Goal: Task Accomplishment & Management: Complete application form

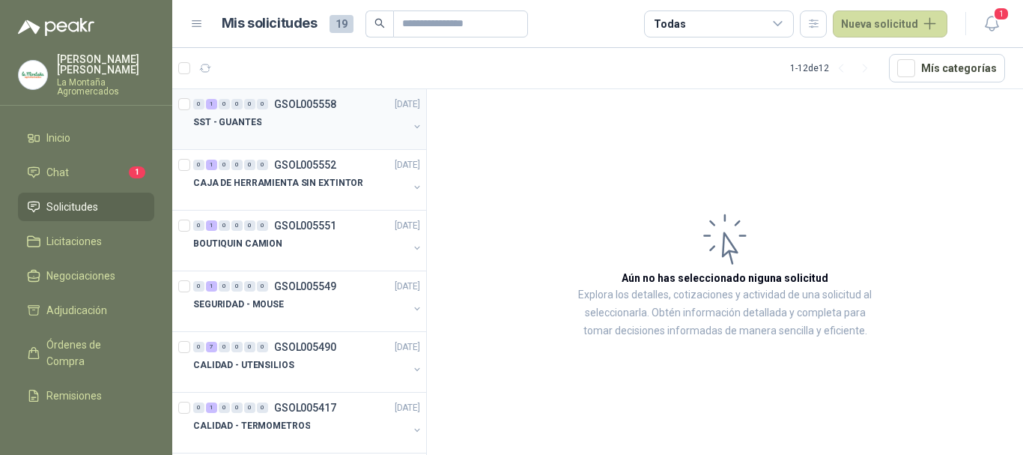
click at [318, 106] on p "GSOL005558" at bounding box center [305, 104] width 62 height 10
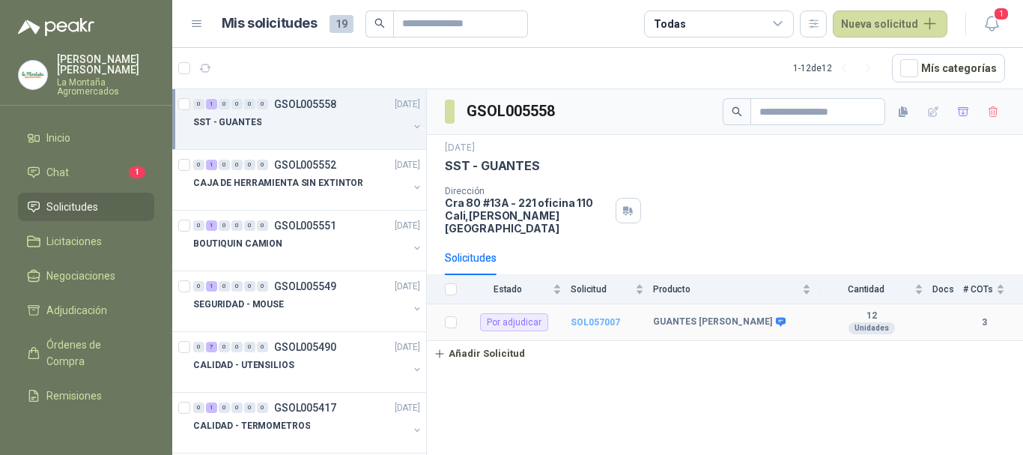
click at [589, 317] on b "SOL057007" at bounding box center [595, 322] width 49 height 10
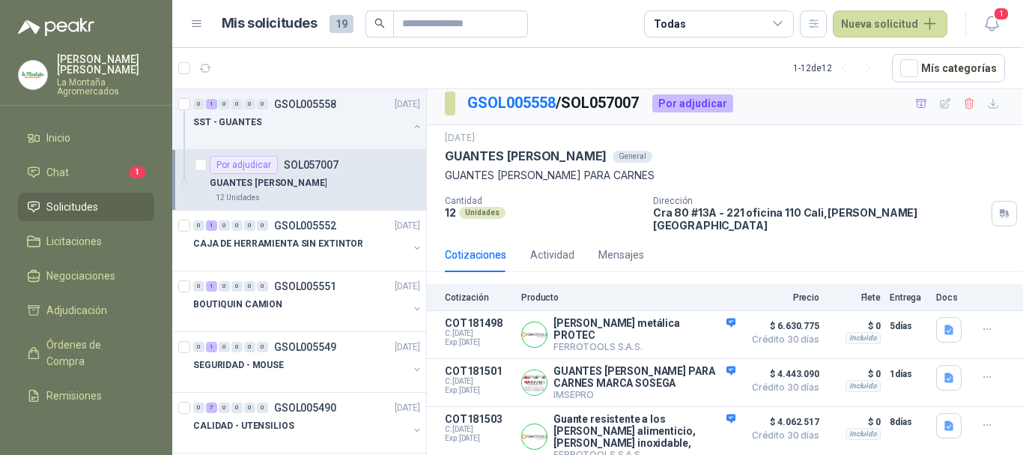
scroll to position [8, 0]
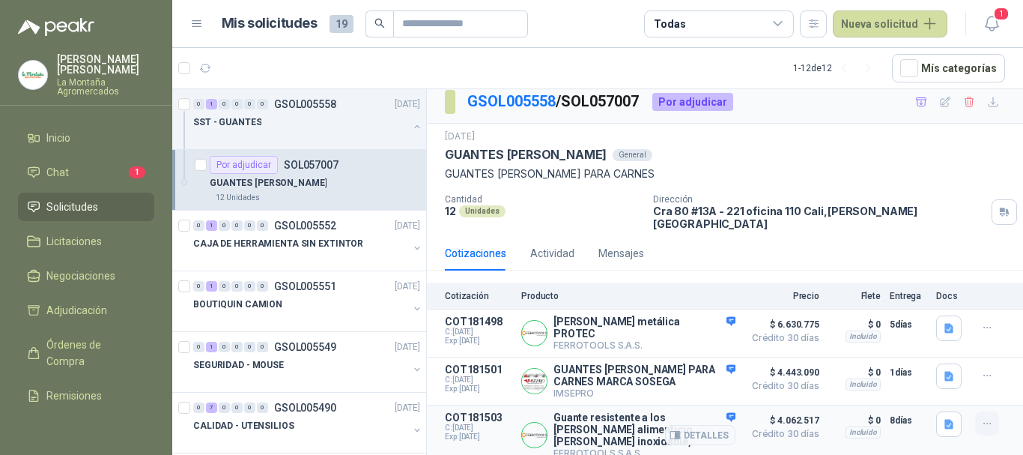
click at [982, 418] on button "button" at bounding box center [987, 423] width 24 height 24
click at [701, 425] on button "Detalles" at bounding box center [700, 435] width 70 height 20
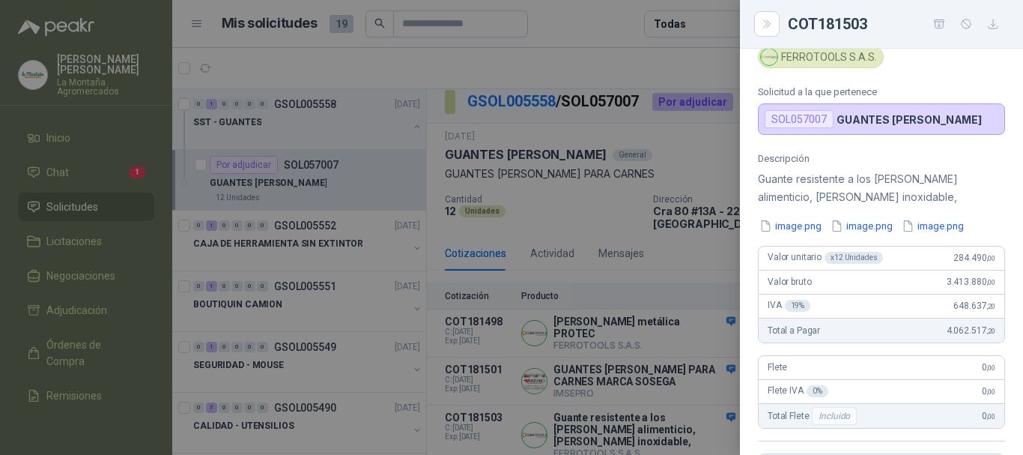
scroll to position [375, 0]
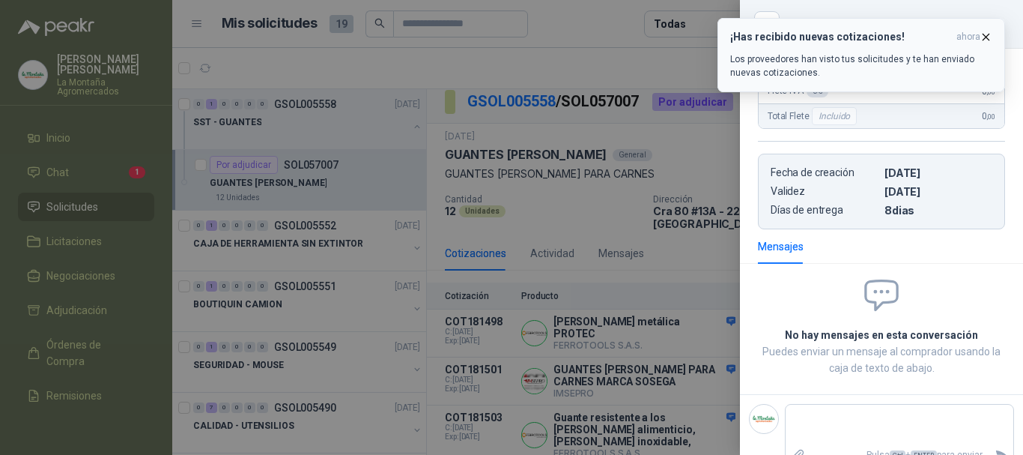
click at [987, 33] on icon "button" at bounding box center [986, 37] width 13 height 13
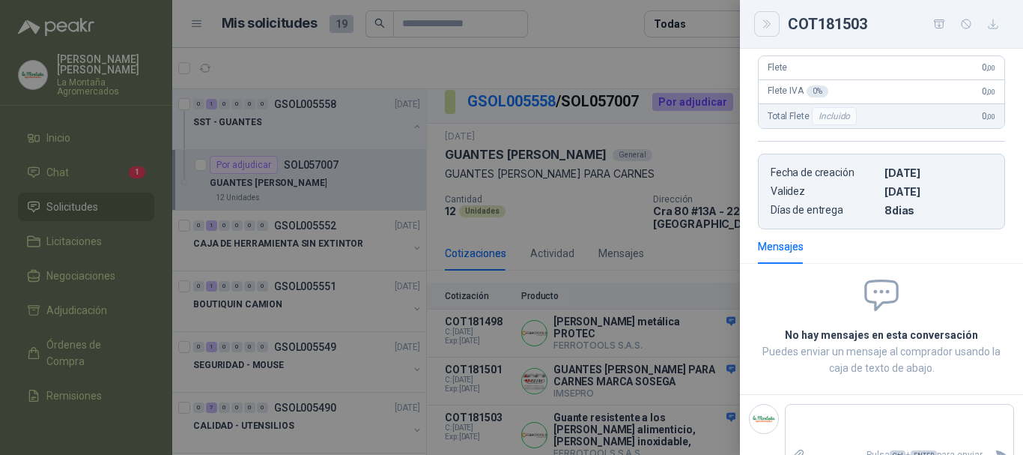
click at [771, 22] on icon "Close" at bounding box center [767, 24] width 13 height 13
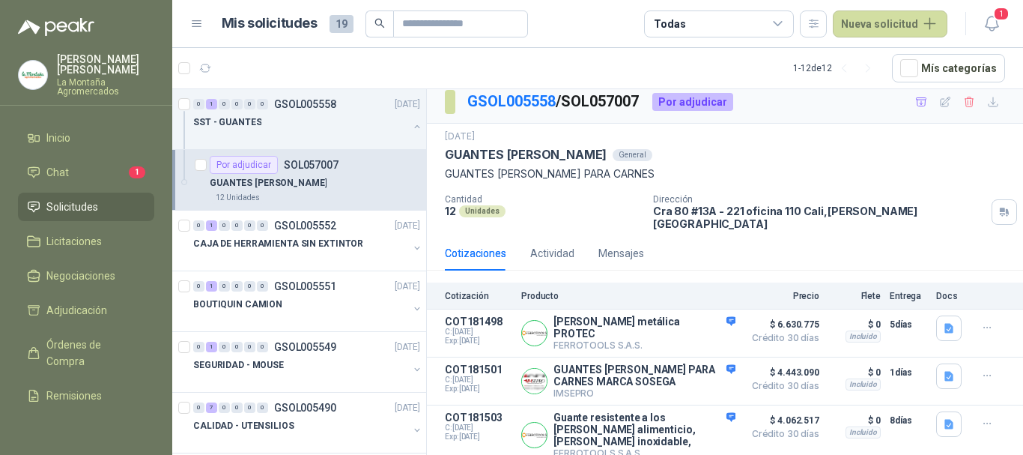
click at [259, 187] on p "GUANTES [PERSON_NAME]" at bounding box center [268, 183] width 117 height 14
click at [682, 371] on button "Detalles" at bounding box center [700, 381] width 70 height 20
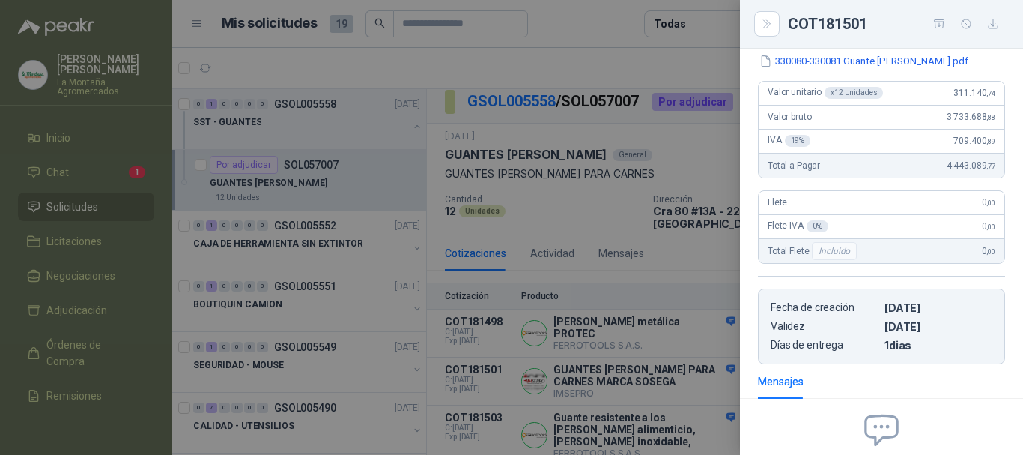
scroll to position [230, 0]
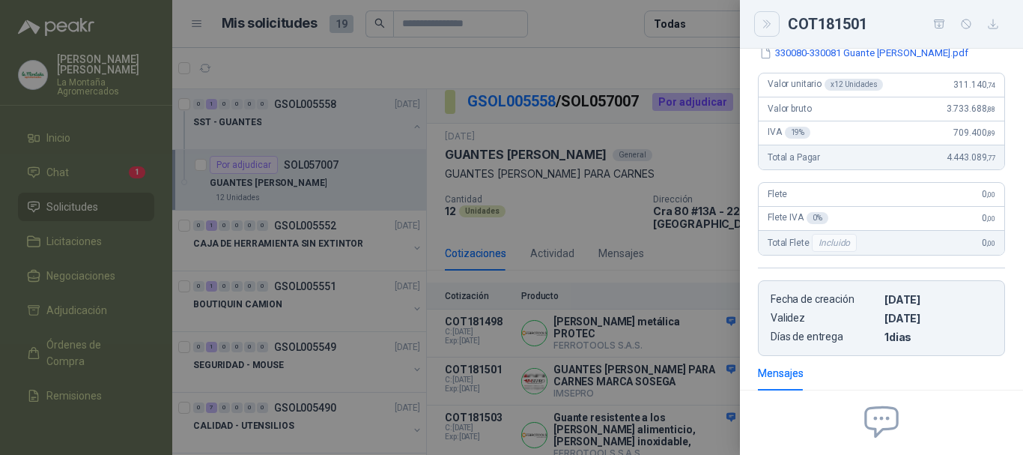
click at [766, 20] on icon "Close" at bounding box center [767, 24] width 13 height 13
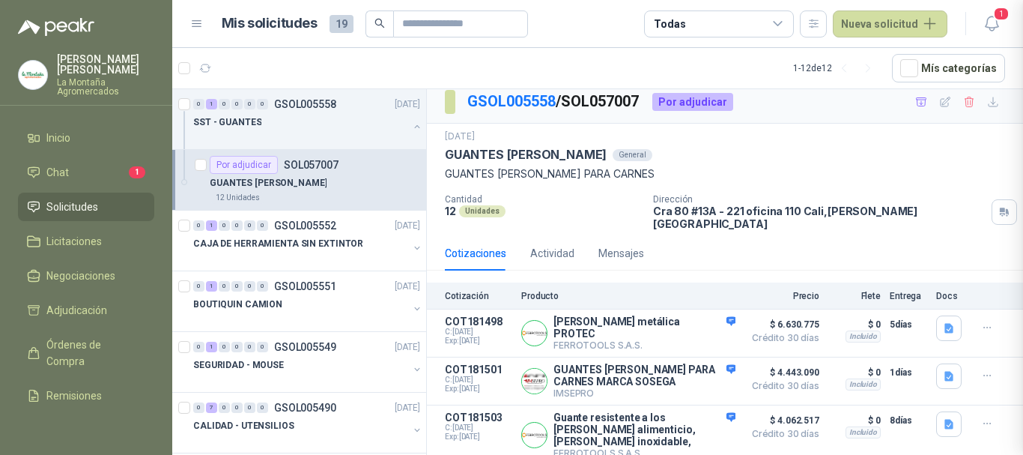
scroll to position [380, 0]
click at [283, 251] on div "CAJA DE HERRAMIENTA SIN EXTINTOR" at bounding box center [300, 243] width 215 height 18
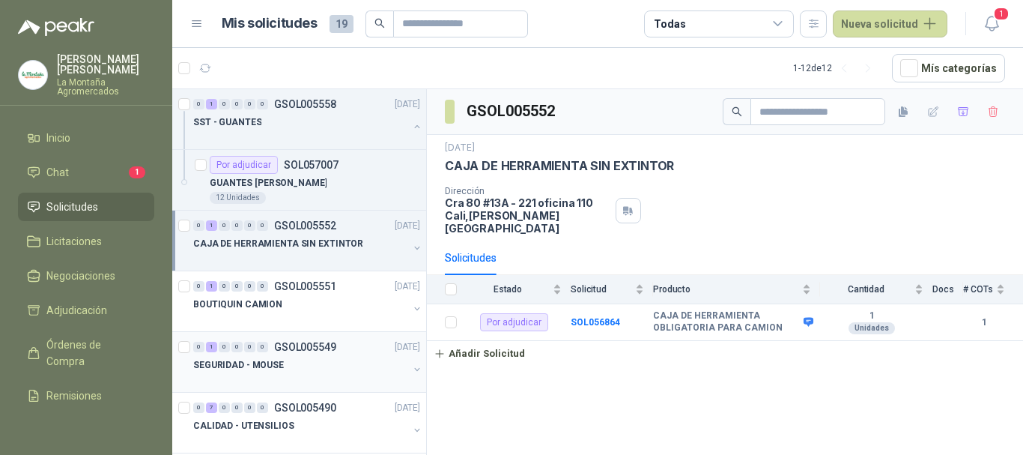
click at [350, 376] on div at bounding box center [300, 380] width 215 height 12
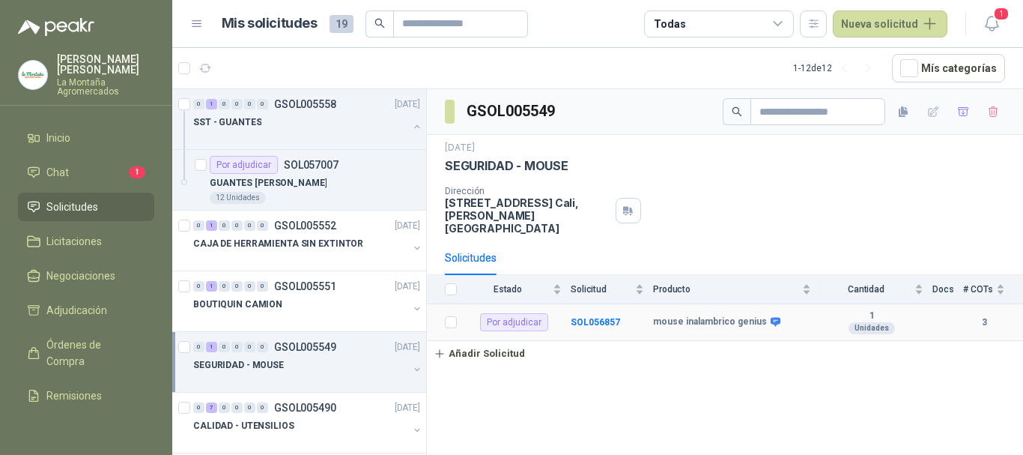
click at [610, 304] on td "SOL056857" at bounding box center [612, 322] width 82 height 37
click at [593, 316] on td "SOL056857" at bounding box center [612, 322] width 82 height 37
click at [591, 317] on b "SOL056857" at bounding box center [595, 322] width 49 height 10
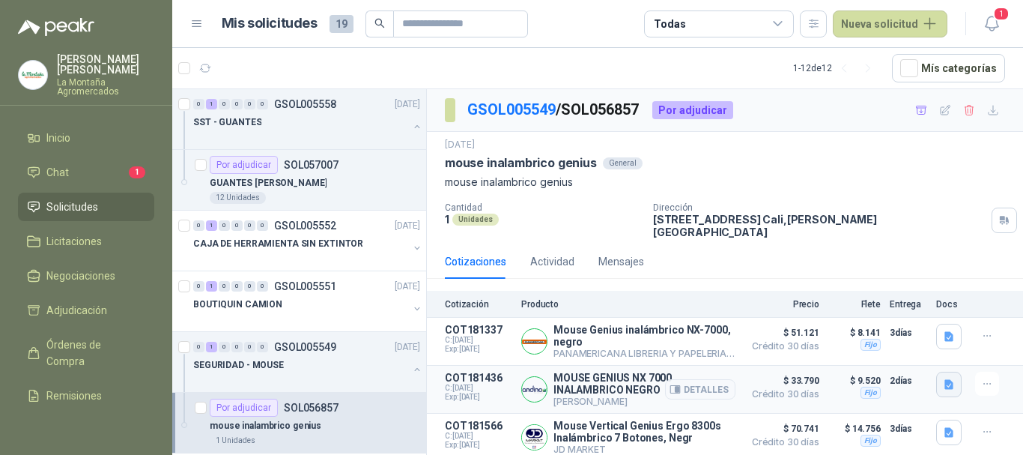
click at [944, 378] on icon "button" at bounding box center [949, 384] width 13 height 13
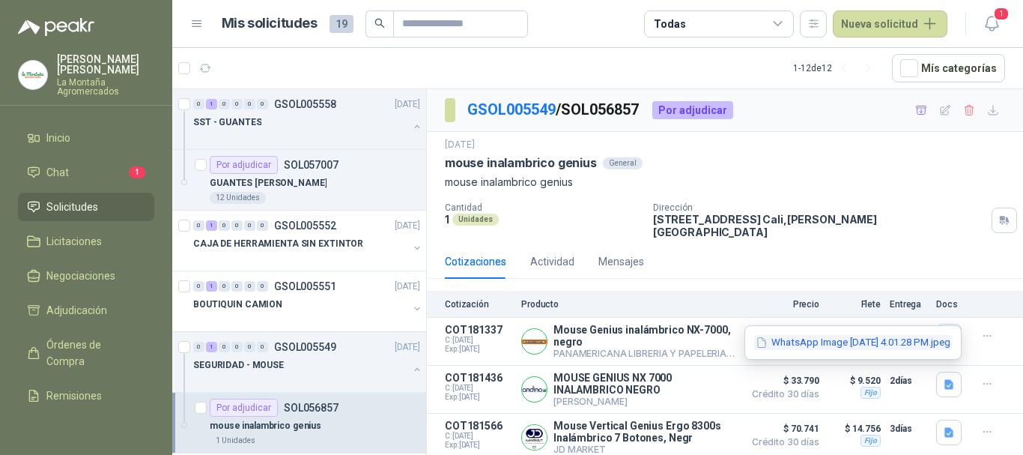
click at [799, 346] on button "WhatsApp Image [DATE] 4.01.28 PM.jpeg" at bounding box center [853, 343] width 198 height 16
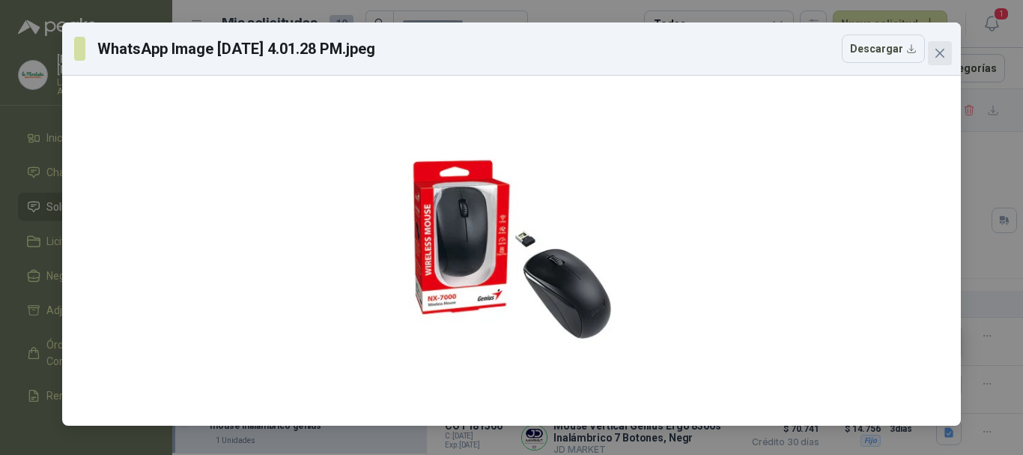
click at [946, 49] on span "Close" at bounding box center [940, 53] width 24 height 12
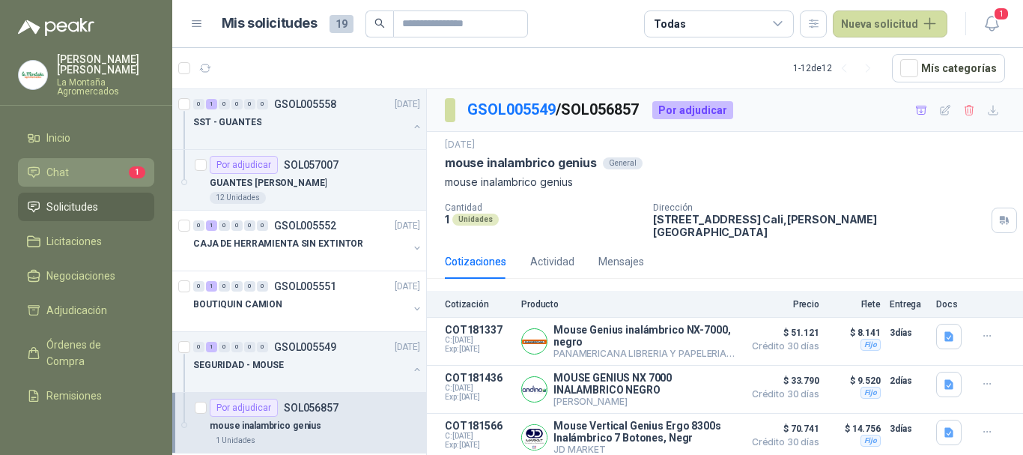
click at [60, 177] on span "Chat" at bounding box center [57, 172] width 22 height 16
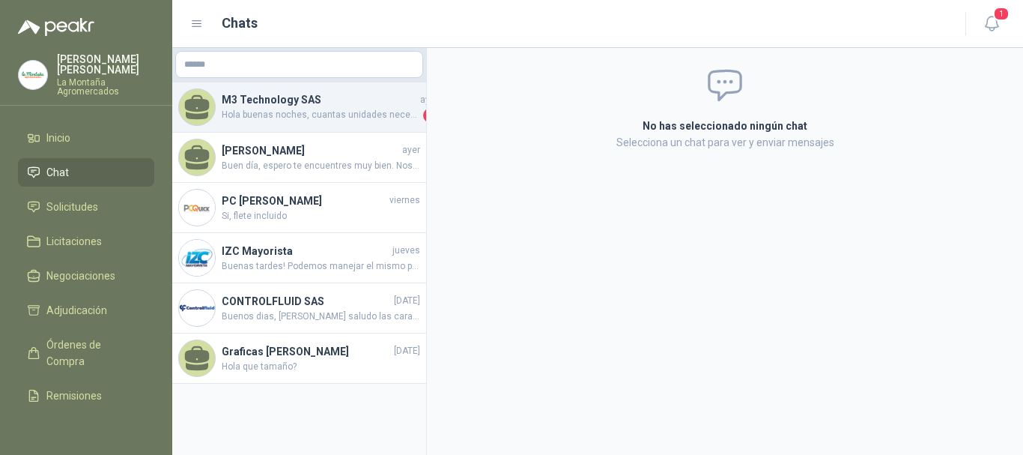
click at [289, 113] on span "Hola buenas noches, cuantas unidades necesitas que recoticemos...quedamos pendi…" at bounding box center [321, 115] width 199 height 15
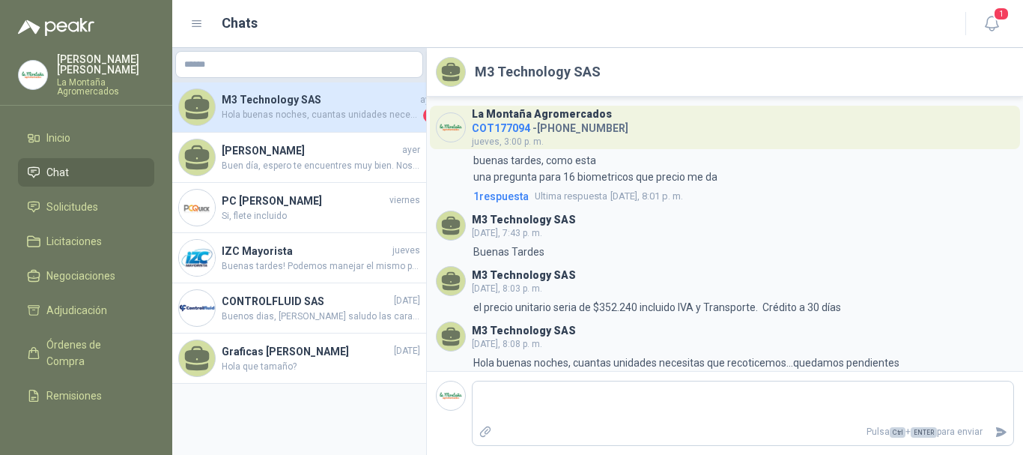
scroll to position [9, 0]
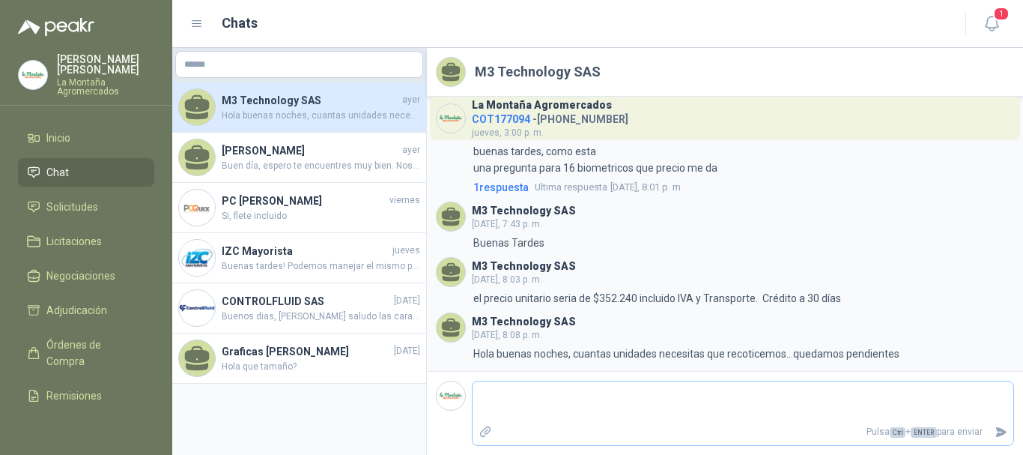
click at [551, 400] on textarea at bounding box center [743, 401] width 541 height 34
type textarea "*"
type textarea "**"
type textarea "****"
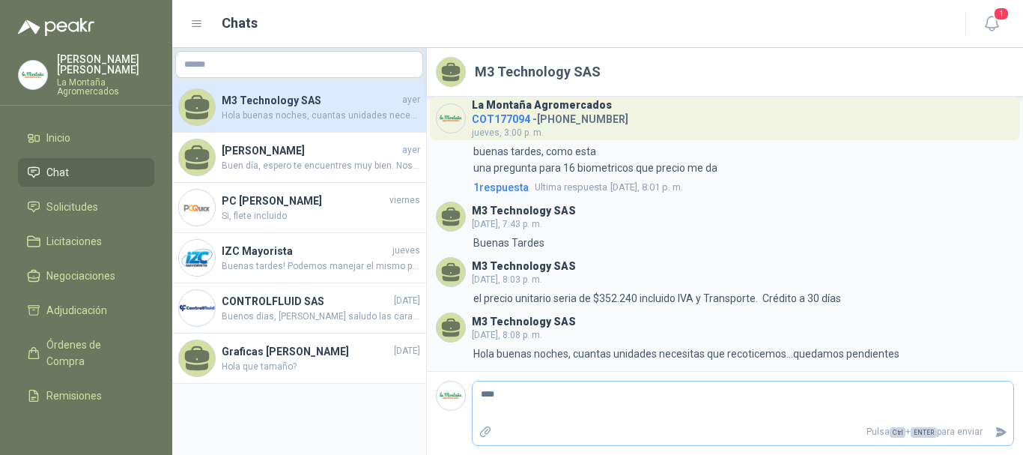
type textarea "**"
type textarea "*"
type textarea "**"
type textarea "***"
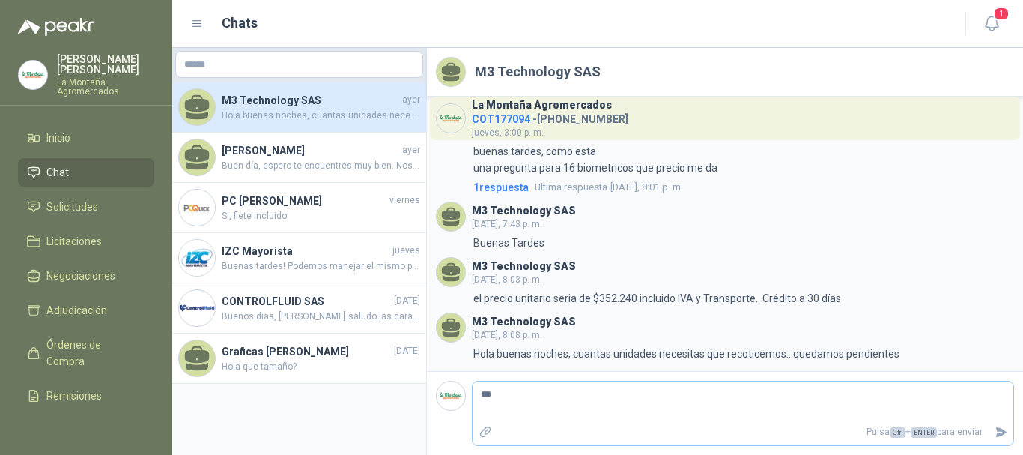
type textarea "****"
type textarea "*****"
type textarea "*******"
type textarea "********"
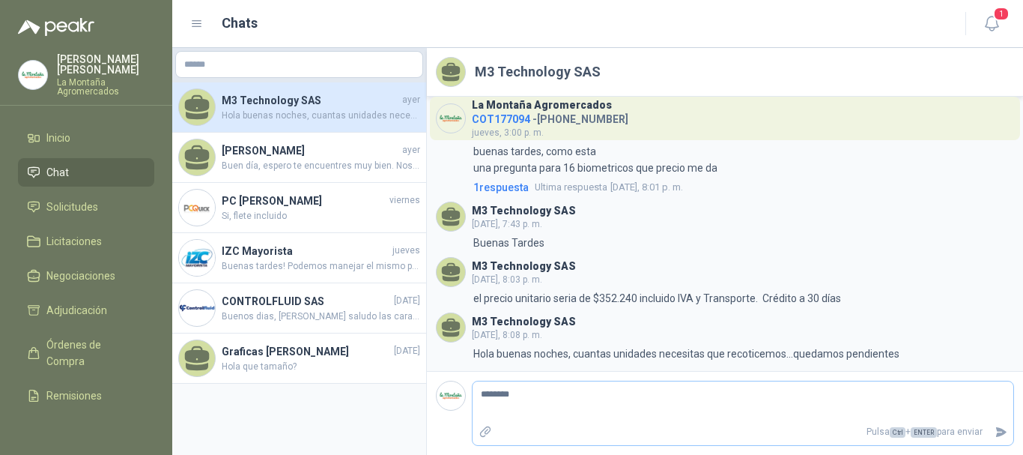
type textarea "*********"
type textarea "**********"
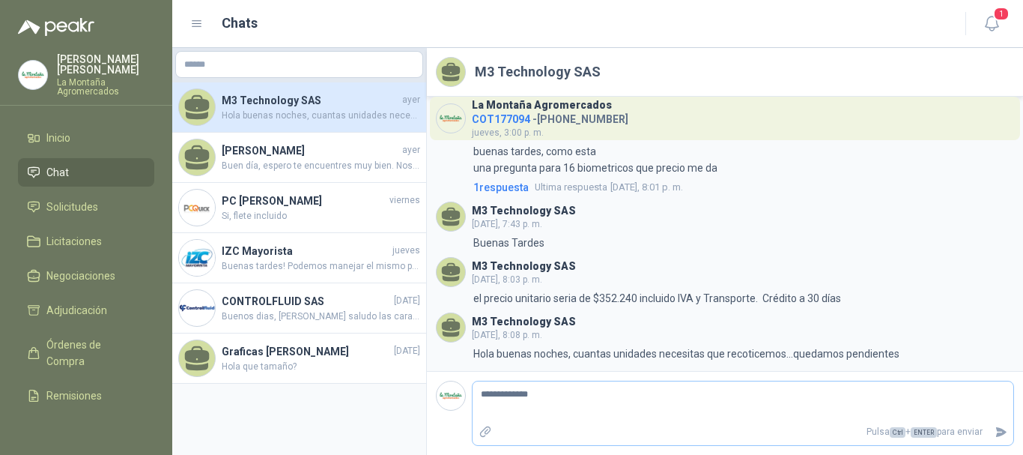
type textarea "**********"
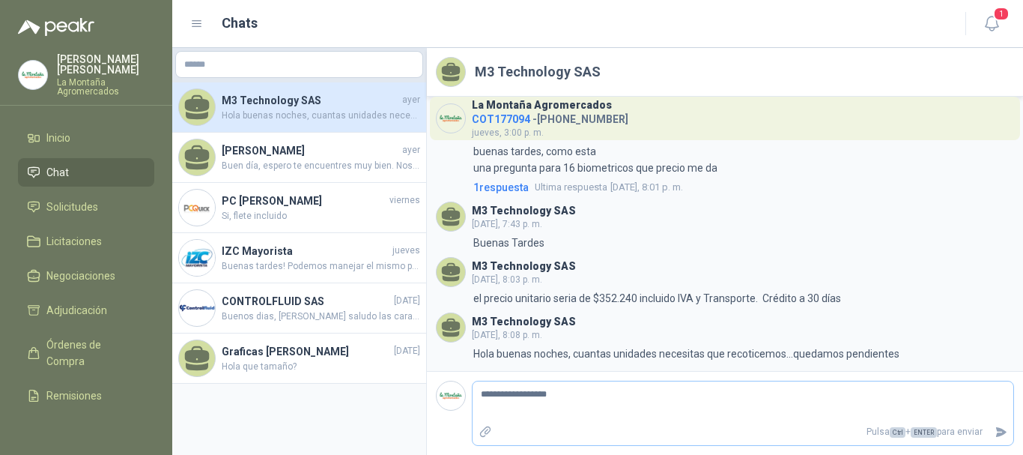
type textarea "**********"
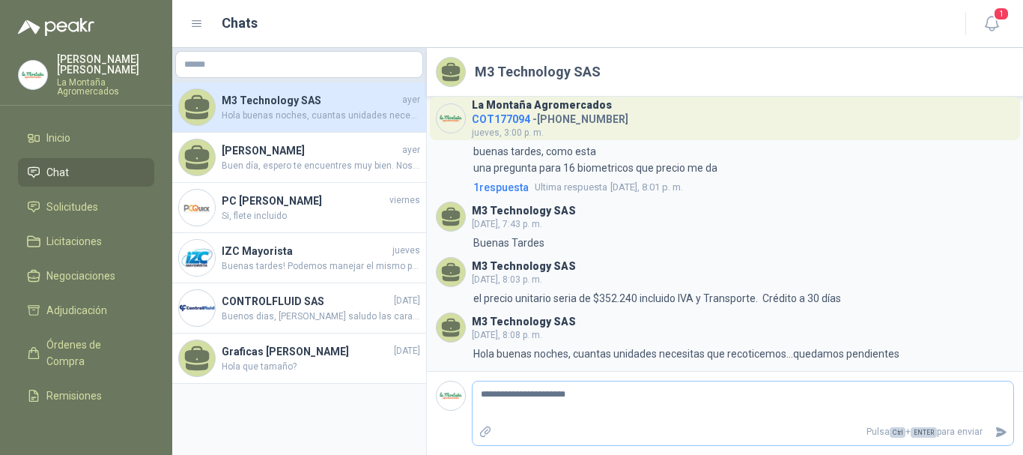
type textarea "**********"
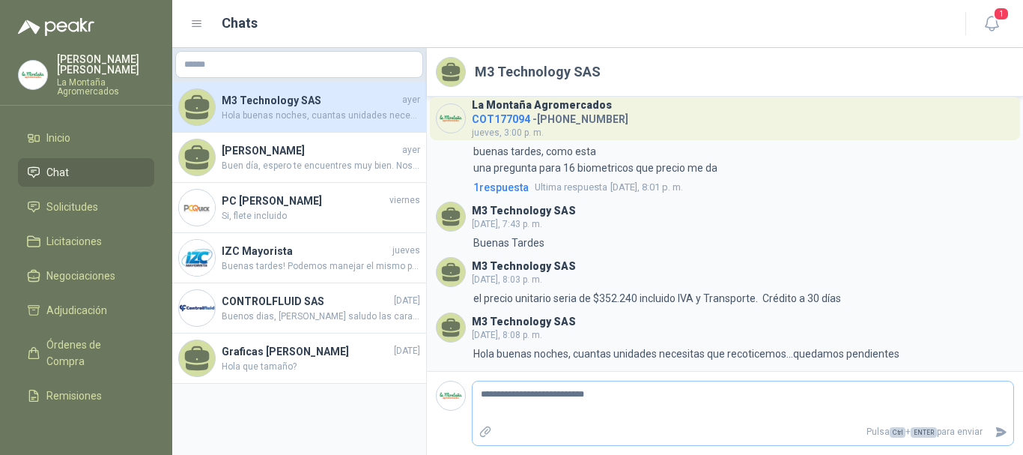
type textarea "**********"
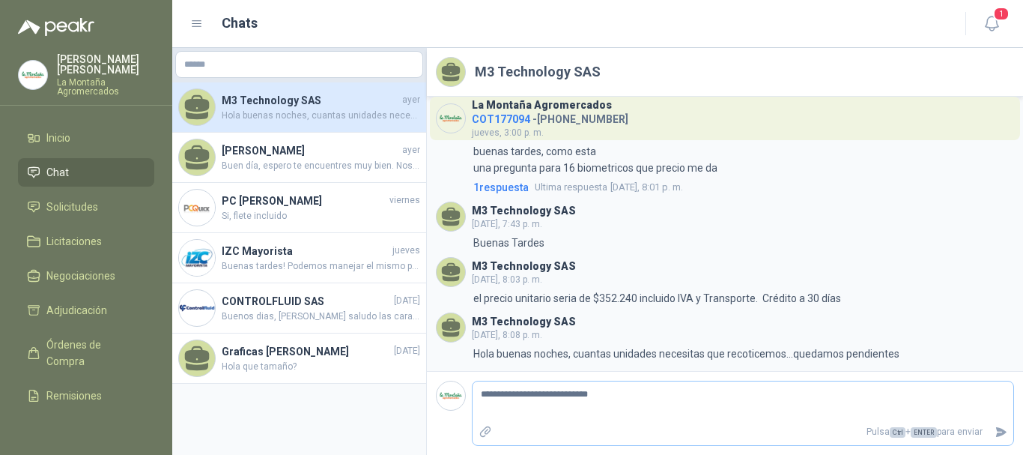
type textarea "**********"
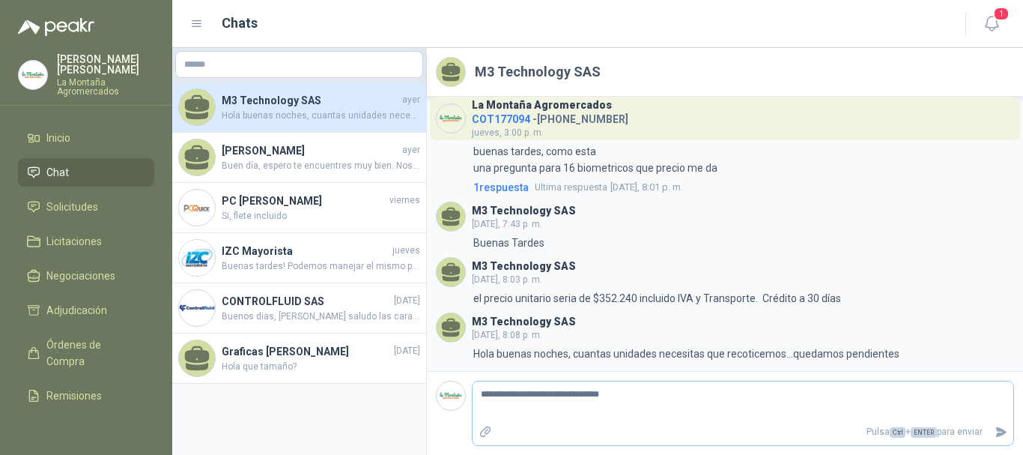
type textarea "**********"
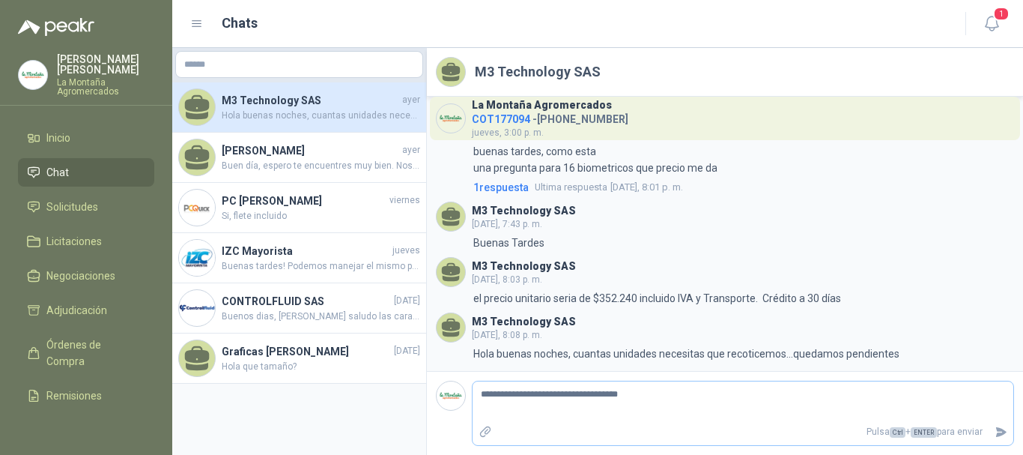
type textarea "**********"
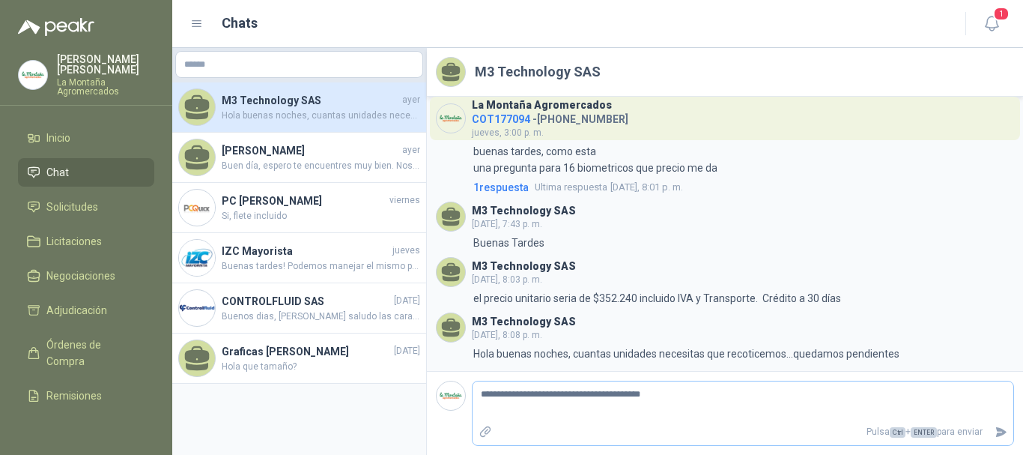
type textarea "**********"
click at [1006, 430] on icon "Enviar" at bounding box center [1001, 432] width 13 height 13
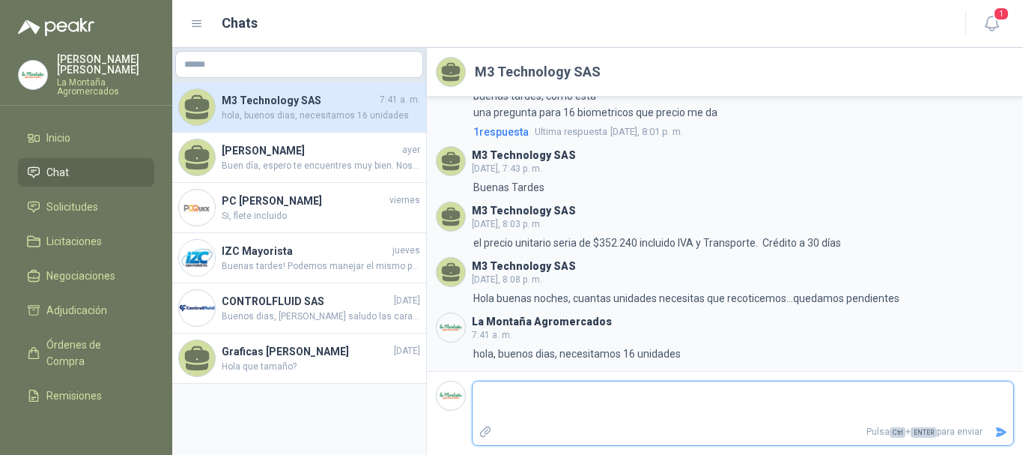
click at [551, 410] on textarea at bounding box center [743, 401] width 541 height 34
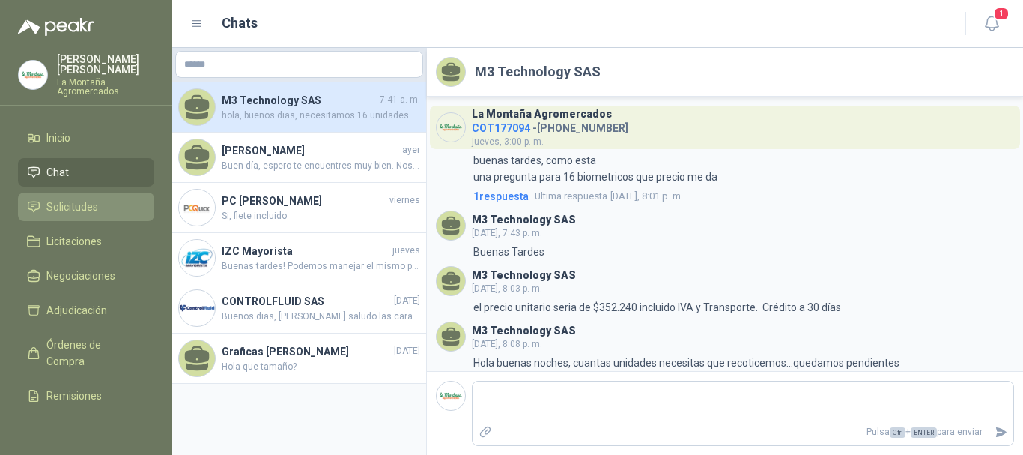
click at [70, 204] on span "Solicitudes" at bounding box center [72, 207] width 52 height 16
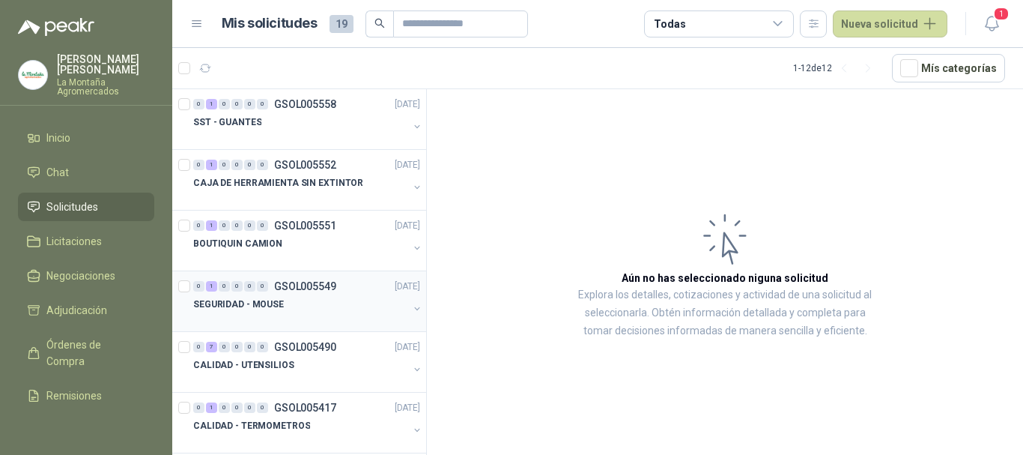
click at [296, 315] on div at bounding box center [300, 319] width 215 height 12
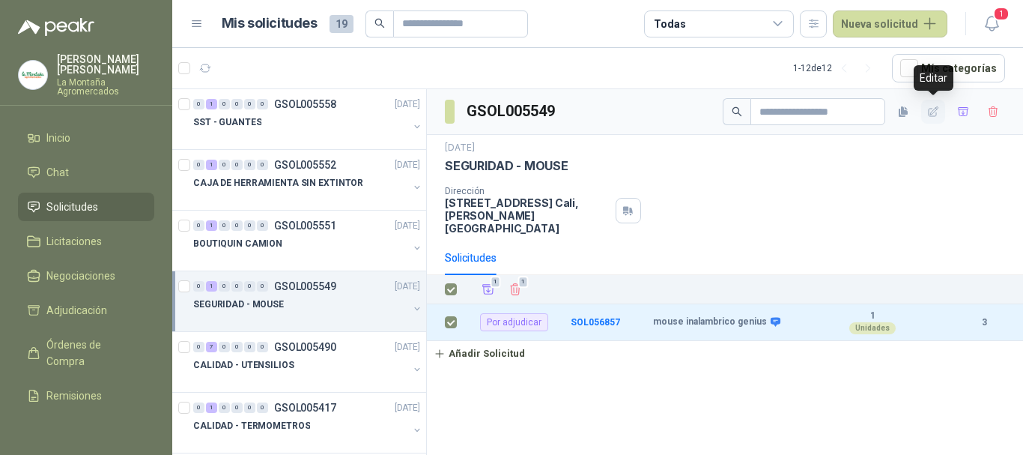
click at [942, 115] on button "button" at bounding box center [933, 112] width 24 height 24
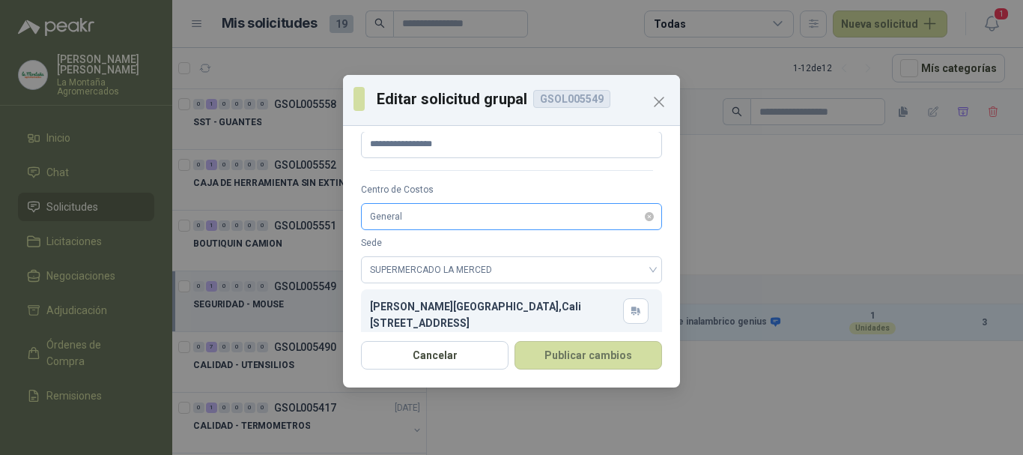
scroll to position [59, 0]
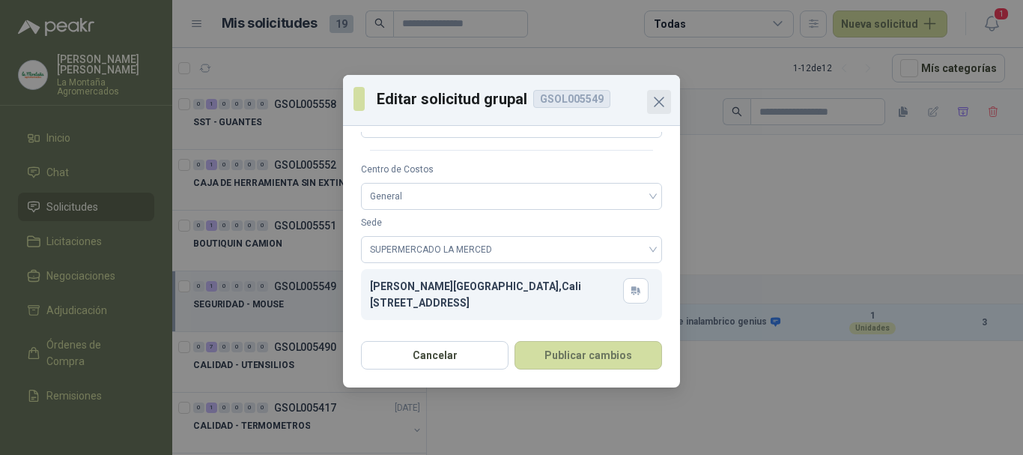
click at [664, 103] on icon "Close" at bounding box center [659, 102] width 18 height 18
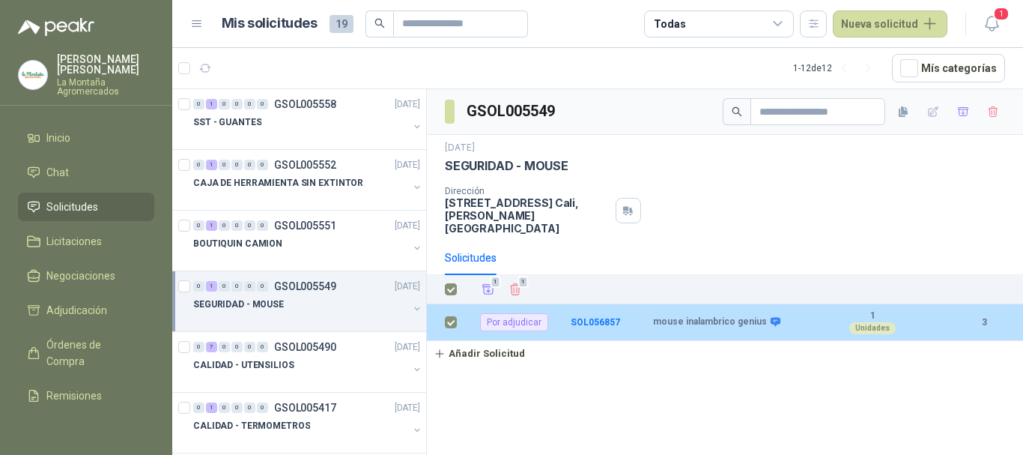
click at [862, 322] on div "Unidades" at bounding box center [873, 328] width 46 height 12
click at [876, 310] on b "1" at bounding box center [872, 316] width 103 height 12
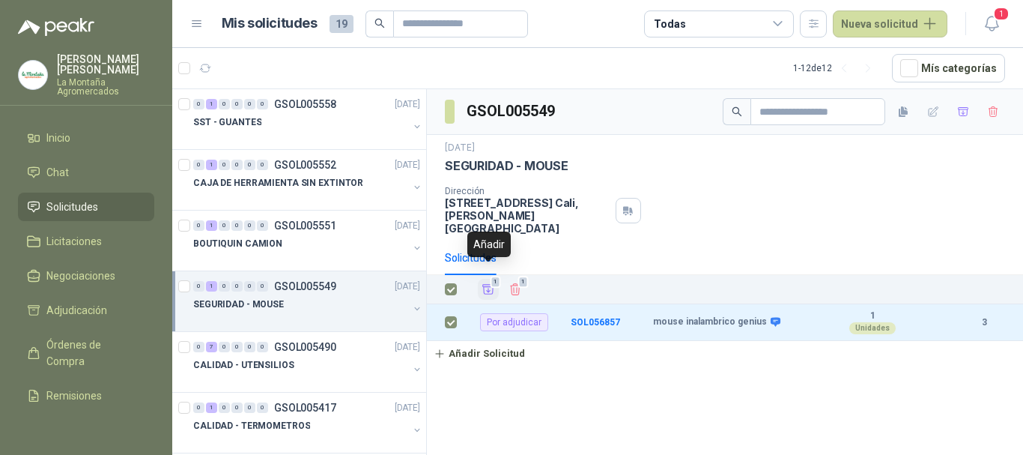
click at [488, 282] on icon "Añadir" at bounding box center [488, 288] width 13 height 13
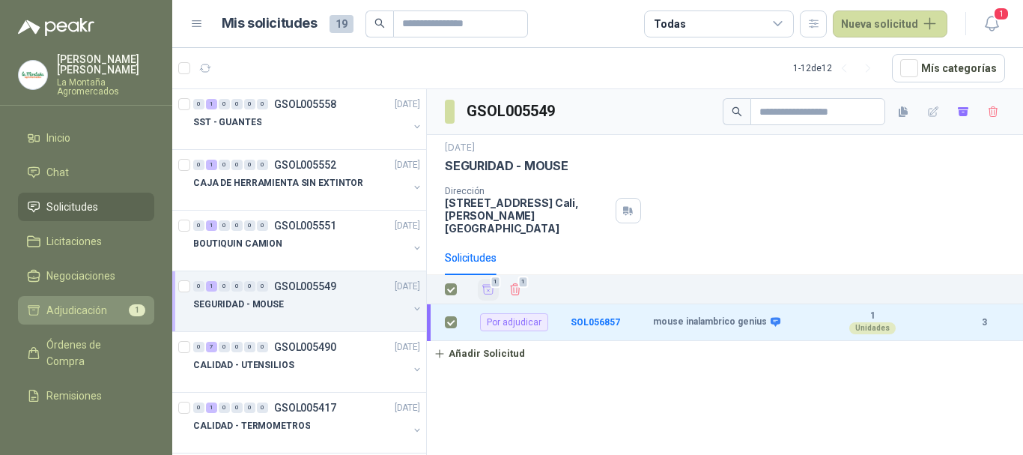
click at [90, 303] on span "Adjudicación" at bounding box center [76, 310] width 61 height 16
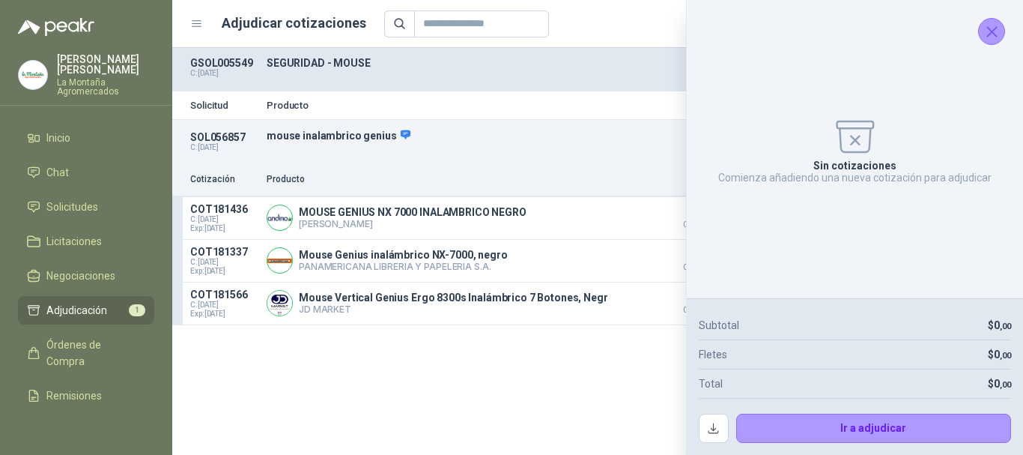
click at [983, 37] on icon "Cerrar" at bounding box center [992, 31] width 19 height 19
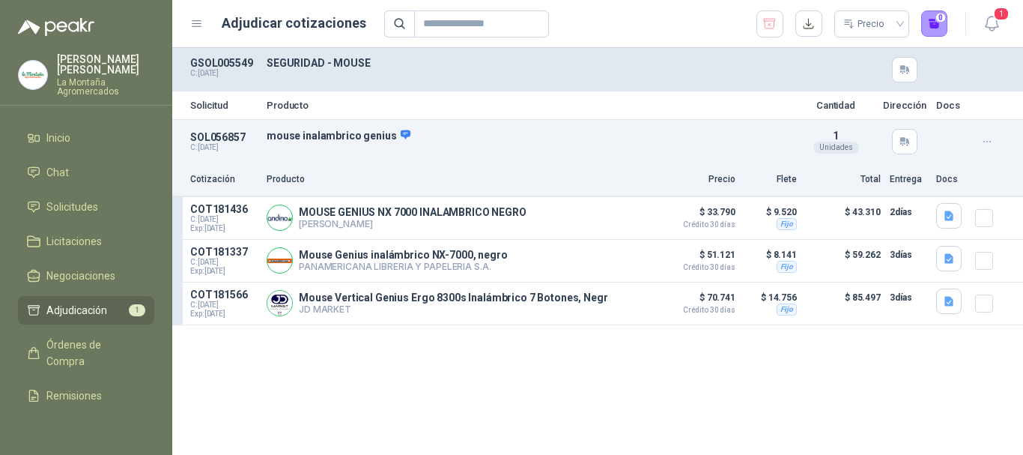
click at [981, 141] on icon "button" at bounding box center [987, 142] width 13 height 13
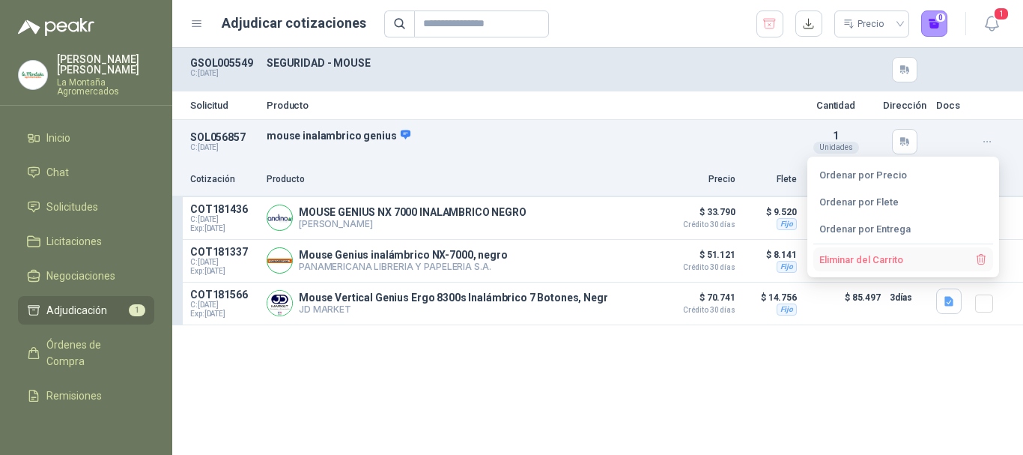
click at [872, 256] on button "Eliminar del Carrito" at bounding box center [904, 259] width 180 height 24
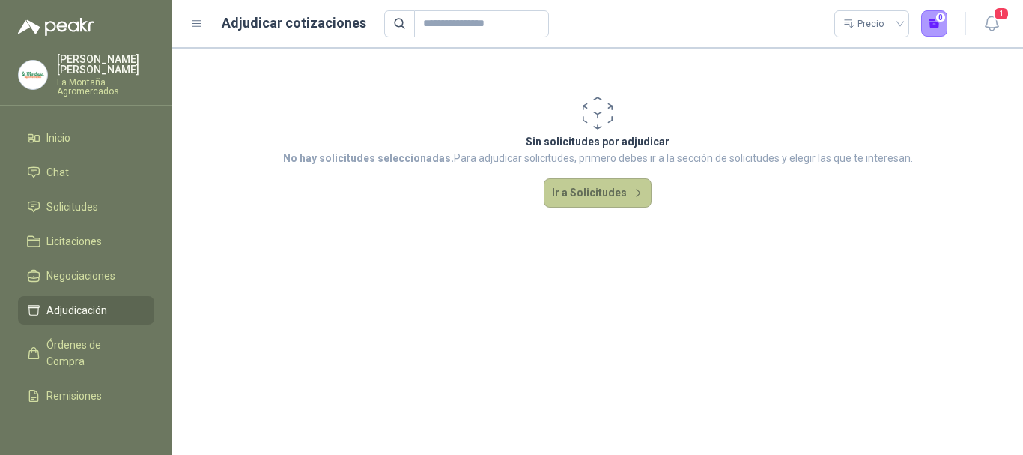
click at [579, 204] on button "Ir a Solicitudes" at bounding box center [598, 193] width 108 height 30
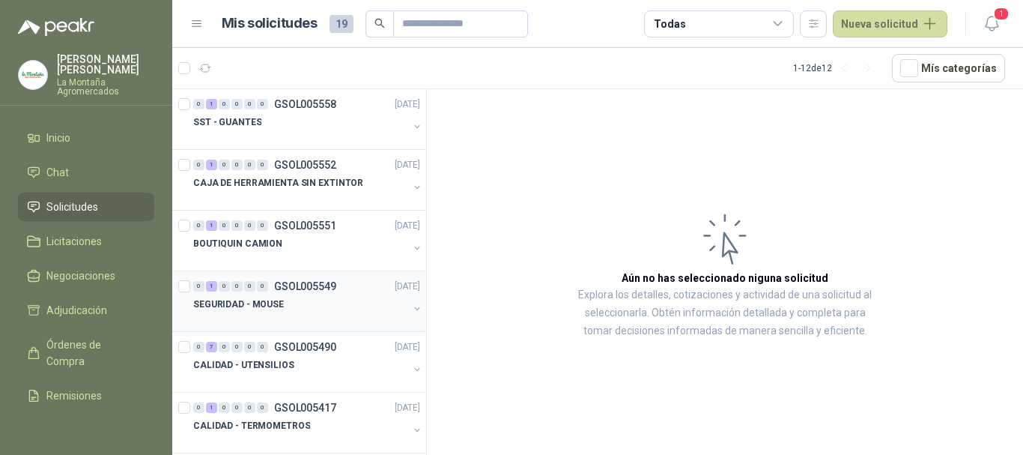
click at [321, 295] on div "SEGURIDAD - MOUSE" at bounding box center [300, 304] width 215 height 18
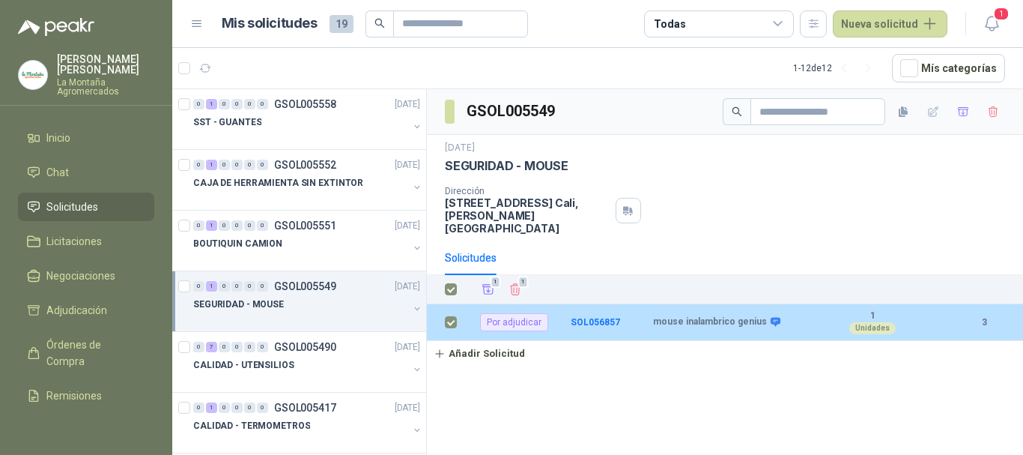
click at [985, 315] on b "3" at bounding box center [984, 322] width 42 height 14
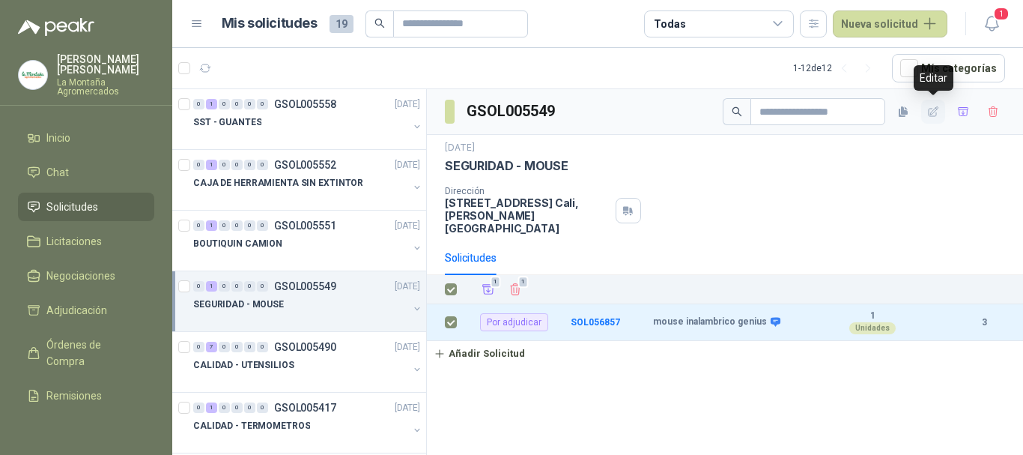
click at [931, 113] on icon "button" at bounding box center [934, 111] width 10 height 10
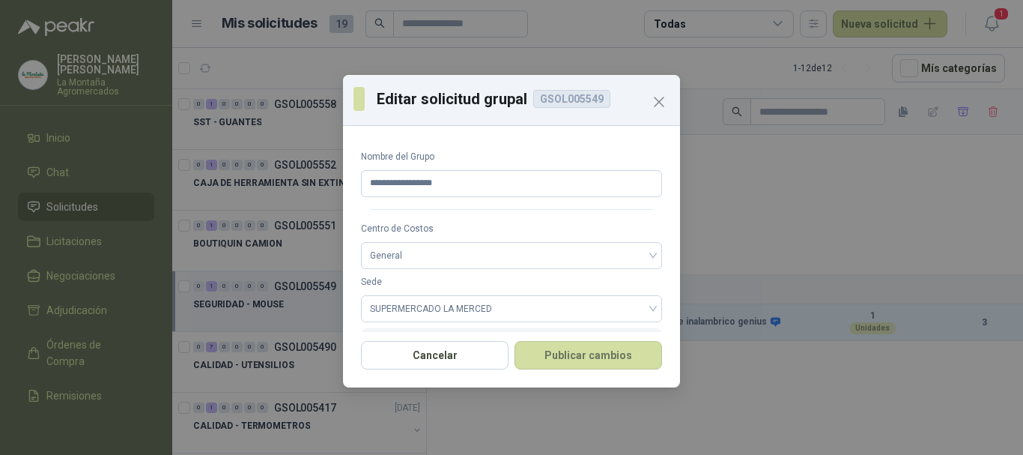
scroll to position [59, 0]
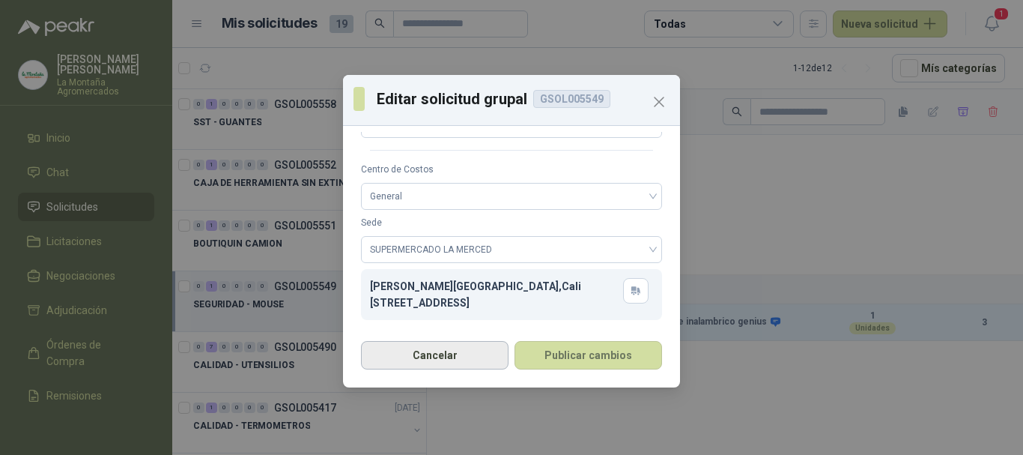
click at [434, 357] on button "Cancelar" at bounding box center [435, 355] width 148 height 28
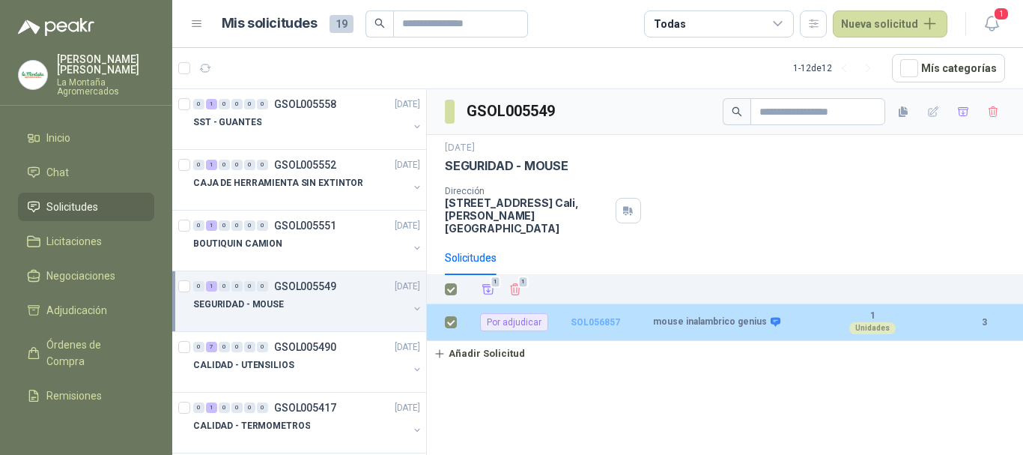
click at [599, 317] on b "SOL056857" at bounding box center [595, 322] width 49 height 10
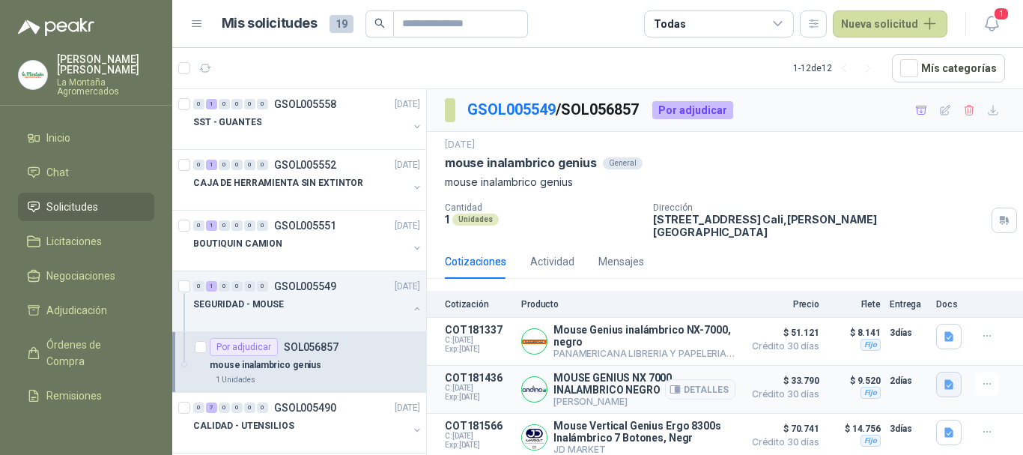
click at [946, 380] on icon "button" at bounding box center [949, 384] width 9 height 10
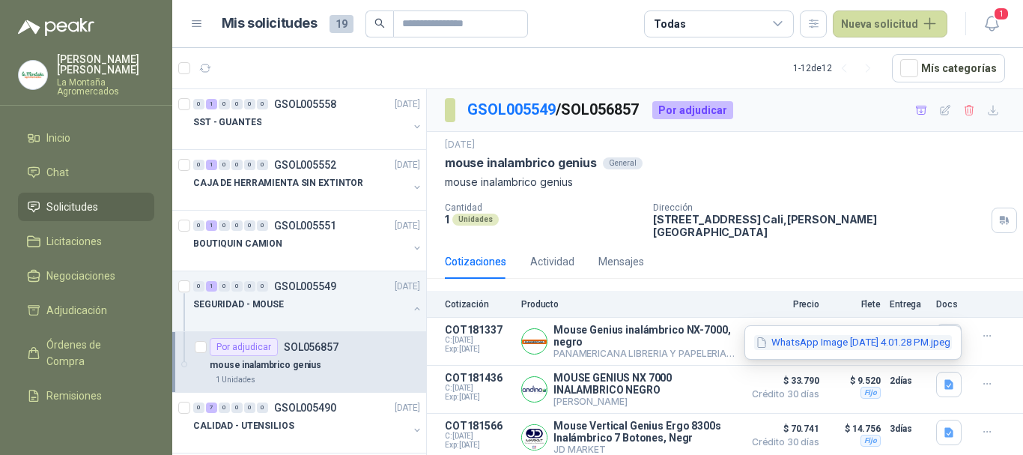
click at [793, 342] on button "WhatsApp Image [DATE] 4.01.28 PM.jpeg" at bounding box center [853, 343] width 198 height 16
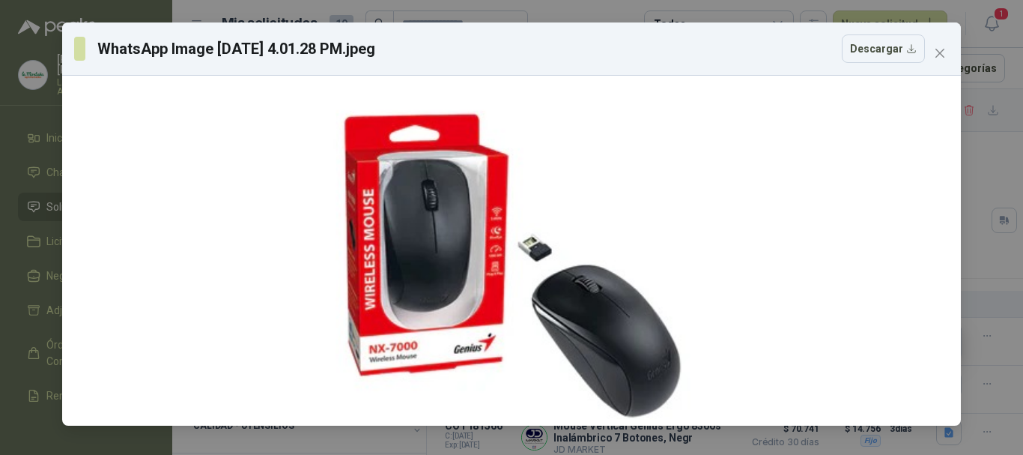
drag, startPoint x: 966, startPoint y: 55, endPoint x: 957, endPoint y: 52, distance: 9.5
click at [965, 53] on div "WhatsApp Image [DATE] 4.01.28 PM.jpeg Descargar" at bounding box center [511, 227] width 1023 height 455
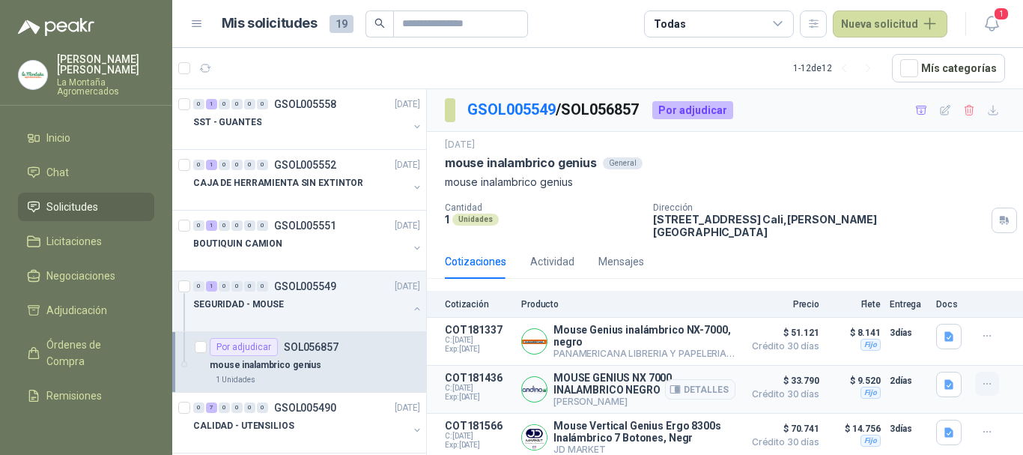
click at [984, 378] on icon "button" at bounding box center [987, 384] width 13 height 13
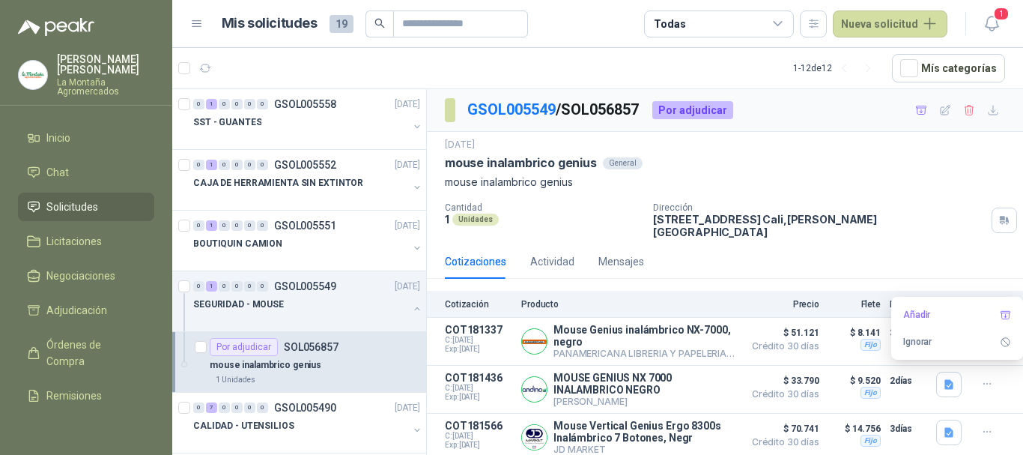
click at [984, 174] on p "mouse inalambrico genius" at bounding box center [725, 182] width 560 height 16
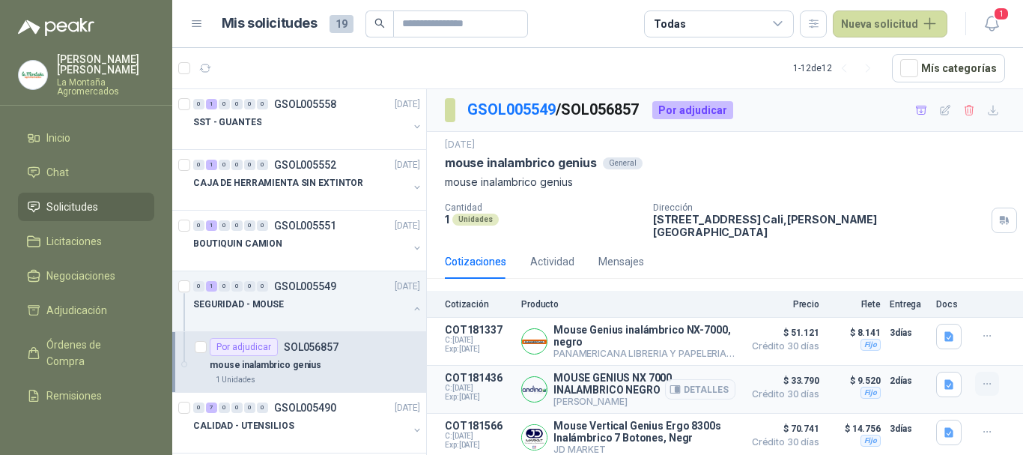
click at [984, 378] on icon "button" at bounding box center [987, 384] width 13 height 13
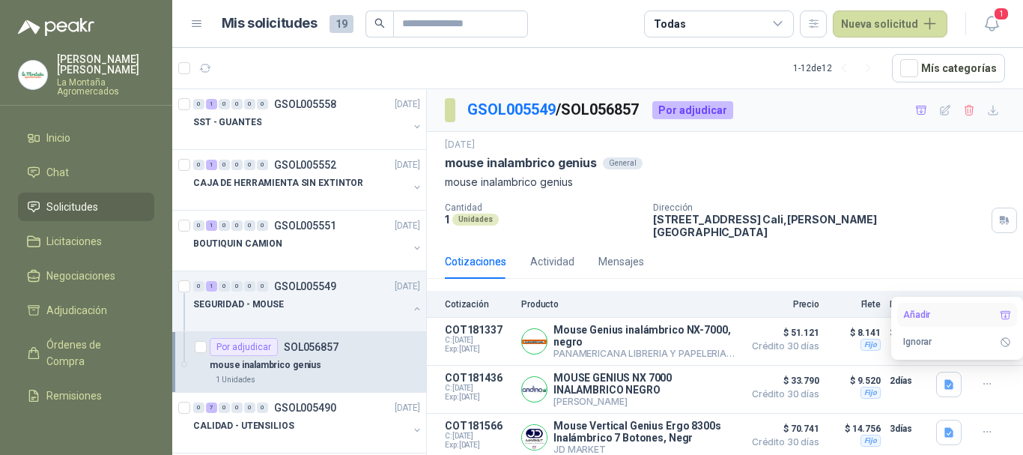
click at [921, 310] on button "Añadir" at bounding box center [957, 315] width 120 height 24
click at [62, 312] on span "Adjudicación" at bounding box center [76, 310] width 61 height 16
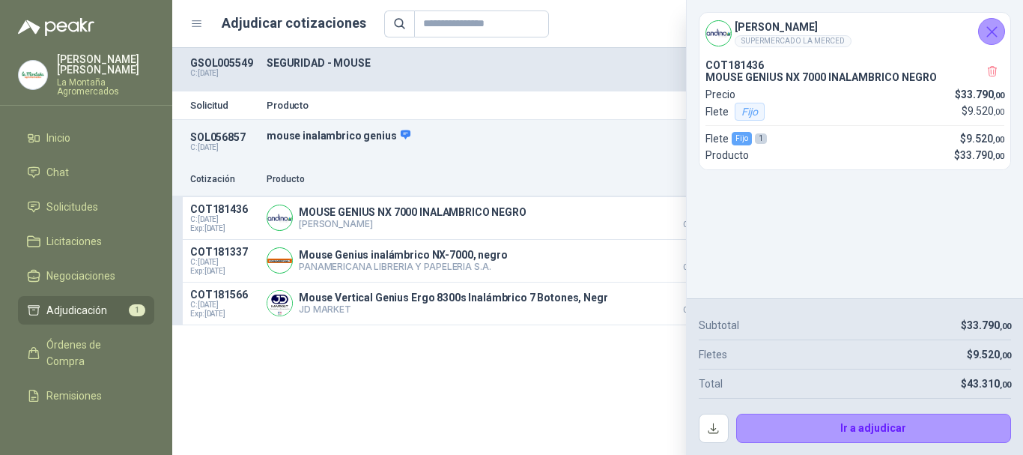
click at [994, 33] on icon "Cerrar" at bounding box center [992, 32] width 10 height 10
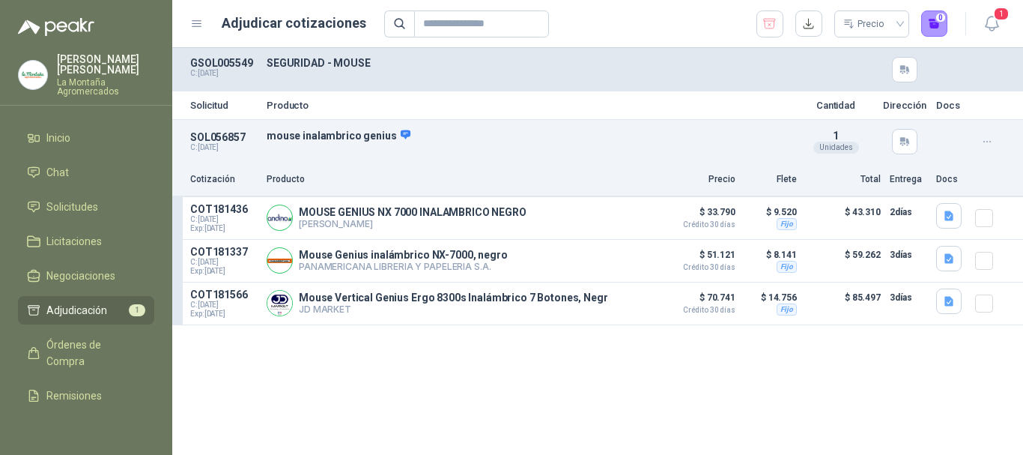
click at [423, 381] on div "Solicitud Producto Cantidad Dirección Docs SOL056857 C: [DATE] mouse inalambric…" at bounding box center [597, 251] width 851 height 407
click at [89, 314] on span "Adjudicación" at bounding box center [76, 310] width 61 height 16
click at [97, 309] on span "Adjudicación" at bounding box center [76, 310] width 61 height 16
click at [68, 312] on span "Adjudicación" at bounding box center [76, 310] width 61 height 16
click at [991, 143] on icon "button" at bounding box center [987, 142] width 13 height 13
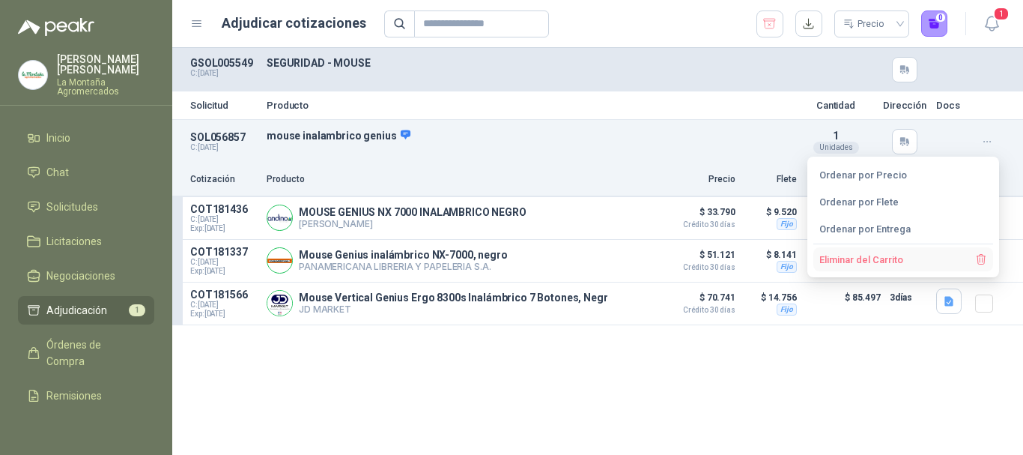
click at [854, 263] on button "Eliminar del Carrito" at bounding box center [904, 259] width 180 height 24
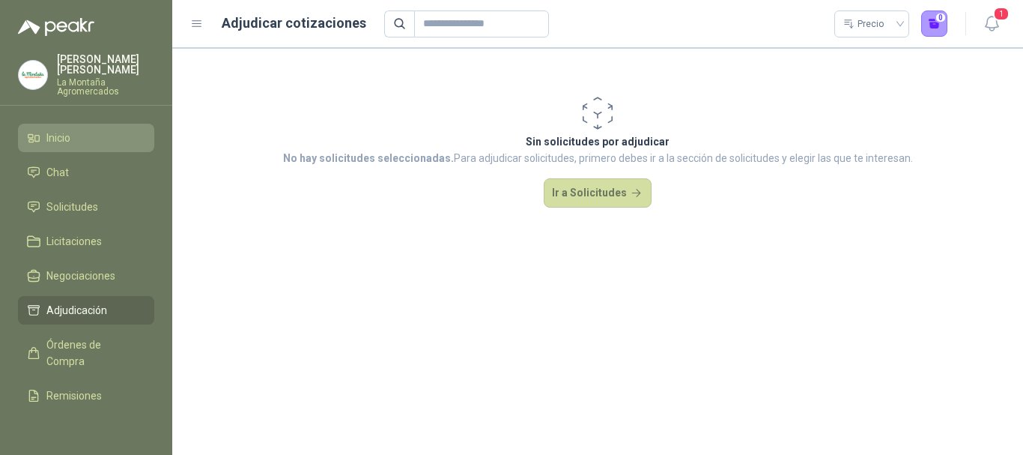
click at [63, 142] on span "Inicio" at bounding box center [58, 138] width 24 height 16
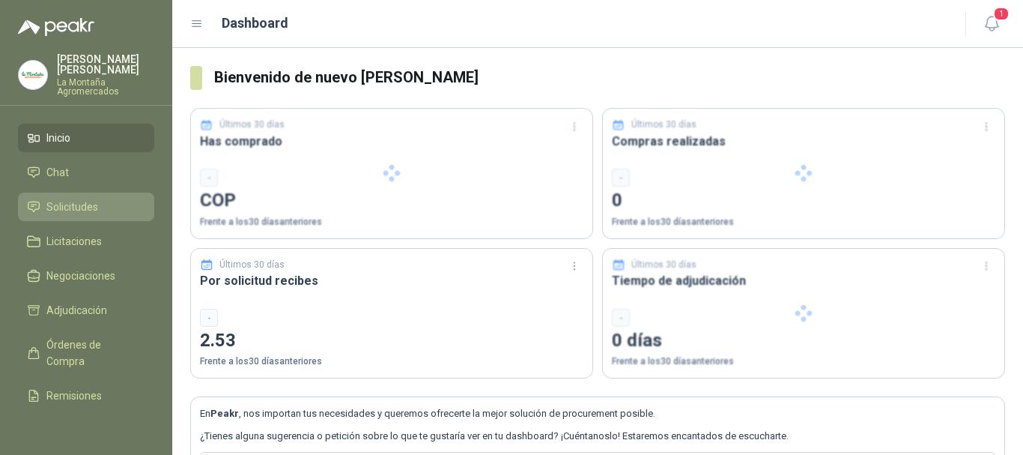
click at [79, 203] on span "Solicitudes" at bounding box center [72, 207] width 52 height 16
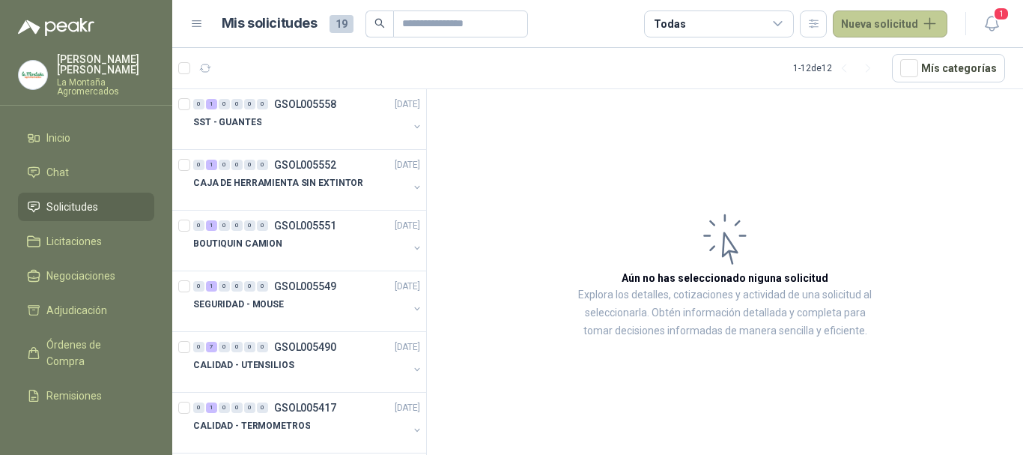
click at [892, 17] on button "Nueva solicitud" at bounding box center [890, 23] width 115 height 27
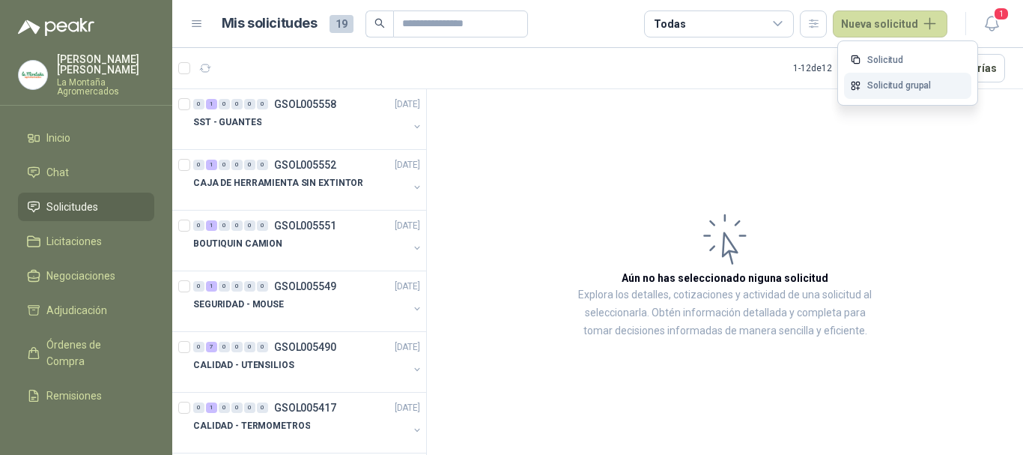
click at [907, 91] on link "Solicitud grupal" at bounding box center [907, 86] width 127 height 26
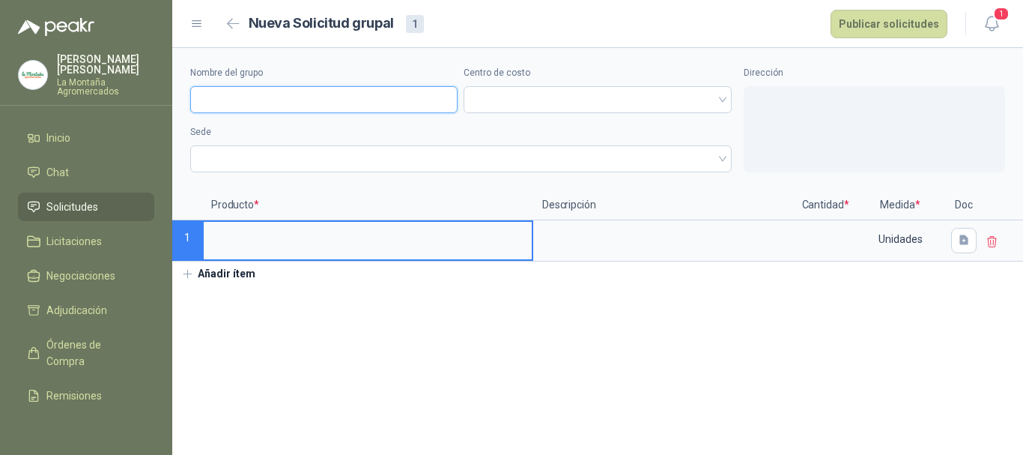
click at [266, 101] on input "Nombre del grupo" at bounding box center [323, 99] width 267 height 27
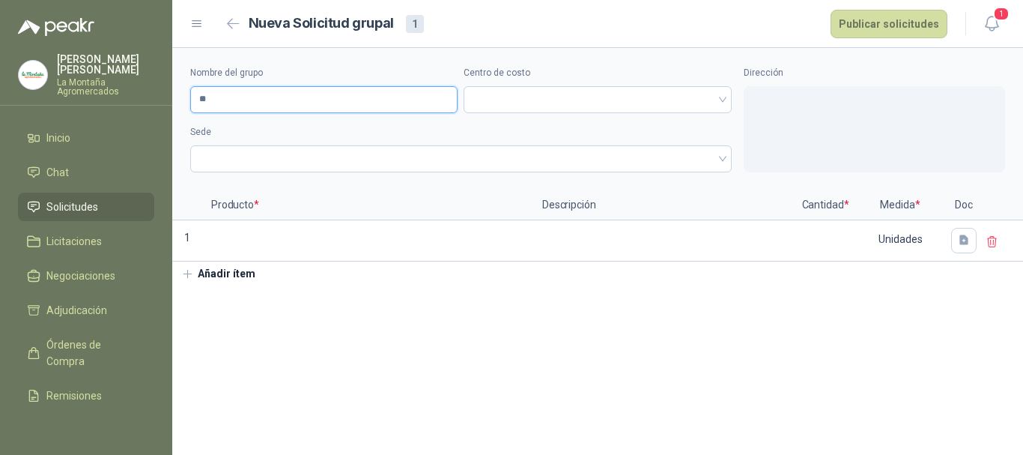
type input "*"
type input "**********"
click at [518, 121] on div "**********" at bounding box center [597, 119] width 851 height 142
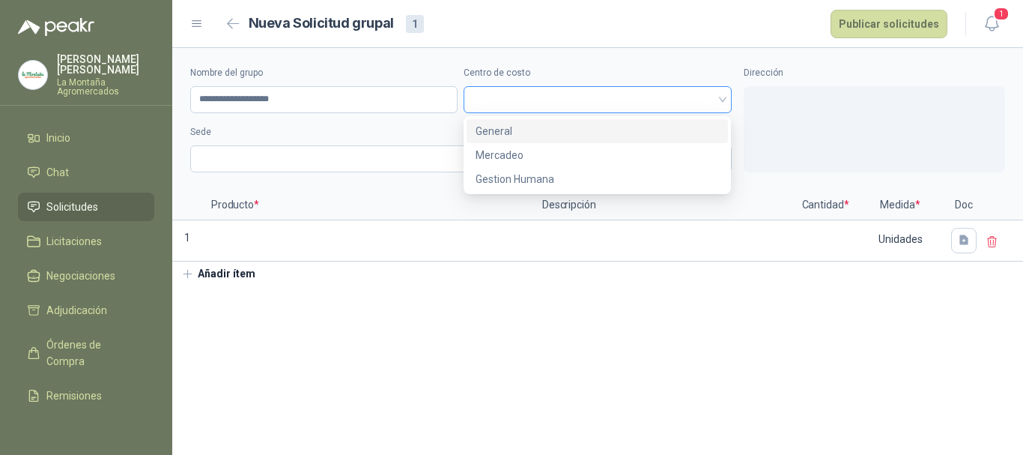
click at [503, 94] on span at bounding box center [597, 99] width 249 height 22
click at [521, 123] on div "General" at bounding box center [597, 131] width 243 height 16
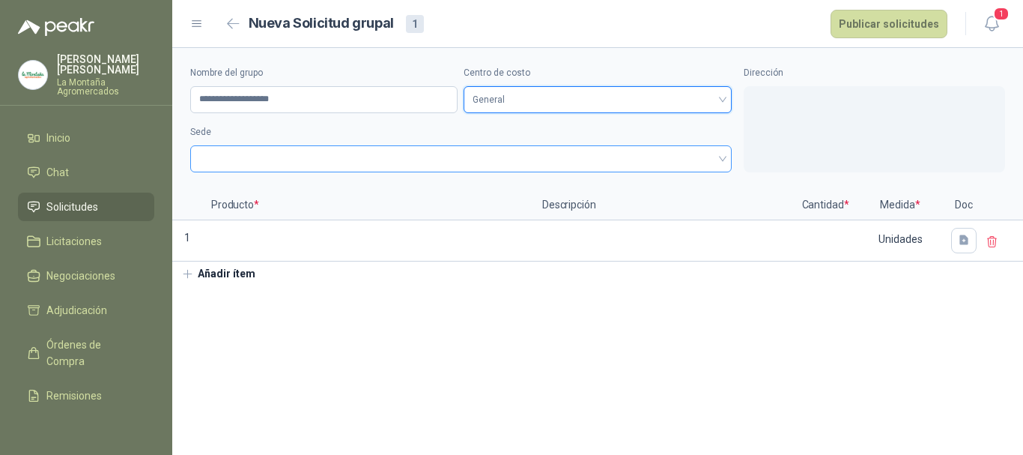
click at [242, 161] on span at bounding box center [461, 159] width 524 height 22
click at [536, 100] on span "General" at bounding box center [597, 99] width 249 height 22
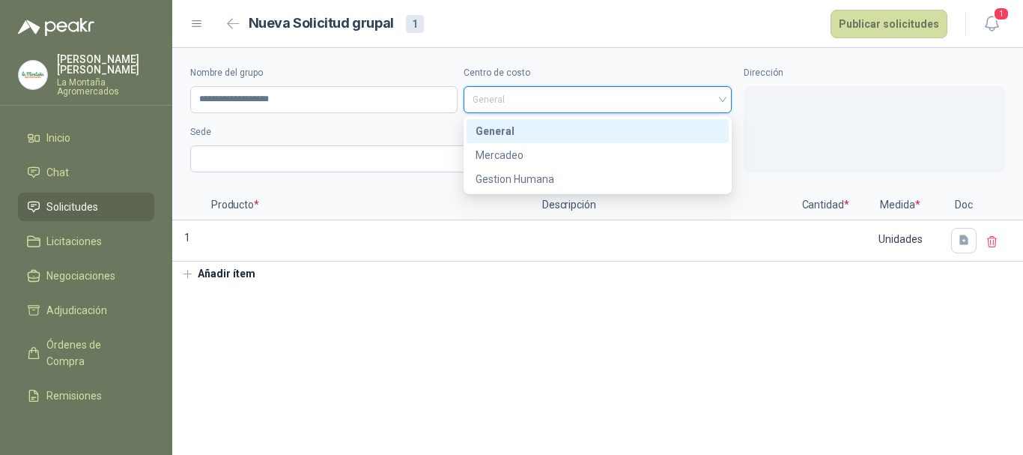
click at [498, 127] on div "General" at bounding box center [597, 131] width 243 height 16
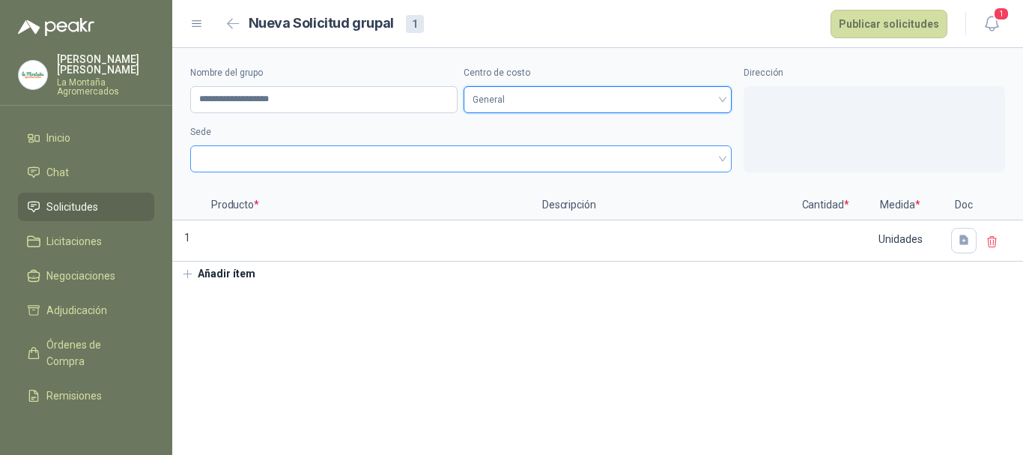
click at [228, 155] on span at bounding box center [461, 159] width 524 height 22
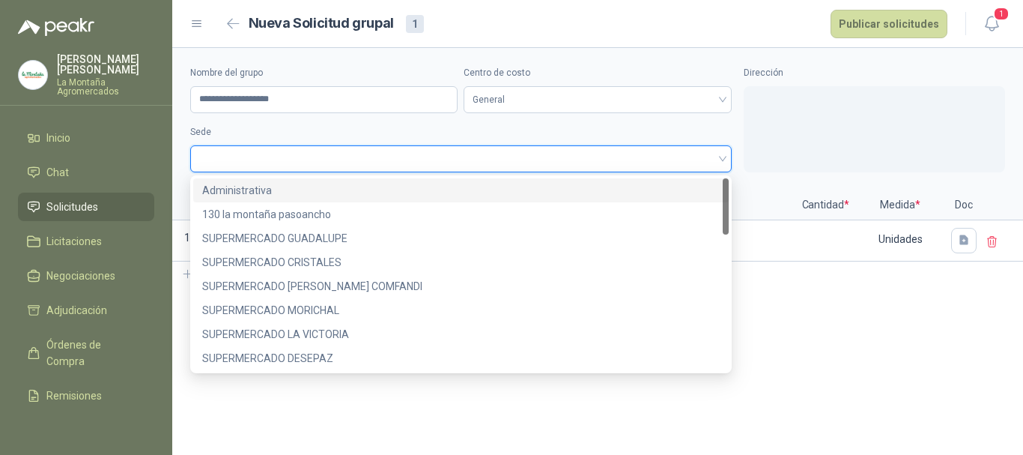
click at [246, 188] on div "Administrativa" at bounding box center [461, 190] width 518 height 16
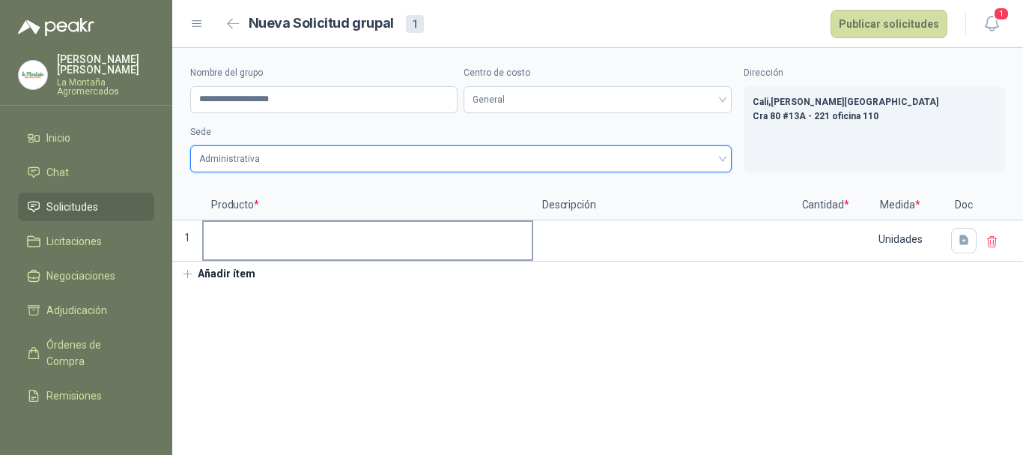
click at [225, 239] on input at bounding box center [368, 236] width 328 height 29
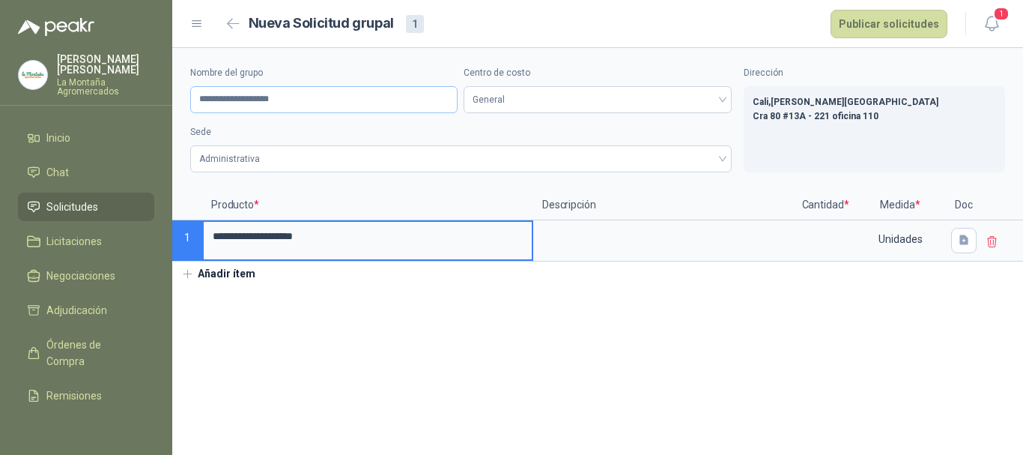
type input "**********"
click at [339, 96] on input "**********" at bounding box center [323, 99] width 267 height 27
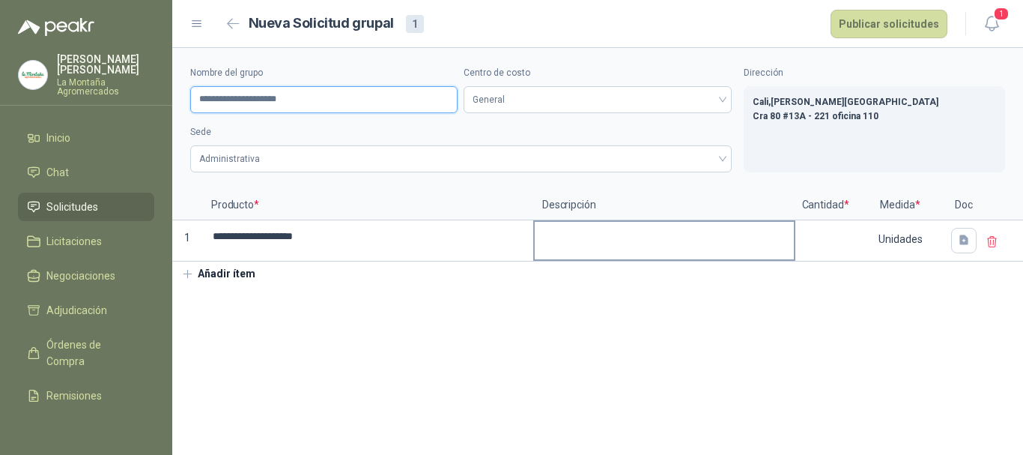
type input "**********"
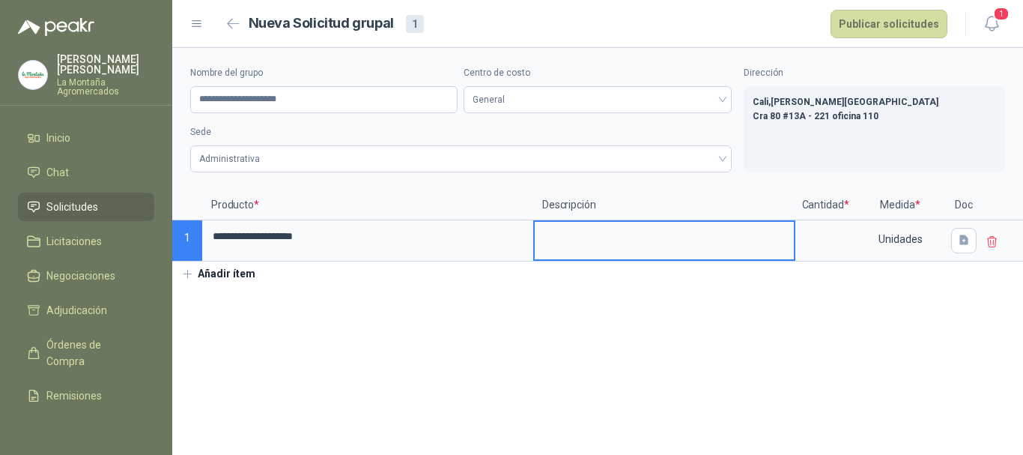
click at [620, 235] on textarea at bounding box center [664, 239] width 259 height 34
type textarea "*"
type textarea "**"
type textarea "***"
type textarea "****"
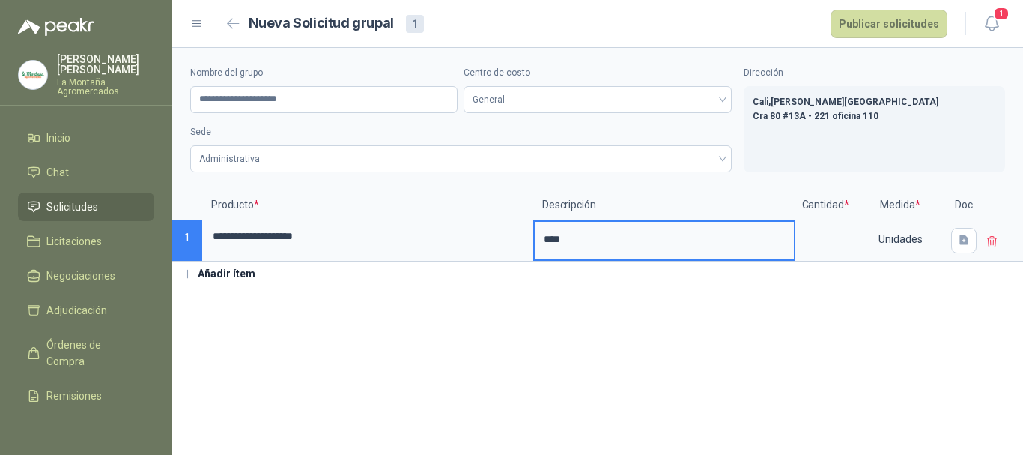
type textarea "*****"
type textarea "******"
type textarea "********"
type textarea "*********"
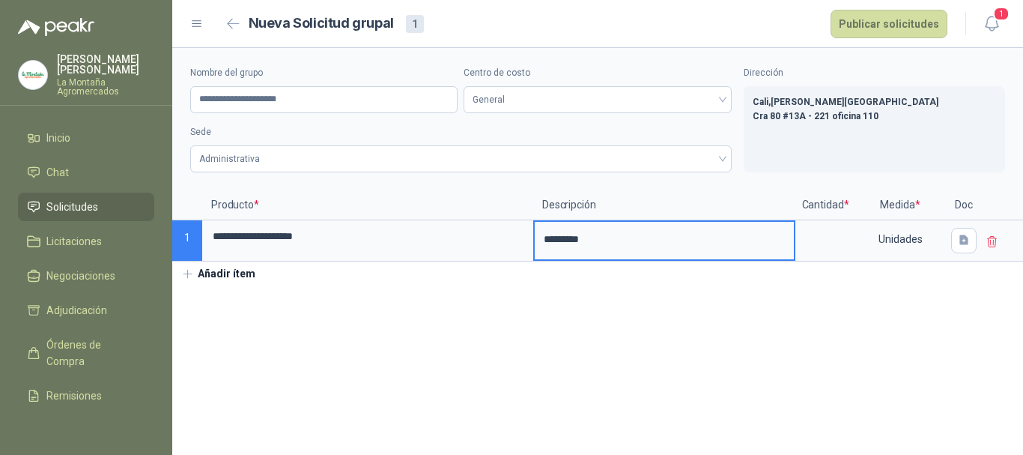
type textarea "**********"
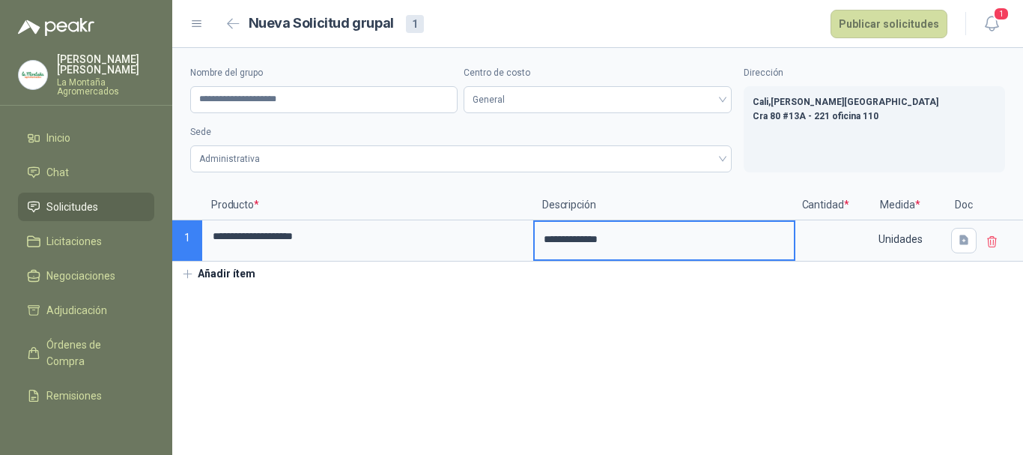
type textarea "**********"
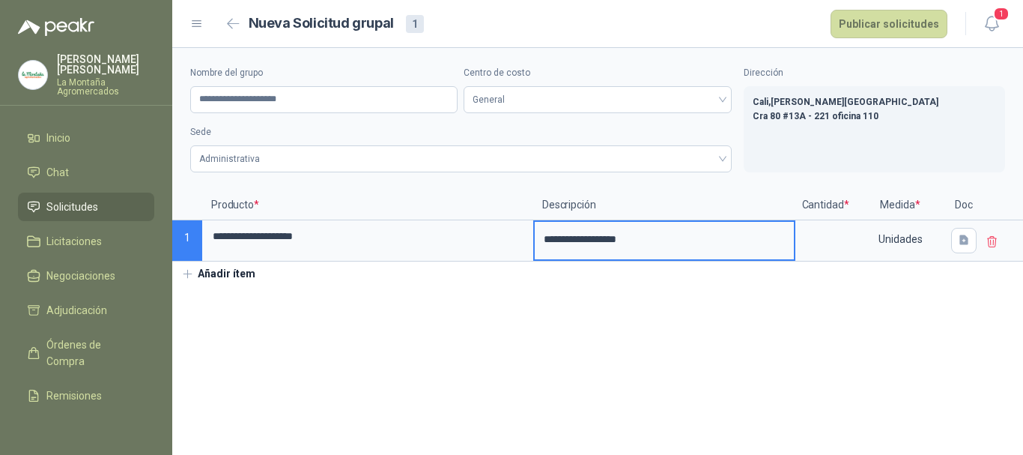
type textarea "**********"
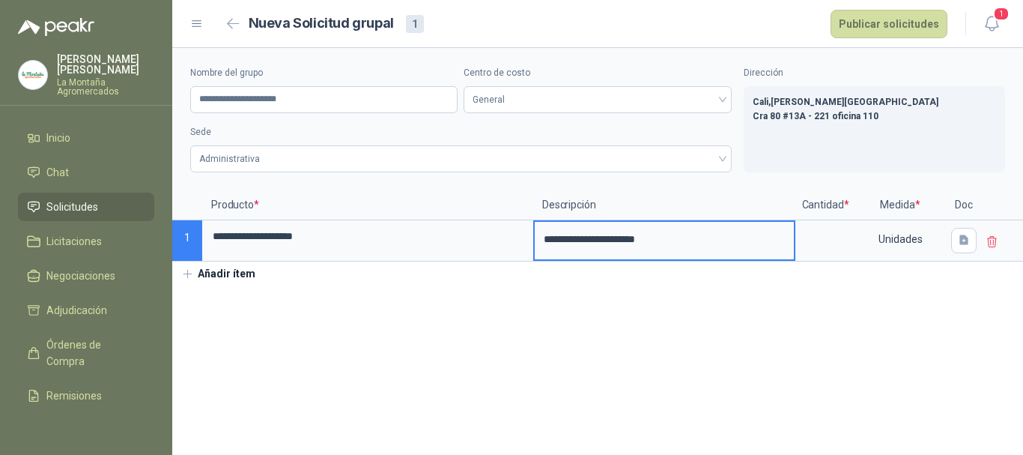
type textarea "**********"
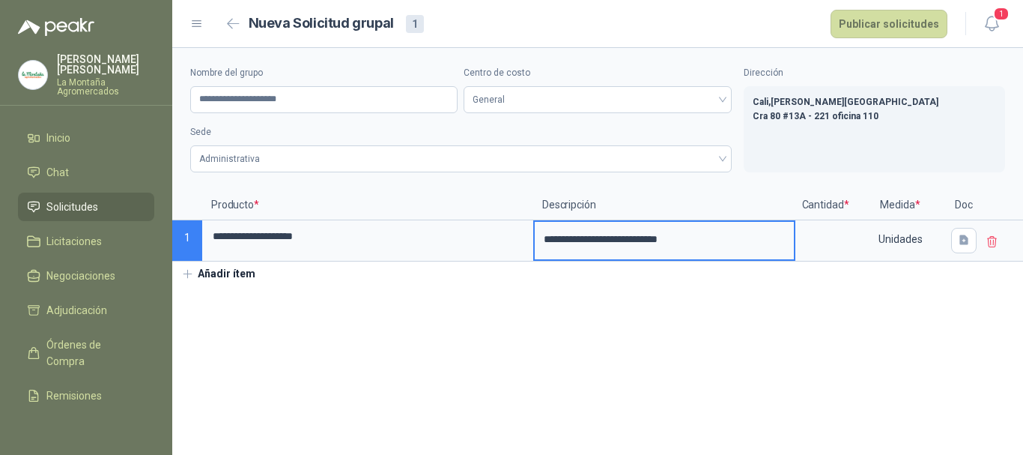
type textarea "**********"
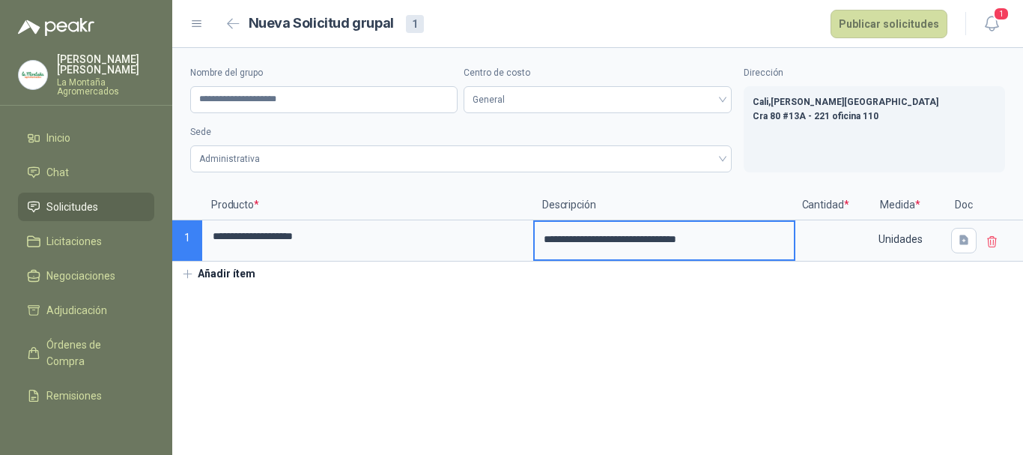
type textarea "**********"
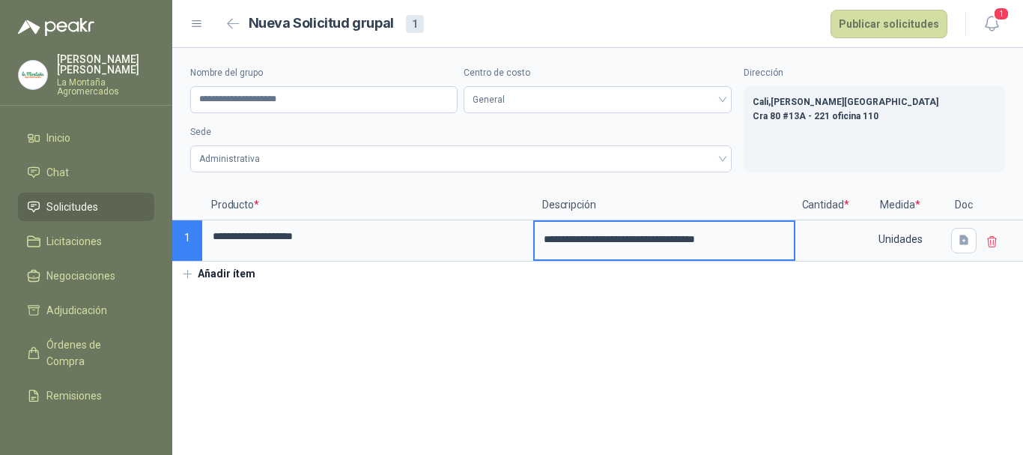
type textarea "**********"
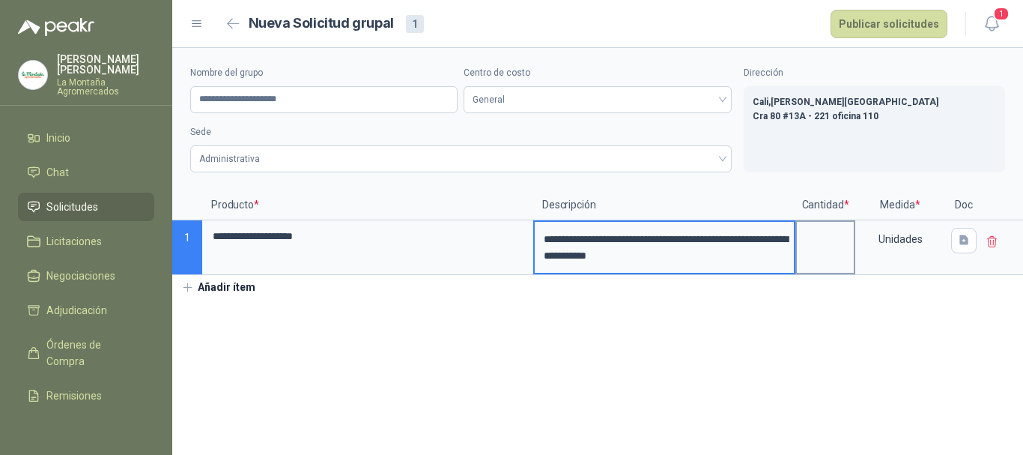
click at [834, 249] on input at bounding box center [825, 236] width 57 height 29
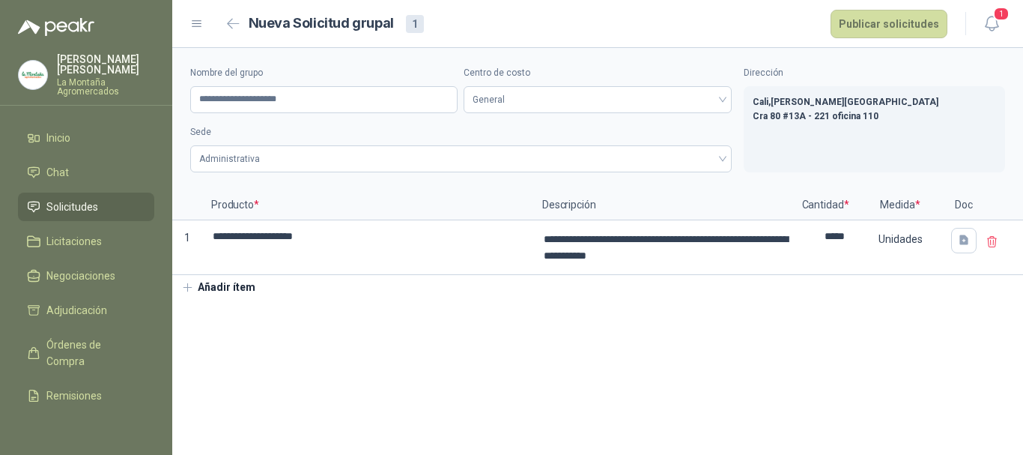
click at [812, 343] on section "**********" at bounding box center [597, 251] width 851 height 407
click at [866, 29] on button "Publicar solicitudes" at bounding box center [889, 24] width 117 height 28
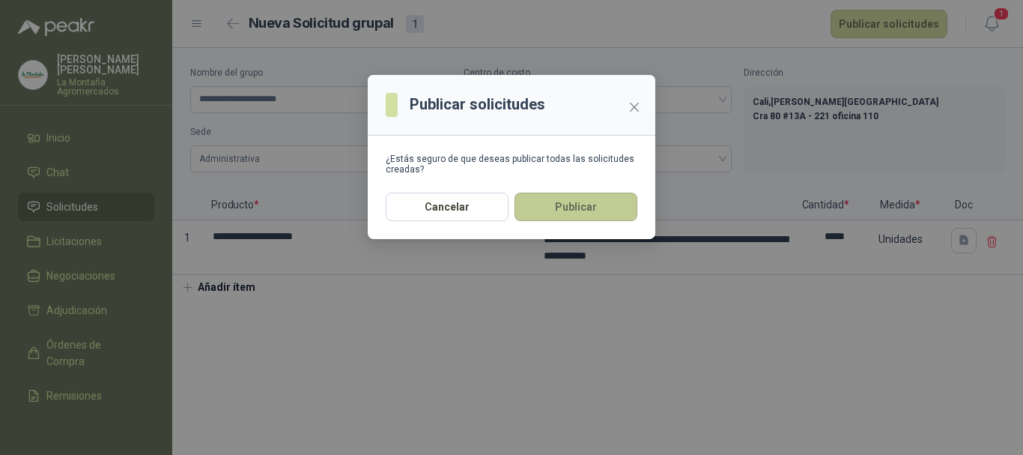
click at [555, 200] on button "Publicar" at bounding box center [576, 207] width 123 height 28
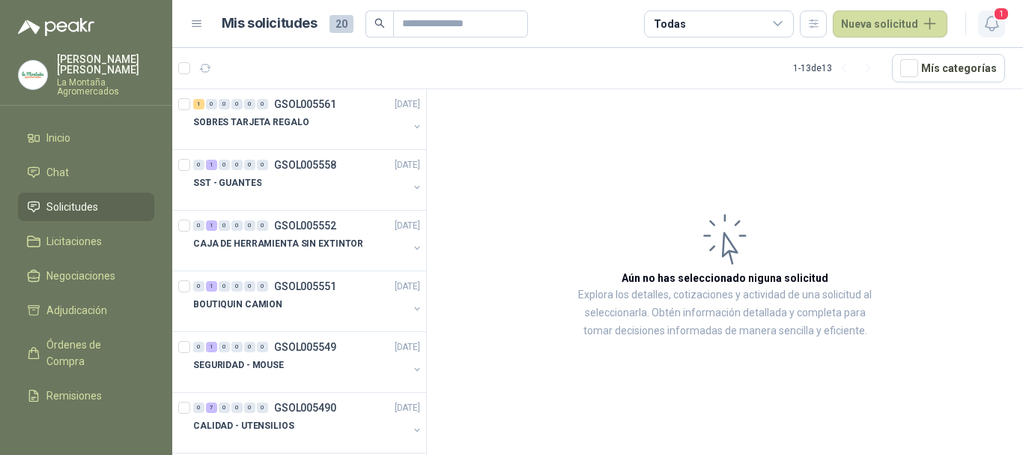
click at [985, 25] on icon "button" at bounding box center [992, 23] width 19 height 19
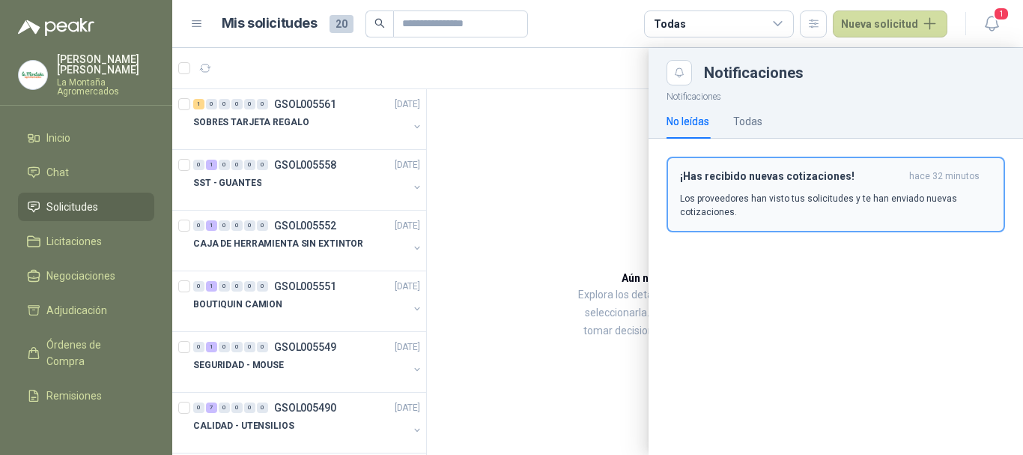
click at [747, 187] on div "¡Has recibido nuevas cotizaciones! hace 32 minutos Los proveedores han visto tu…" at bounding box center [836, 194] width 312 height 49
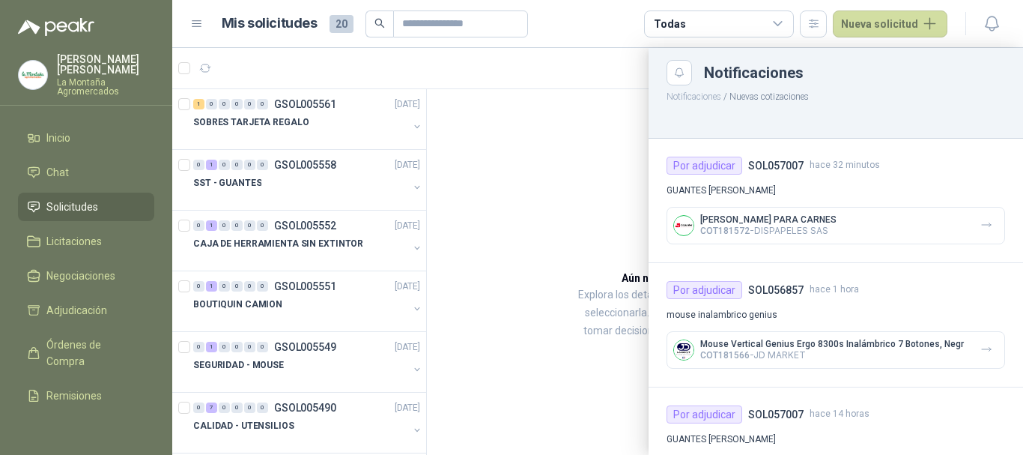
click at [581, 118] on div at bounding box center [597, 251] width 851 height 407
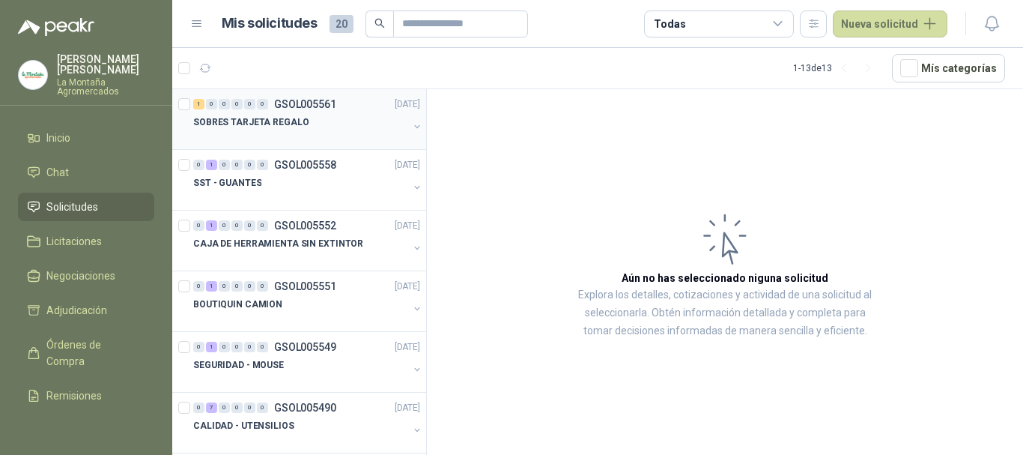
click at [209, 126] on p "SOBRES TARJETA REGALO" at bounding box center [250, 122] width 115 height 14
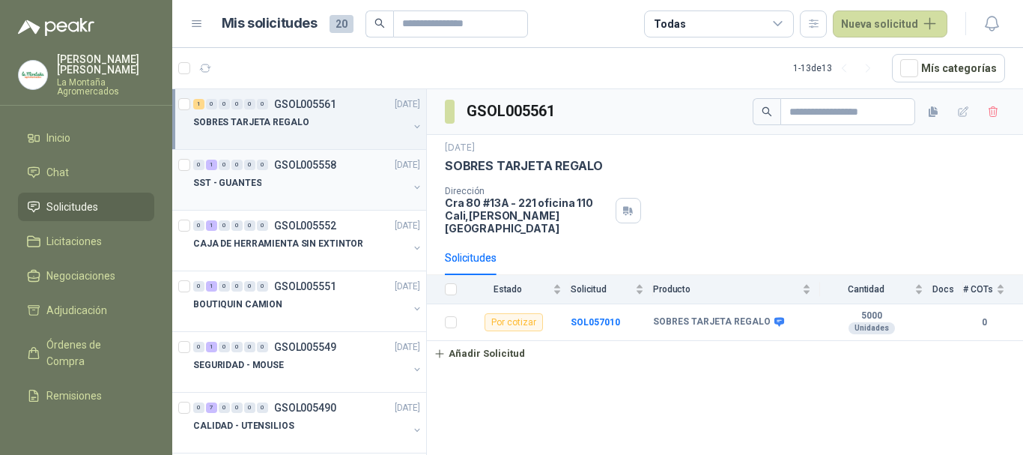
click at [277, 169] on p "GSOL005558" at bounding box center [305, 165] width 62 height 10
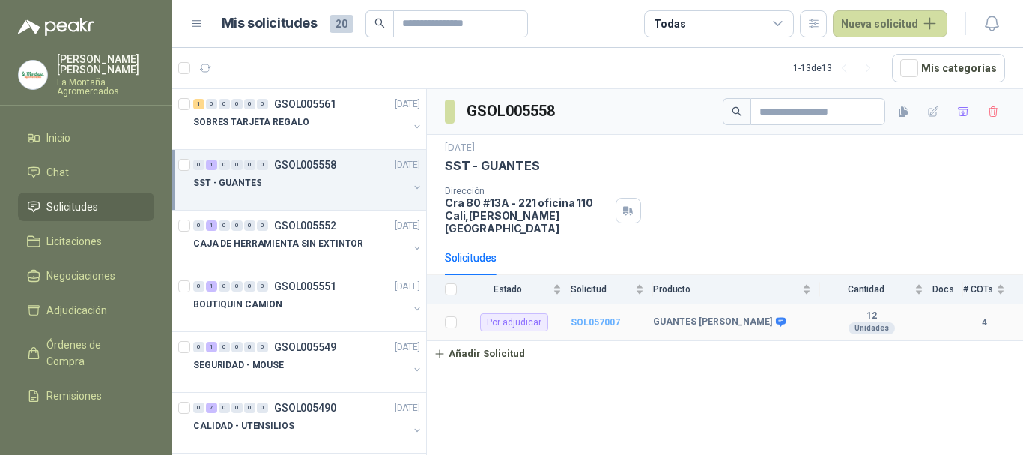
click at [585, 317] on b "SOL057007" at bounding box center [595, 322] width 49 height 10
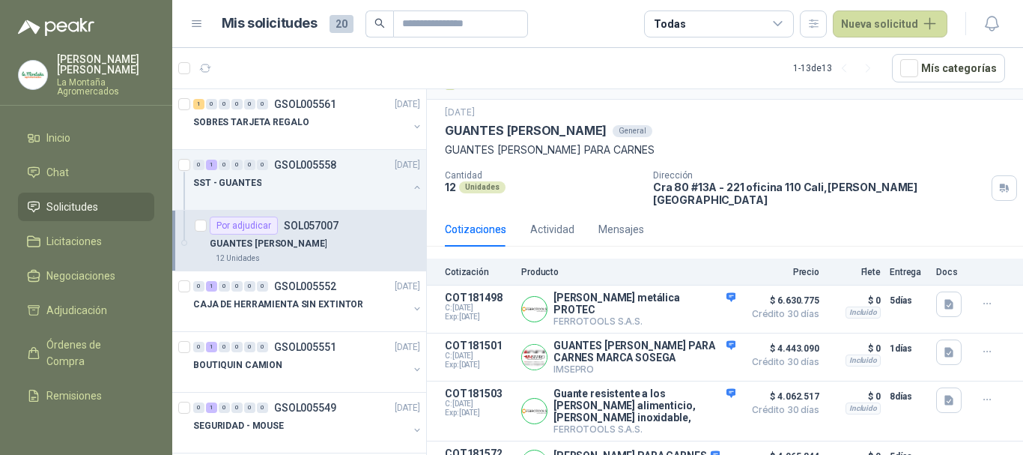
scroll to position [58, 0]
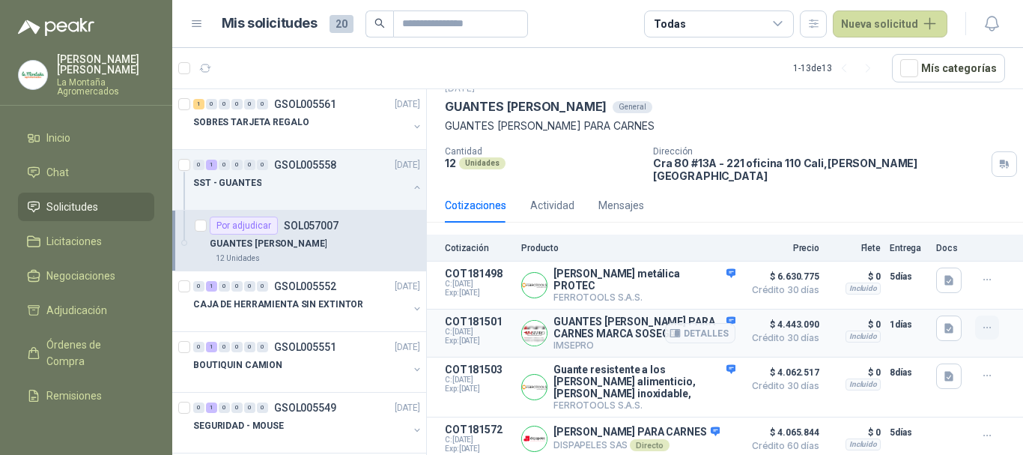
click at [981, 321] on icon "button" at bounding box center [987, 327] width 13 height 13
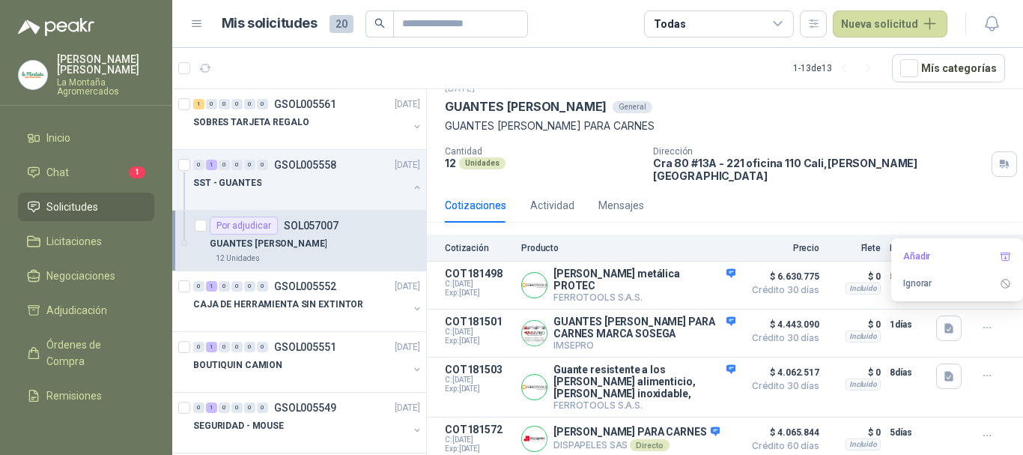
click at [763, 190] on div "Cotizaciones Actividad Mensajes" at bounding box center [725, 205] width 560 height 34
click at [685, 323] on button "Detalles" at bounding box center [700, 333] width 70 height 20
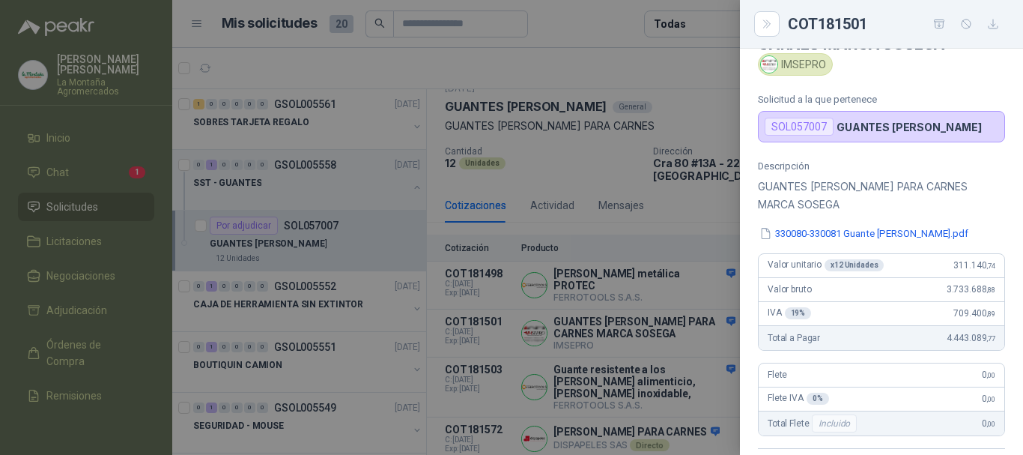
scroll to position [75, 0]
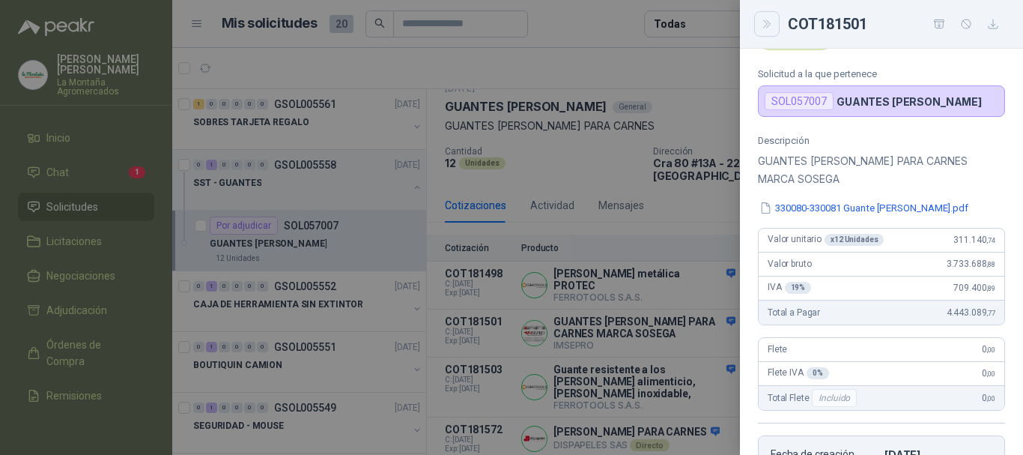
drag, startPoint x: 773, startPoint y: 17, endPoint x: 691, endPoint y: 34, distance: 83.3
click at [772, 18] on icon "Close" at bounding box center [767, 24] width 13 height 13
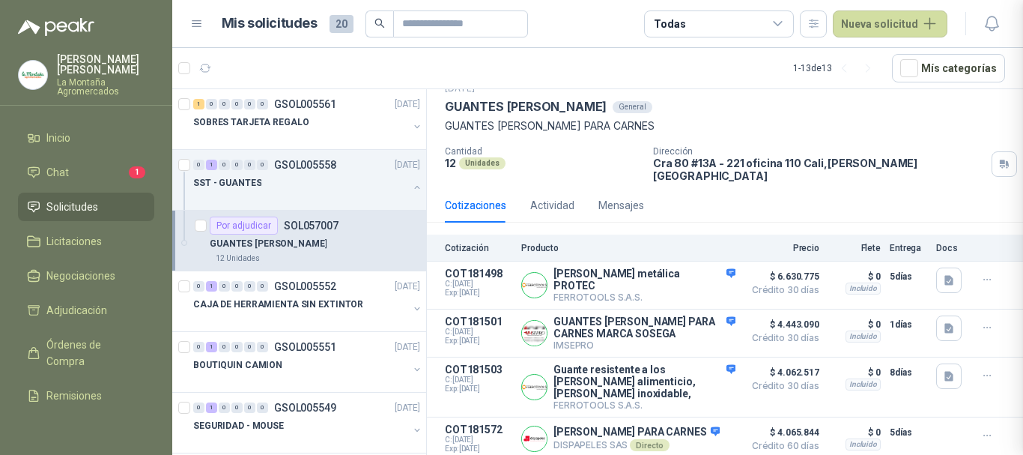
scroll to position [380, 0]
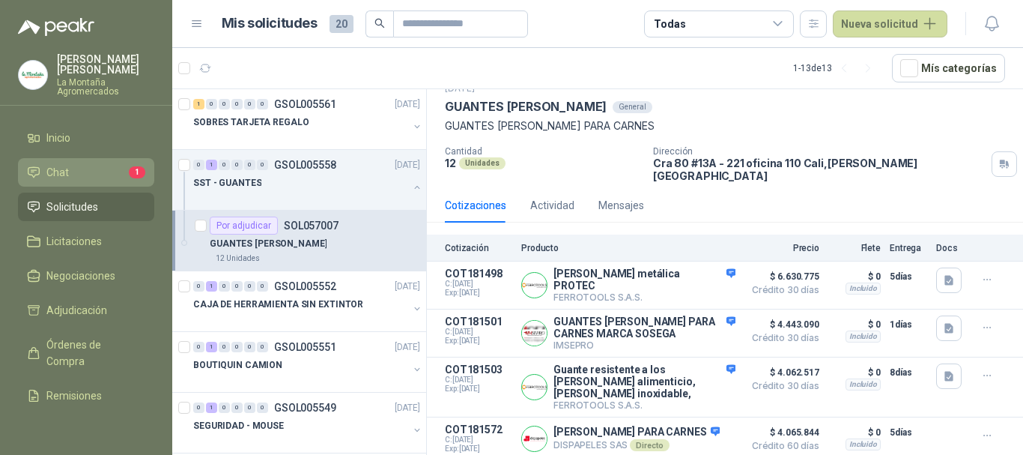
click at [63, 169] on span "Chat" at bounding box center [57, 172] width 22 height 16
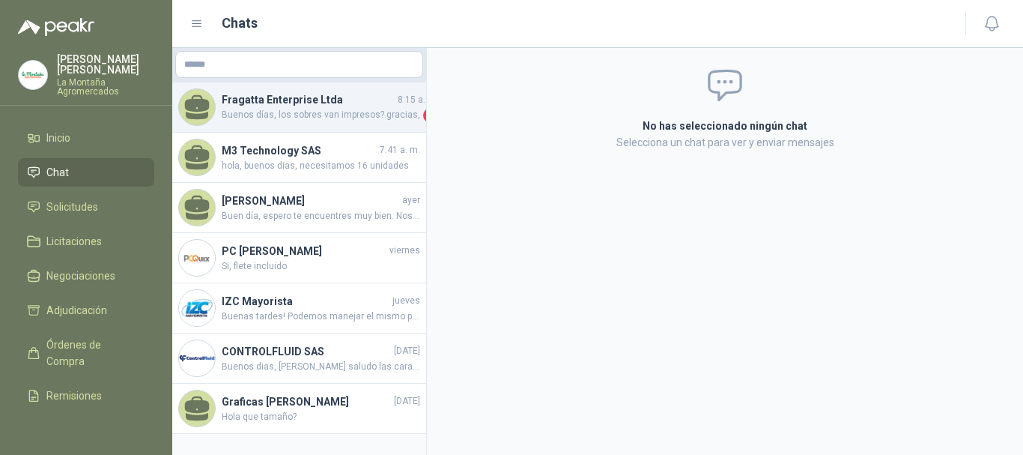
click at [289, 105] on h4 "Fragatta Enterprise Ltda" at bounding box center [308, 99] width 173 height 16
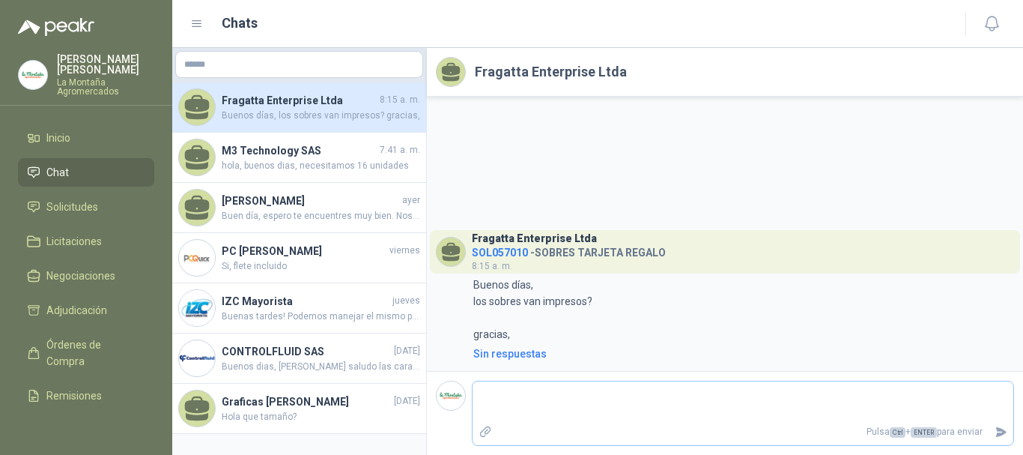
click at [548, 412] on textarea at bounding box center [743, 401] width 541 height 34
click at [59, 142] on span "Inicio" at bounding box center [58, 138] width 24 height 16
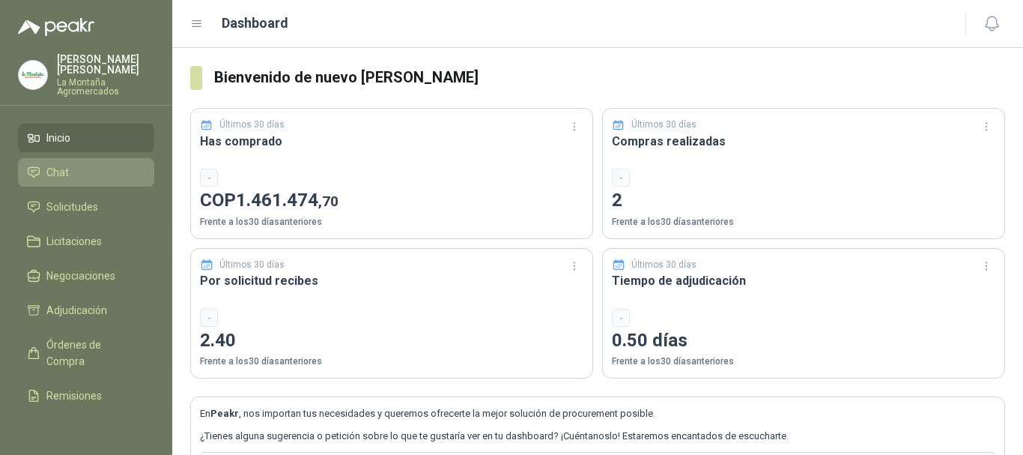
click at [48, 174] on span "Chat" at bounding box center [57, 172] width 22 height 16
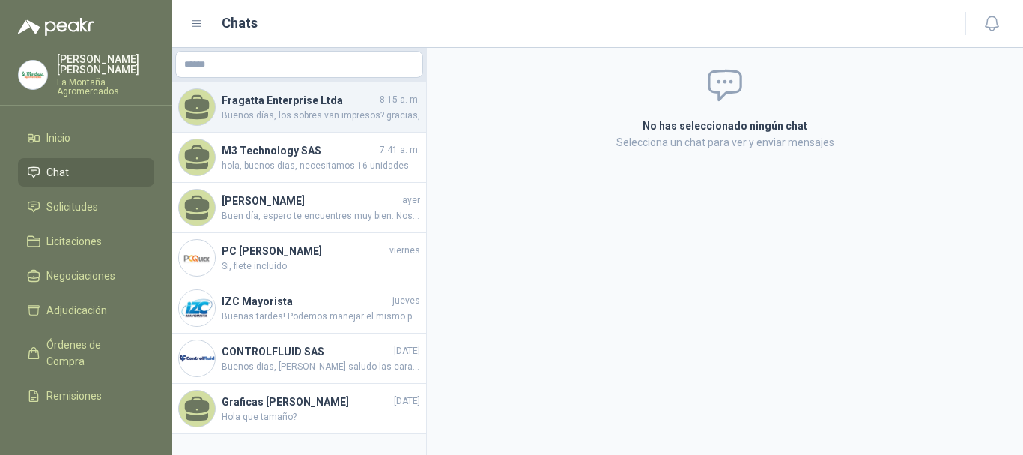
click at [241, 107] on h4 "Fragatta Enterprise Ltda" at bounding box center [299, 100] width 155 height 16
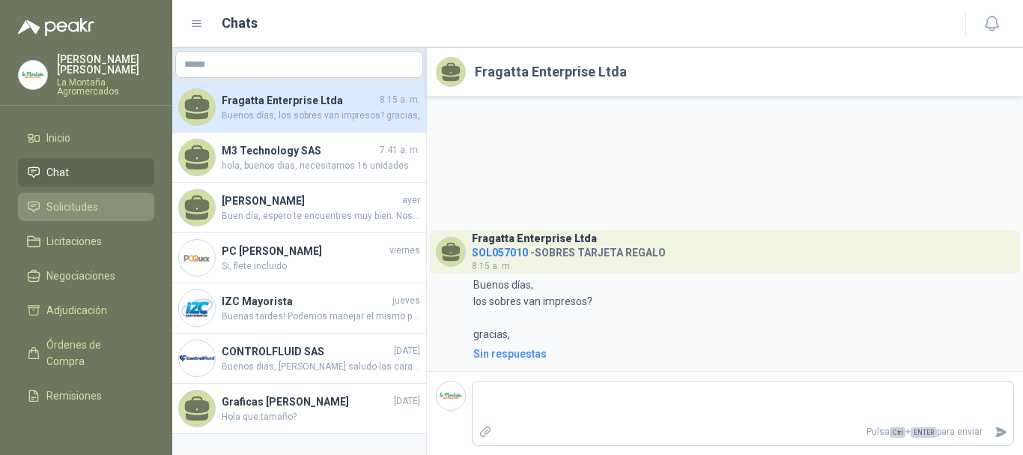
click at [73, 202] on span "Solicitudes" at bounding box center [72, 207] width 52 height 16
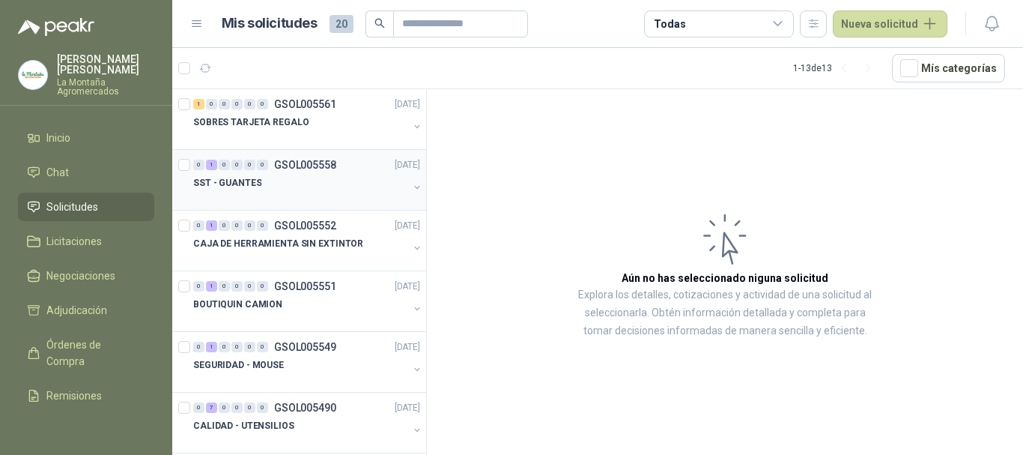
click at [274, 186] on div "SST - GUANTES" at bounding box center [300, 183] width 215 height 18
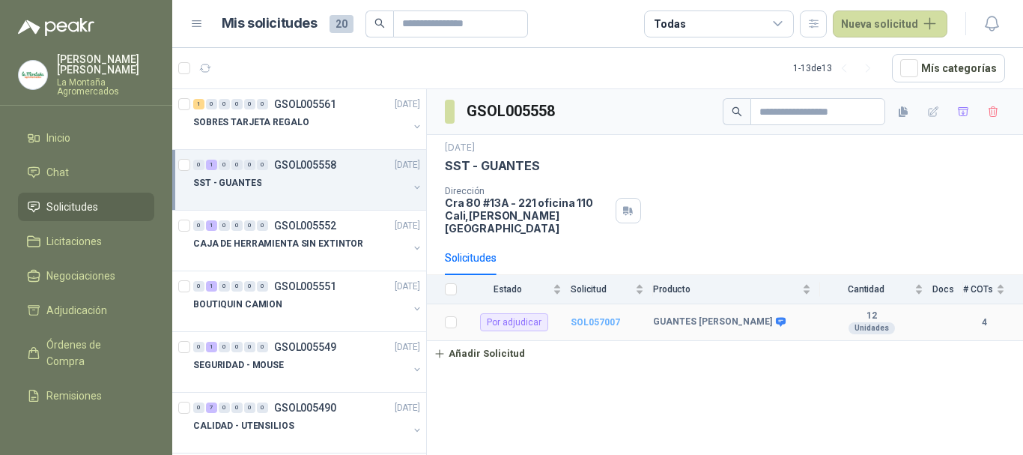
click at [608, 317] on b "SOL057007" at bounding box center [595, 322] width 49 height 10
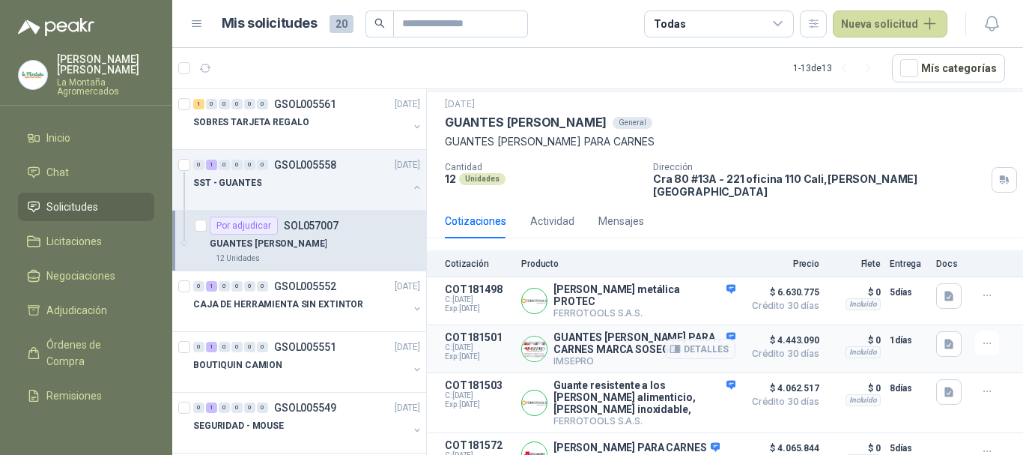
scroll to position [58, 0]
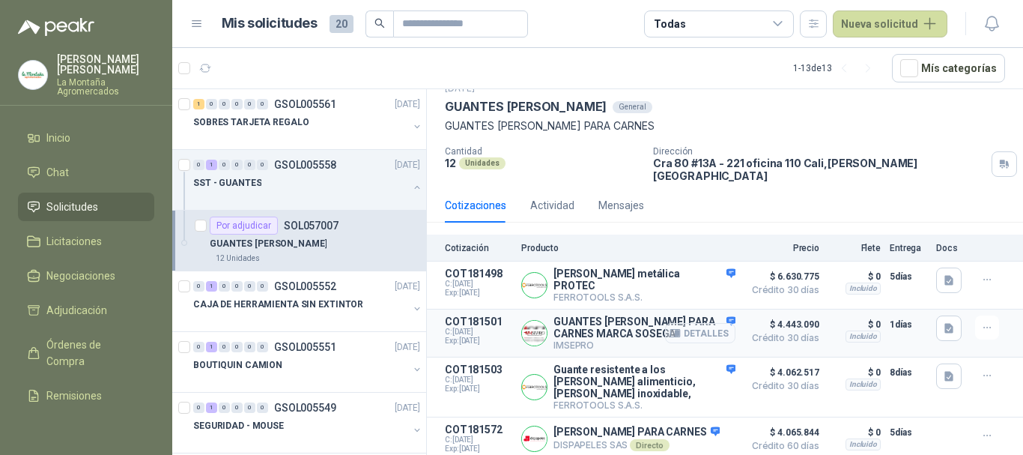
click at [701, 323] on button "Detalles" at bounding box center [700, 333] width 70 height 20
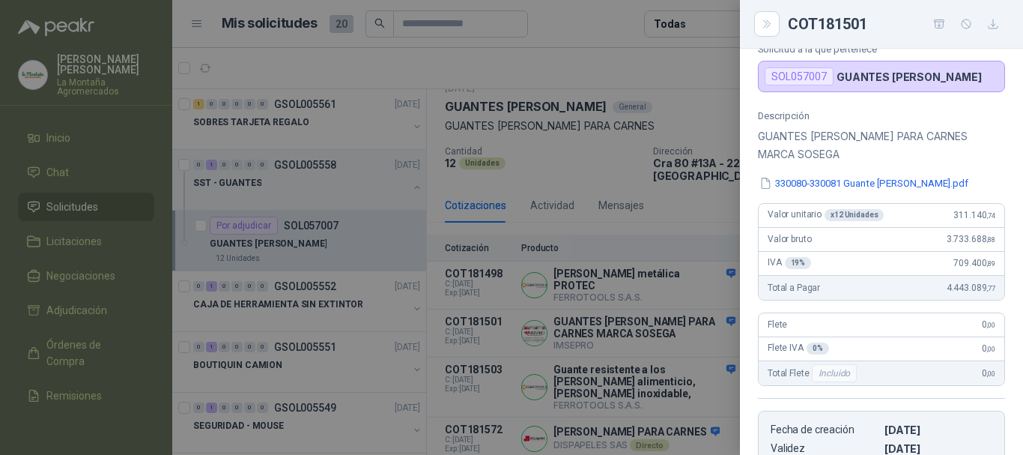
scroll to position [73, 0]
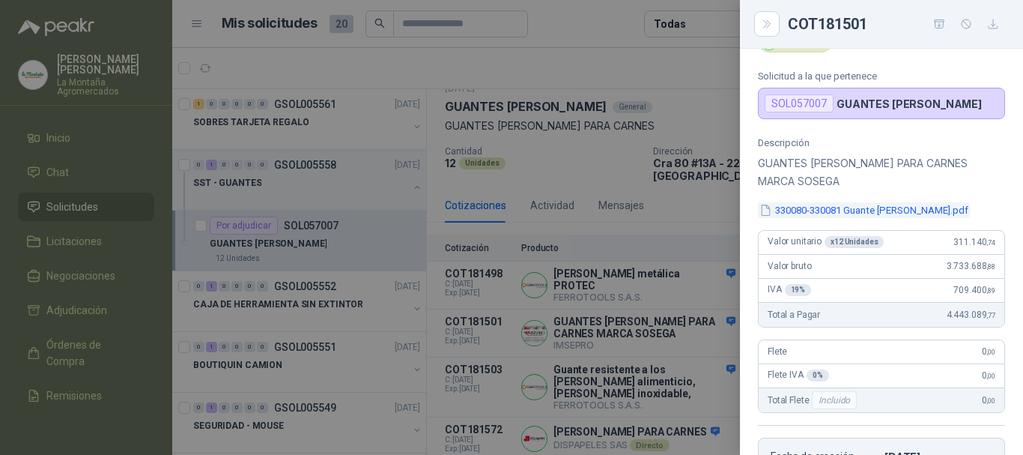
click at [921, 207] on button "330080-330081 Guante [PERSON_NAME].pdf" at bounding box center [864, 210] width 212 height 16
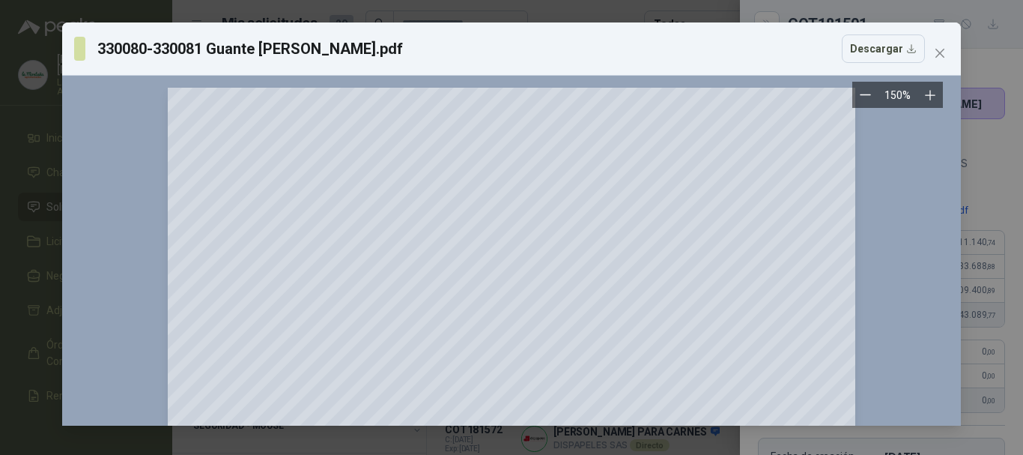
scroll to position [375, 0]
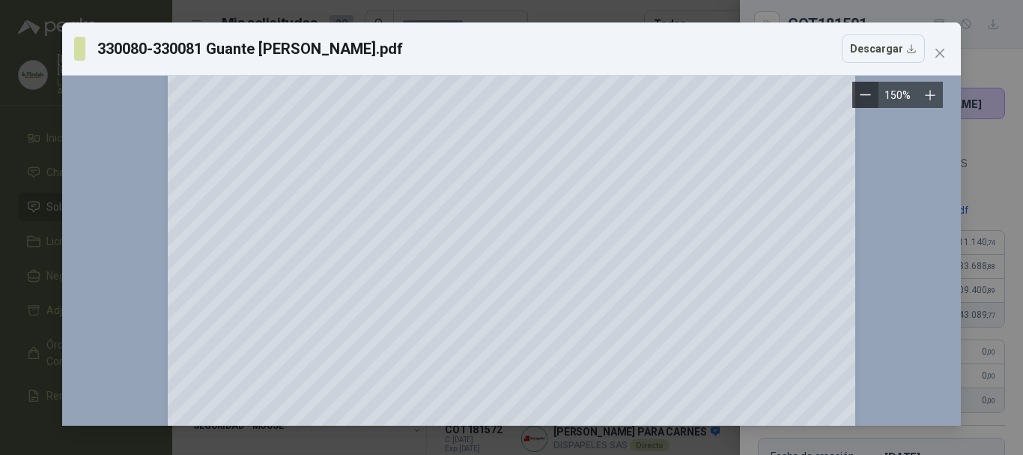
click at [868, 95] on icon "Zoom out" at bounding box center [866, 95] width 10 height 0
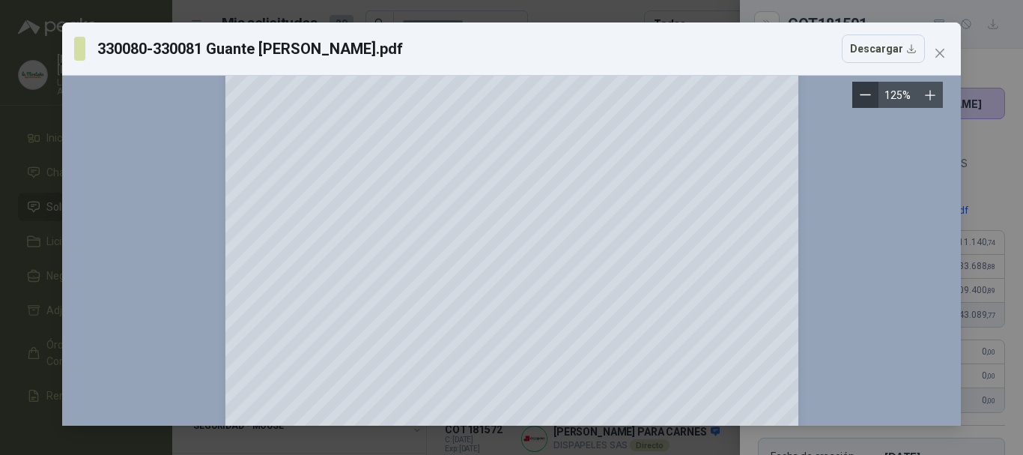
click at [868, 95] on icon "Zoom out" at bounding box center [866, 95] width 10 height 0
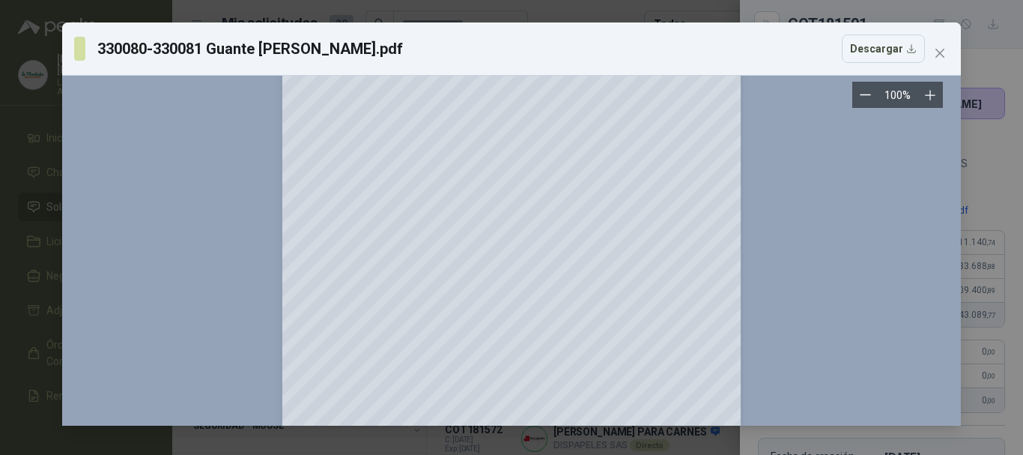
scroll to position [267, 0]
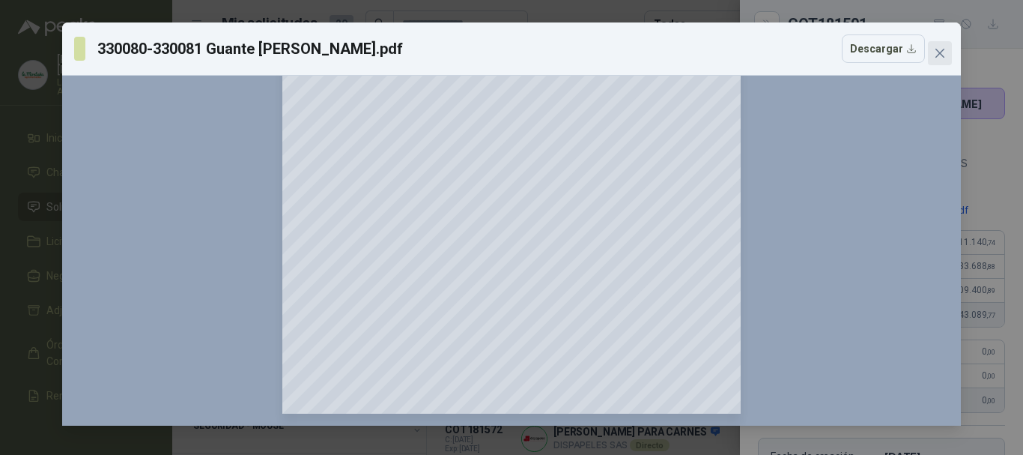
click at [931, 51] on span "Close" at bounding box center [940, 53] width 24 height 12
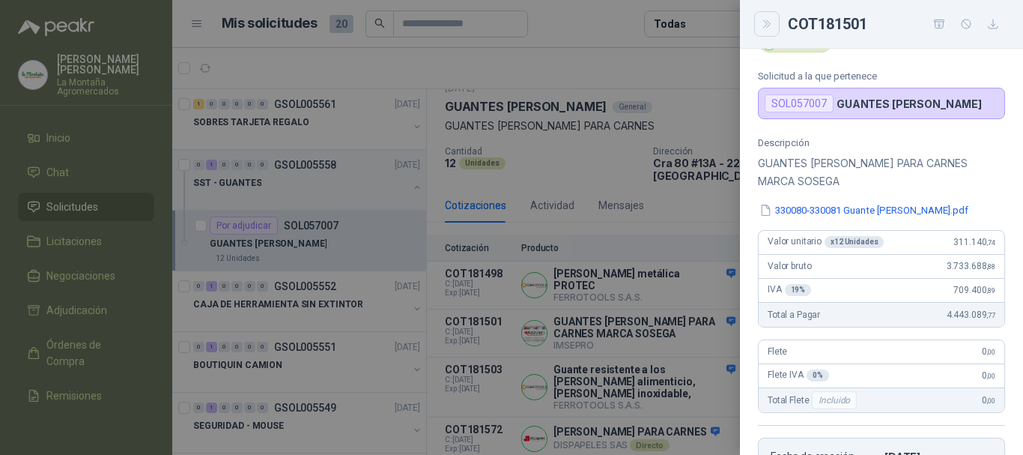
click at [771, 26] on icon "Close" at bounding box center [767, 24] width 13 height 13
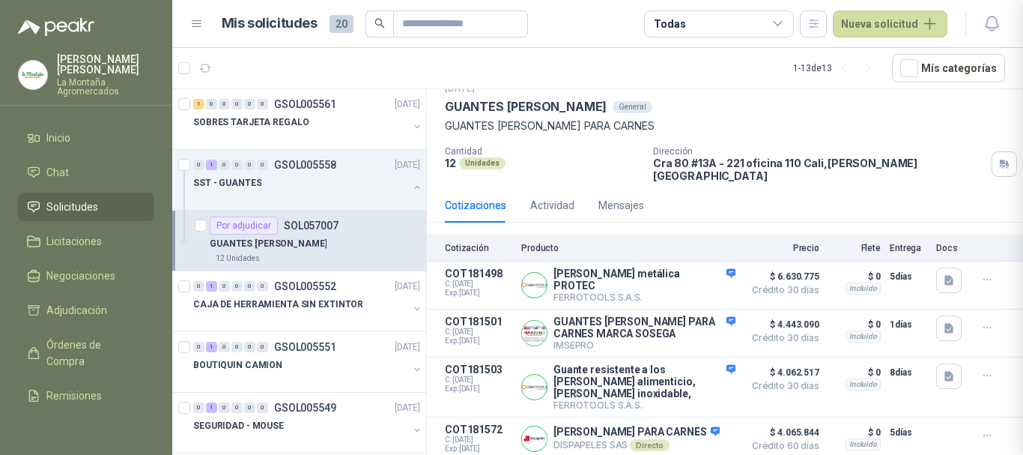
scroll to position [380, 0]
click at [58, 204] on span "Solicitudes" at bounding box center [72, 207] width 52 height 16
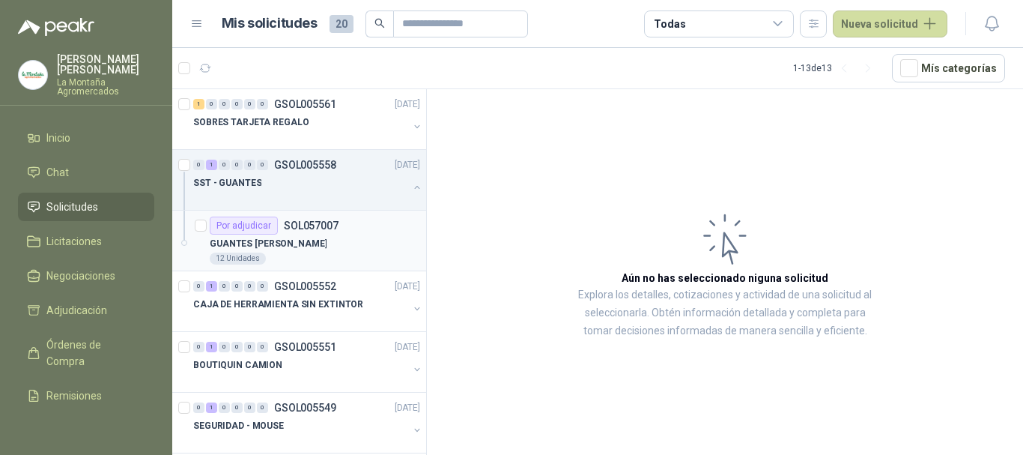
click at [327, 242] on div "GUANTES [PERSON_NAME]" at bounding box center [315, 243] width 211 height 18
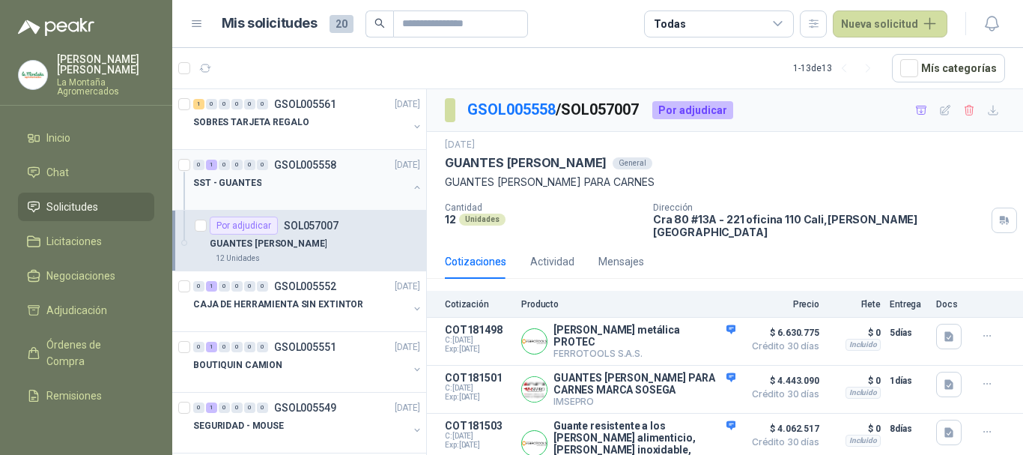
click at [273, 185] on div "SST - GUANTES" at bounding box center [300, 183] width 215 height 18
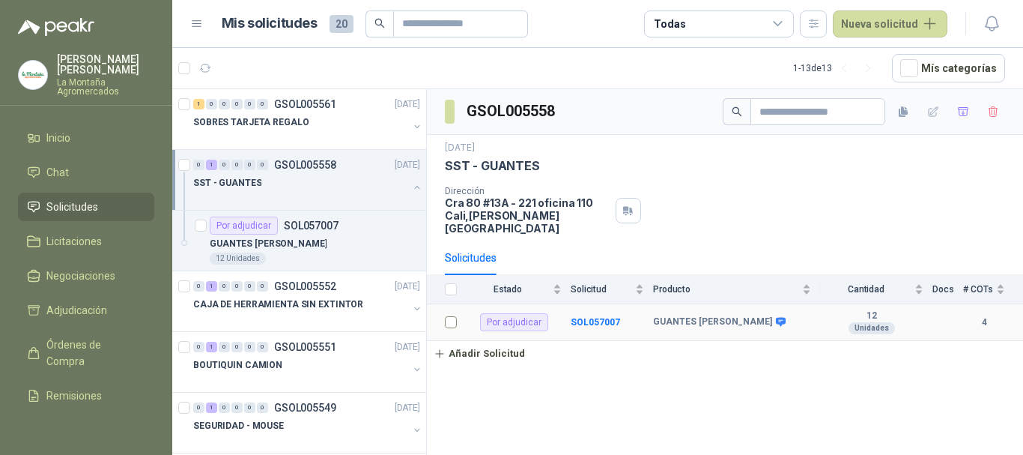
click at [459, 313] on td at bounding box center [446, 322] width 39 height 37
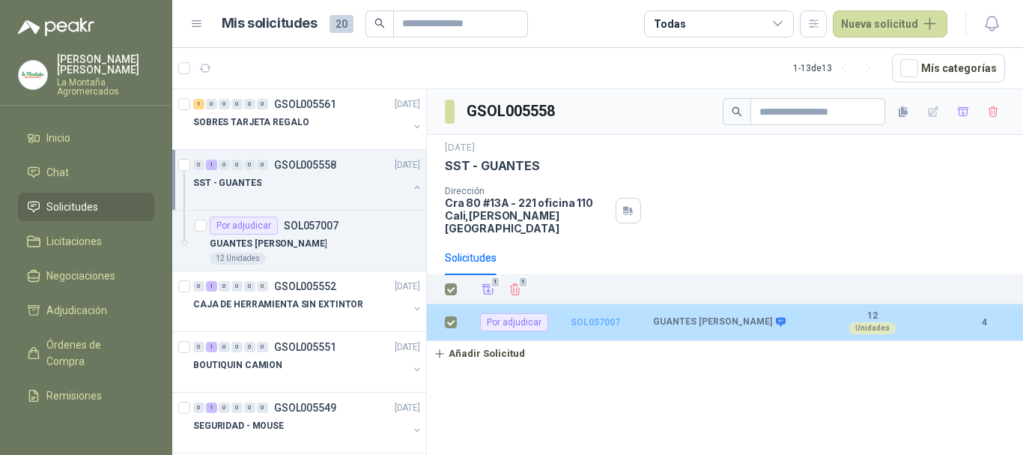
click at [608, 317] on b "SOL057007" at bounding box center [595, 322] width 49 height 10
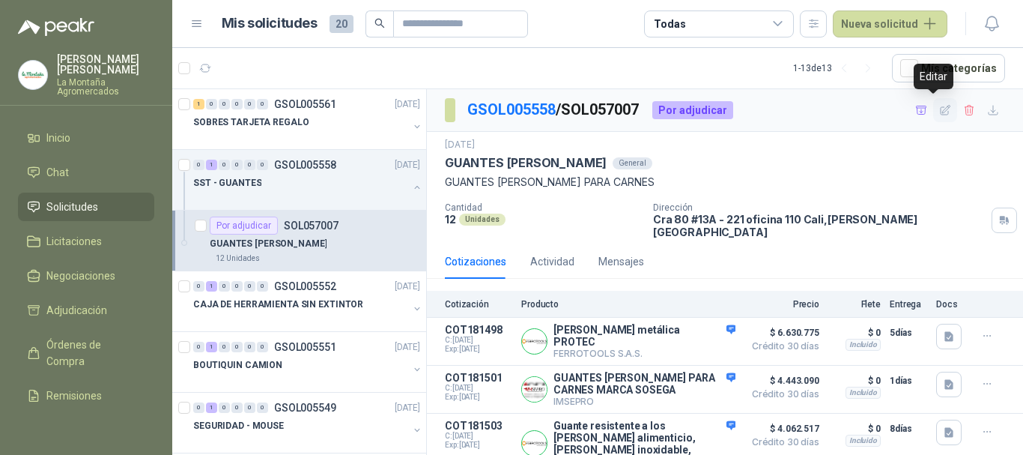
click at [939, 115] on icon "button" at bounding box center [945, 110] width 13 height 13
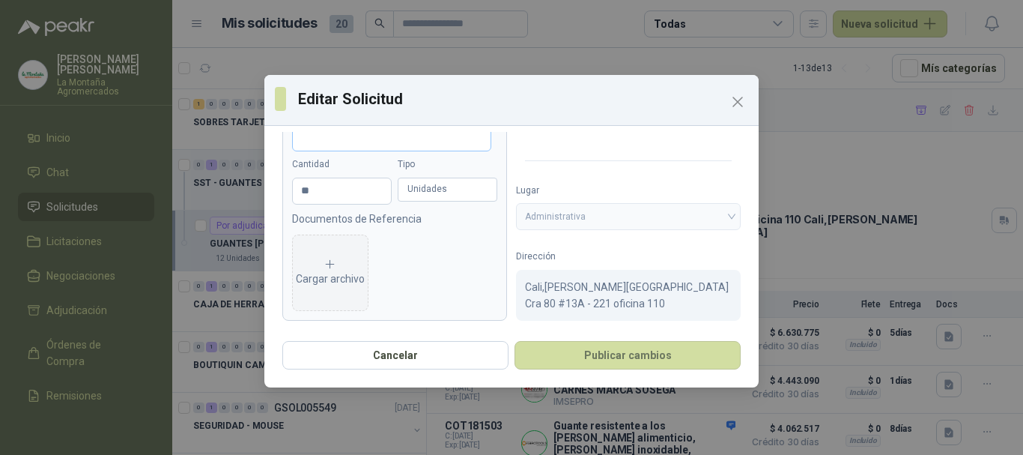
scroll to position [133, 0]
click at [466, 187] on div "Unidades" at bounding box center [448, 189] width 100 height 24
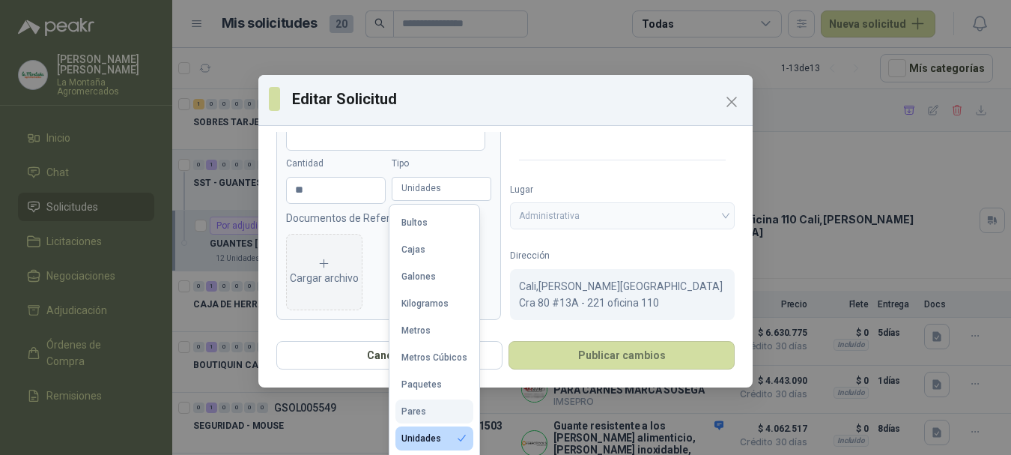
click at [424, 414] on div "Pares" at bounding box center [414, 411] width 25 height 10
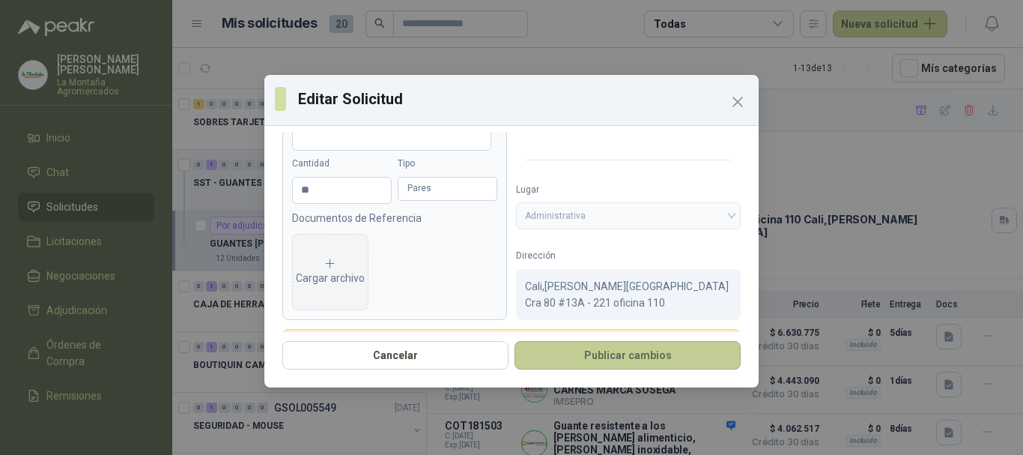
click at [610, 357] on button "Publicar cambios" at bounding box center [628, 355] width 226 height 28
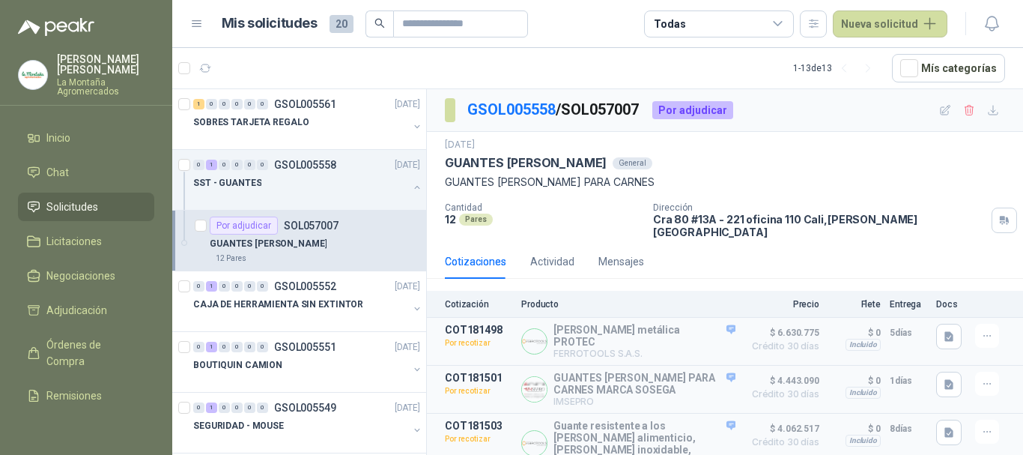
scroll to position [58, 0]
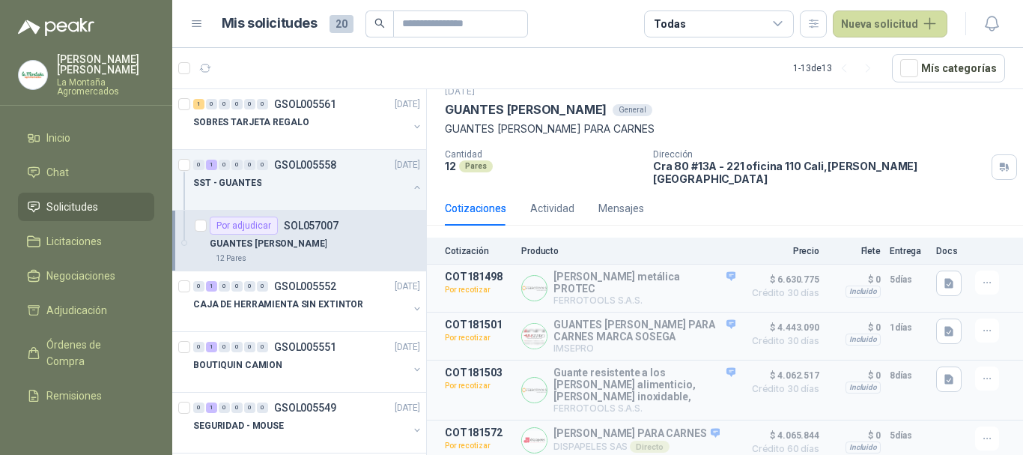
click at [472, 164] on div "Pares" at bounding box center [476, 166] width 34 height 12
click at [475, 161] on div "Pares" at bounding box center [476, 166] width 34 height 12
click at [313, 235] on div "GUANTES [PERSON_NAME]" at bounding box center [315, 243] width 211 height 18
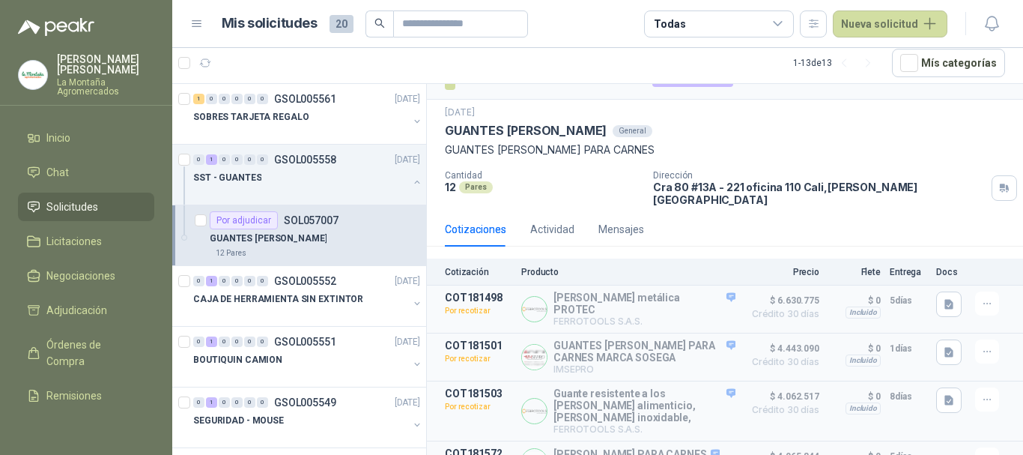
scroll to position [0, 0]
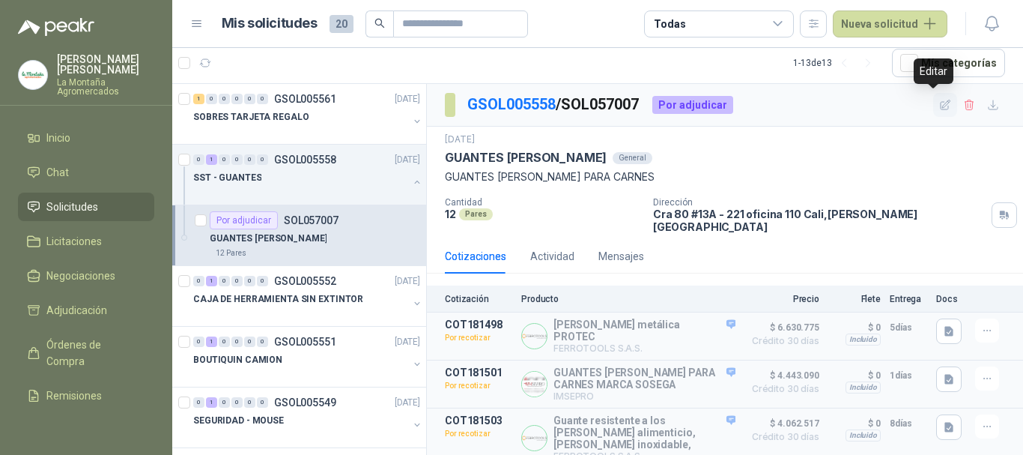
click at [933, 105] on button "button" at bounding box center [945, 105] width 24 height 24
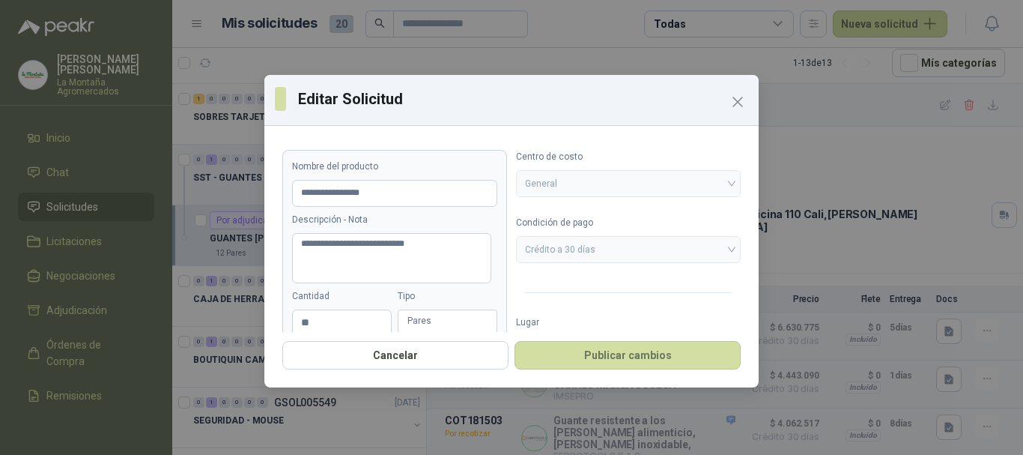
click at [489, 313] on div "Pares" at bounding box center [448, 321] width 100 height 24
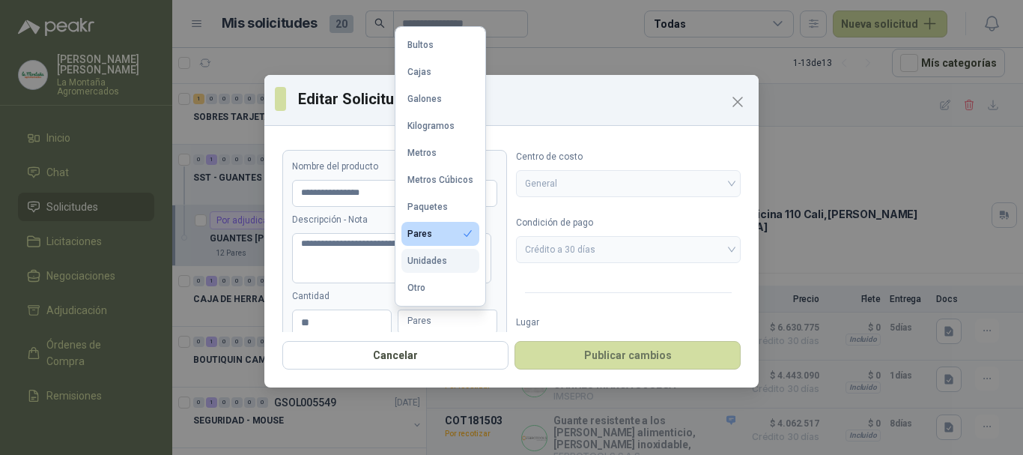
click at [426, 265] on div "Unidades" at bounding box center [428, 260] width 40 height 10
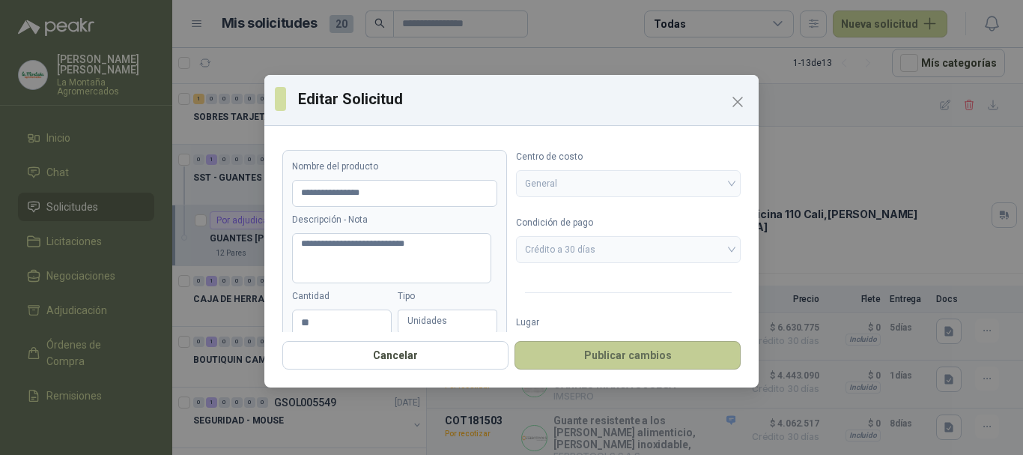
click at [613, 356] on button "Publicar cambios" at bounding box center [628, 355] width 226 height 28
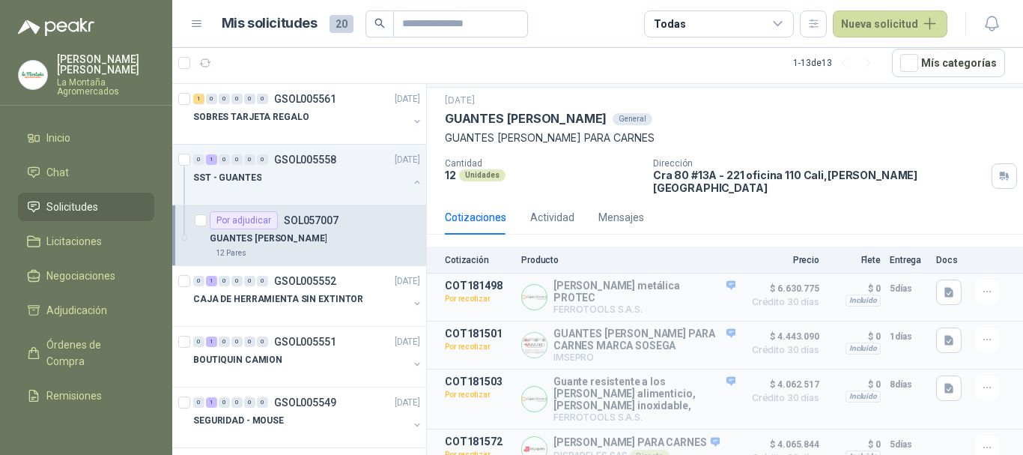
scroll to position [58, 0]
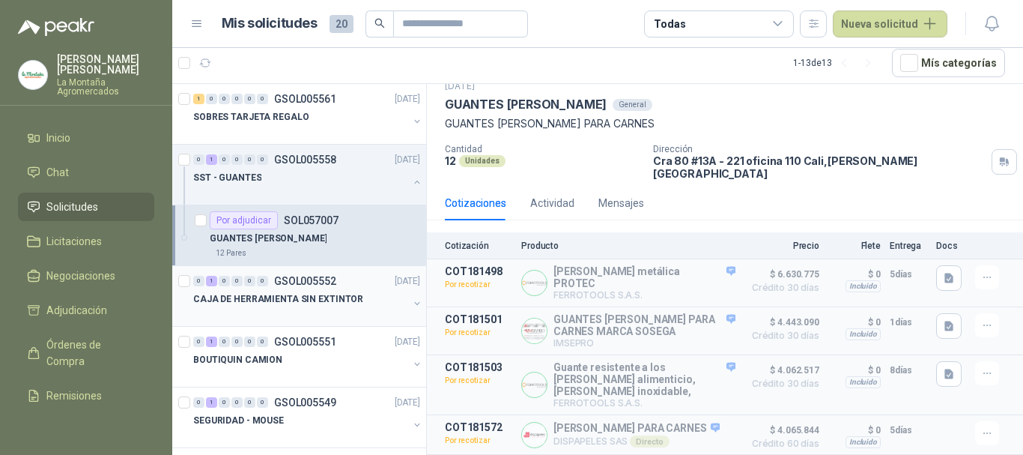
click at [265, 292] on p "CAJA DE HERRAMIENTA SIN EXTINTOR" at bounding box center [278, 299] width 170 height 14
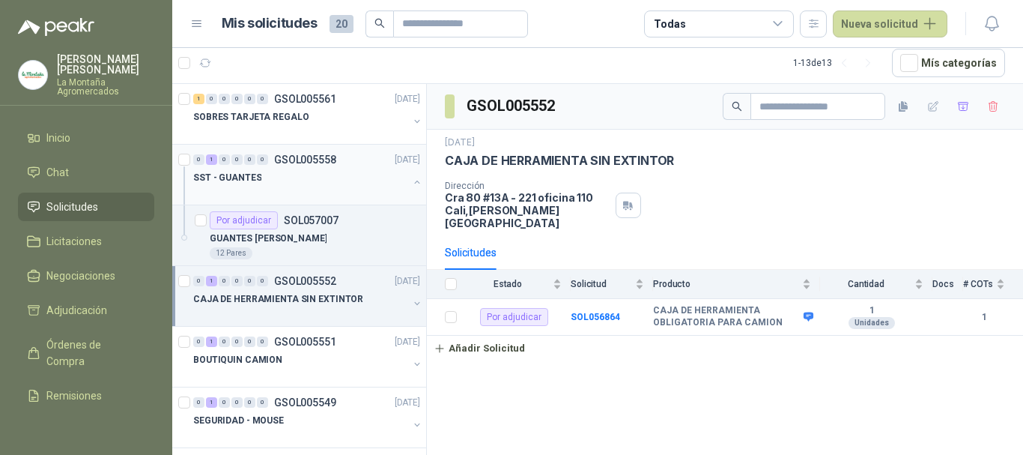
click at [284, 178] on div "SST - GUANTES" at bounding box center [300, 178] width 215 height 18
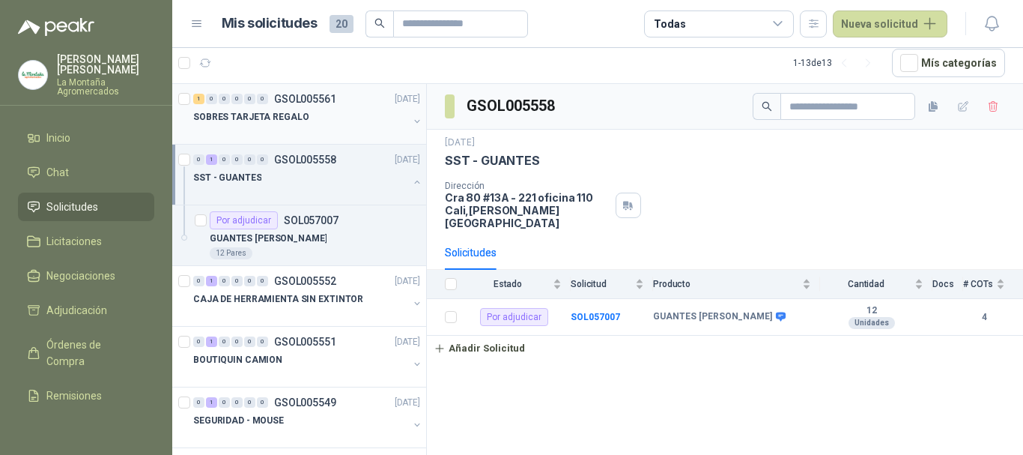
click at [270, 120] on p "SOBRES TARJETA REGALO" at bounding box center [250, 117] width 115 height 14
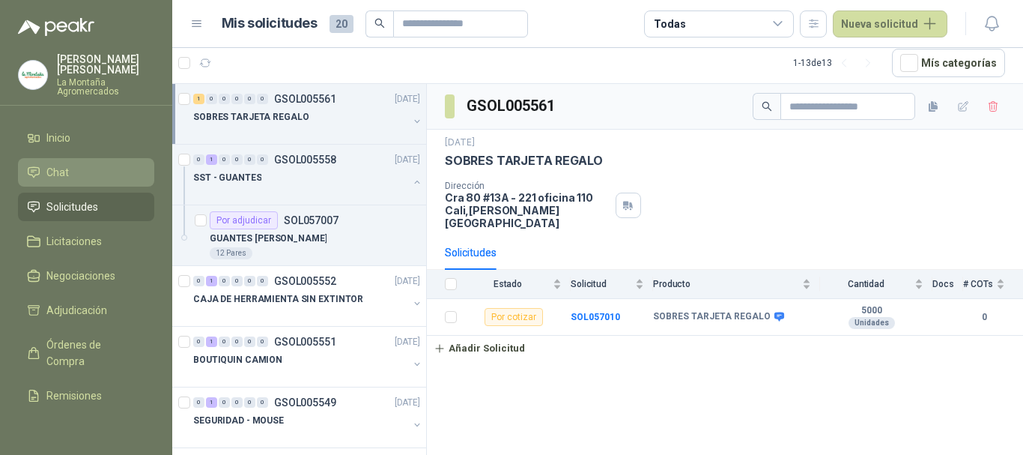
click at [71, 168] on li "Chat" at bounding box center [86, 172] width 118 height 16
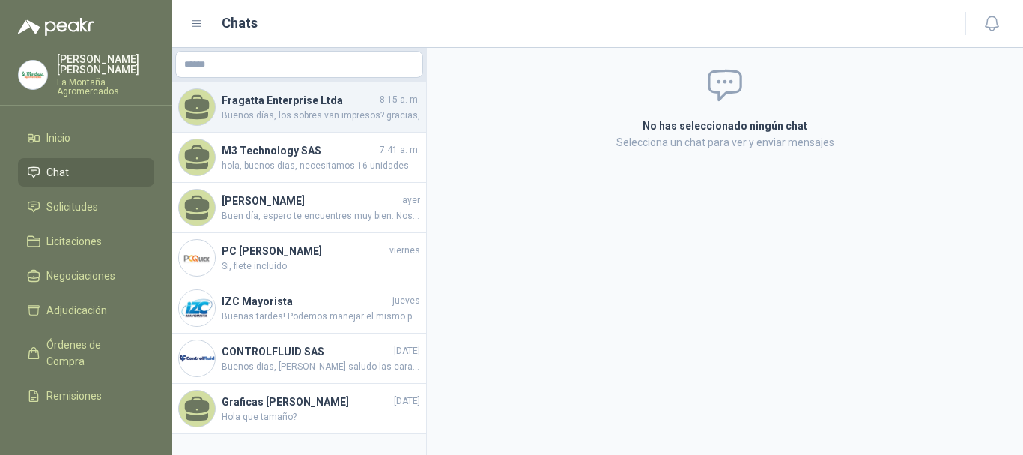
click at [291, 121] on span "Buenos días, los sobres van impresos? gracias," at bounding box center [321, 116] width 199 height 14
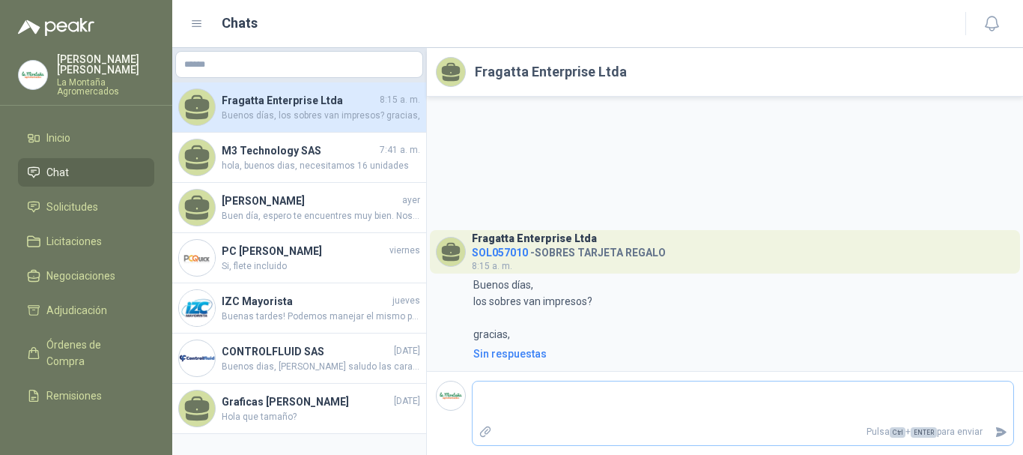
click at [485, 426] on icon "Adjuntar archivos" at bounding box center [485, 431] width 13 height 13
click at [0, 0] on input "file" at bounding box center [0, 0] width 0 height 0
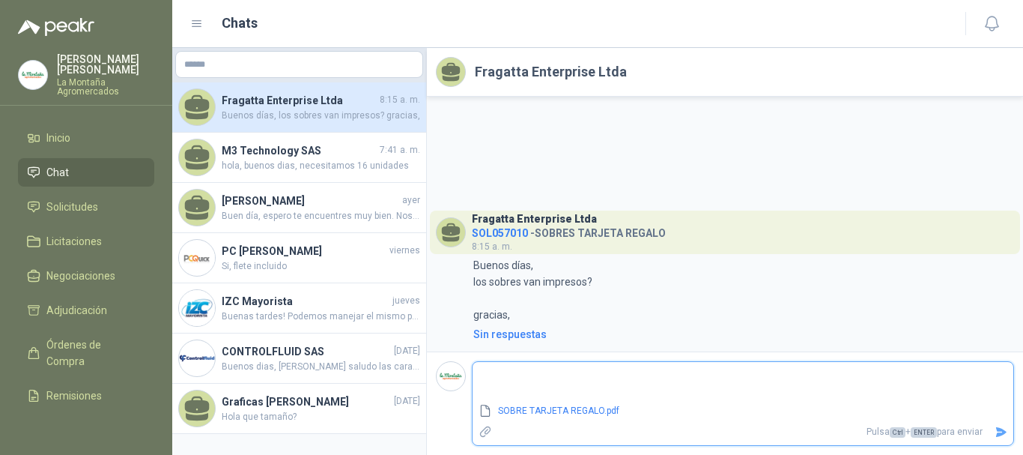
click at [1005, 430] on icon "Enviar" at bounding box center [1001, 432] width 13 height 13
click at [1001, 430] on icon "Enviar" at bounding box center [1001, 432] width 10 height 10
click at [999, 426] on icon "Enviar" at bounding box center [1001, 432] width 13 height 13
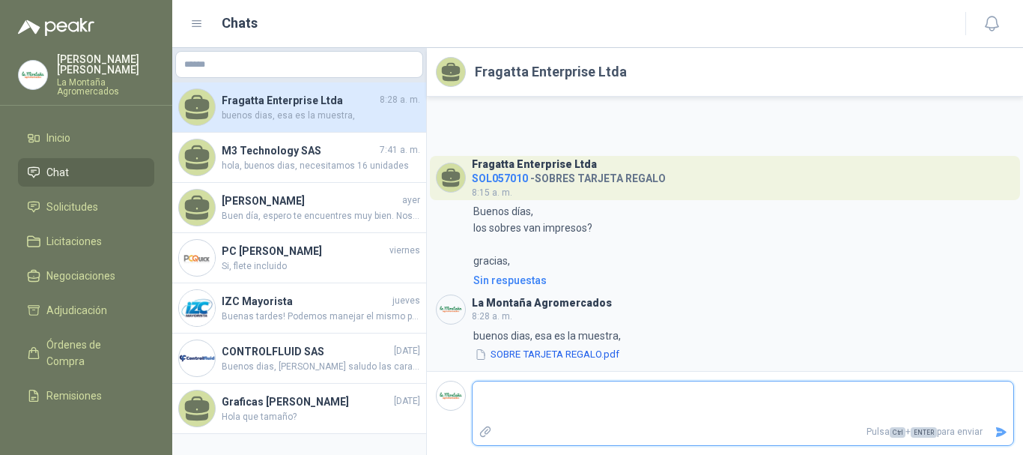
click at [572, 417] on textarea at bounding box center [743, 401] width 541 height 34
click at [58, 211] on span "Solicitudes" at bounding box center [72, 207] width 52 height 16
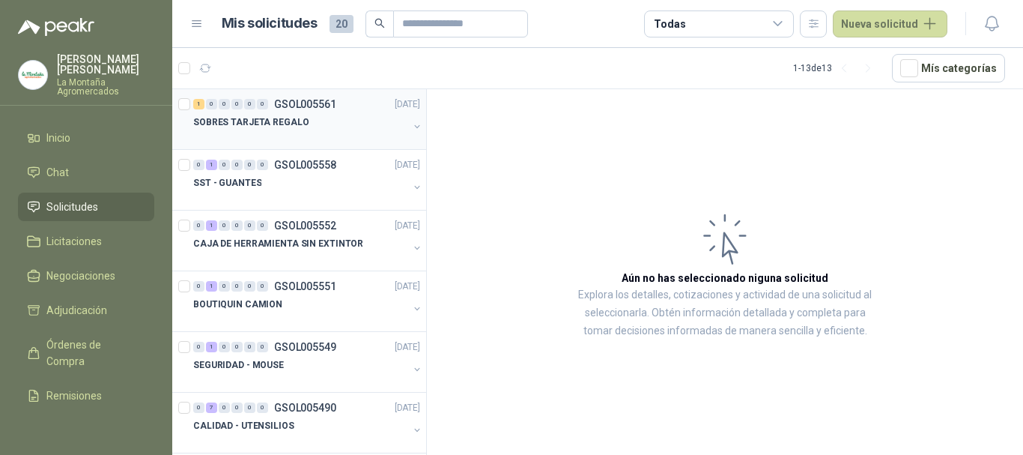
click at [240, 107] on div "0" at bounding box center [236, 104] width 11 height 10
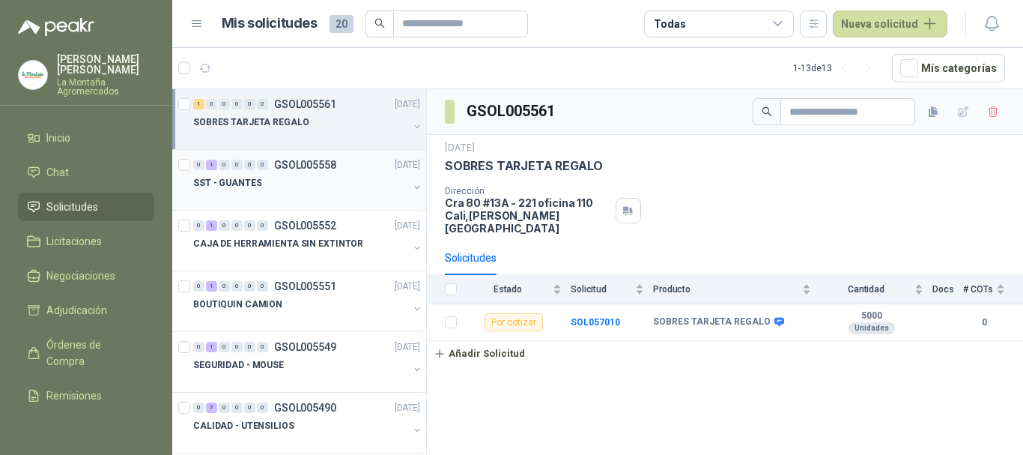
click at [242, 179] on p "SST - GUANTES" at bounding box center [227, 183] width 68 height 14
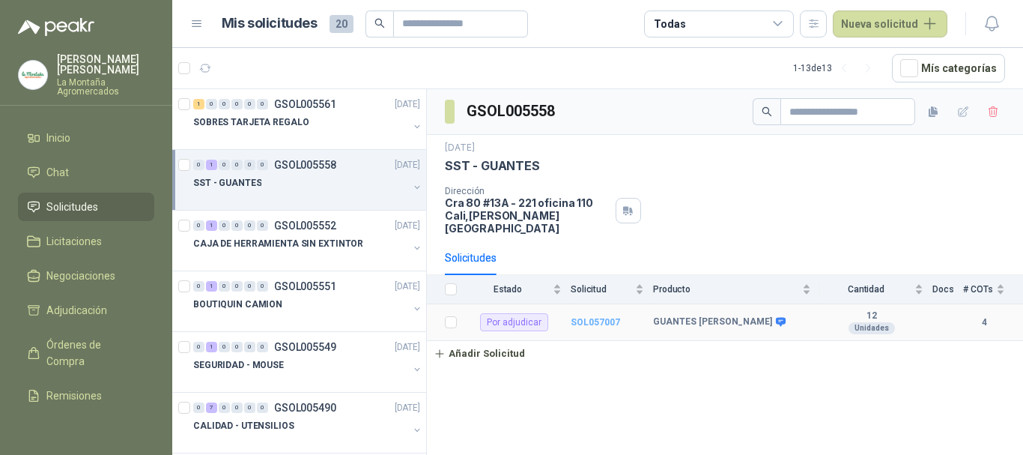
click at [592, 317] on b "SOL057007" at bounding box center [595, 322] width 49 height 10
click at [585, 317] on b "SOL057007" at bounding box center [595, 322] width 49 height 10
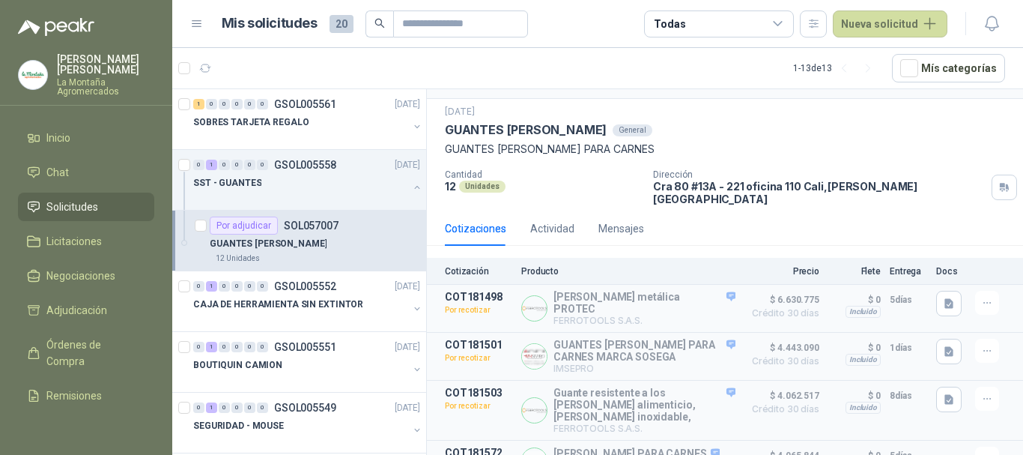
scroll to position [58, 0]
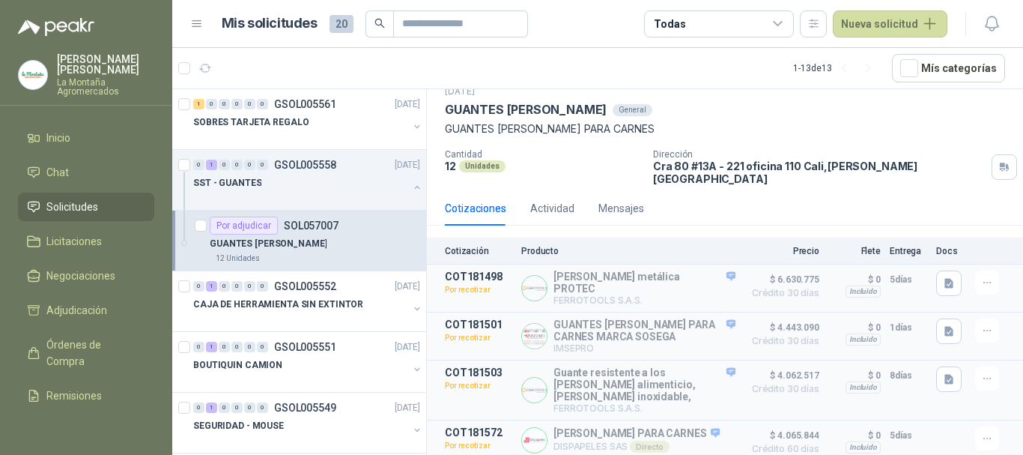
click at [578, 196] on div "Cotizaciones Actividad Mensajes" at bounding box center [544, 208] width 199 height 34
click at [551, 200] on div "Actividad" at bounding box center [552, 208] width 44 height 16
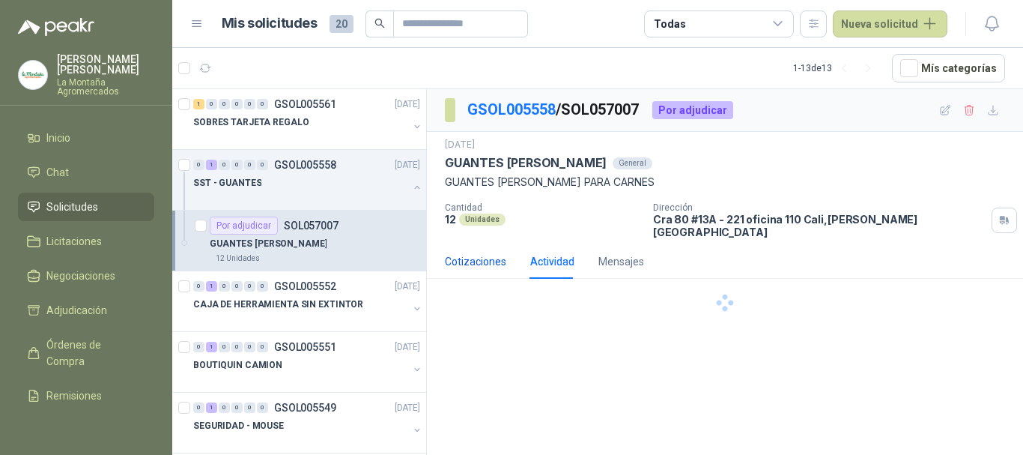
click at [474, 253] on div "Cotizaciones" at bounding box center [475, 261] width 61 height 16
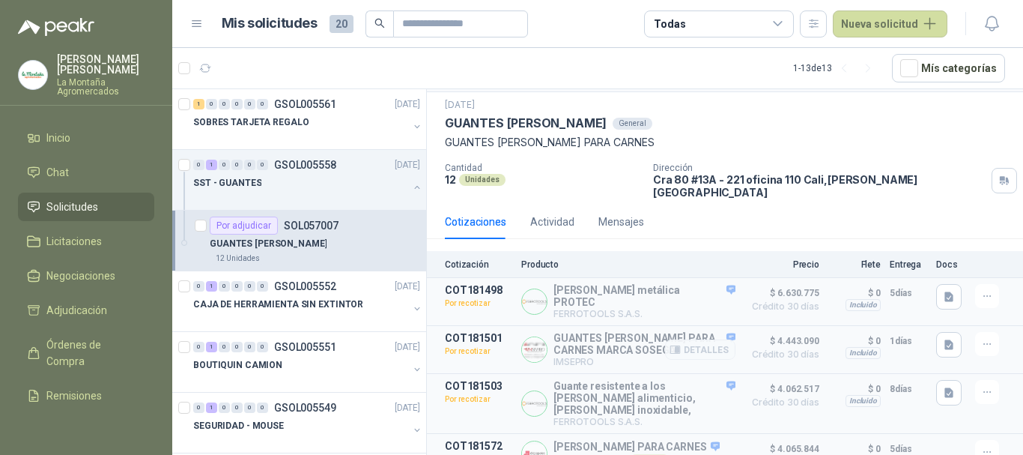
scroll to position [58, 0]
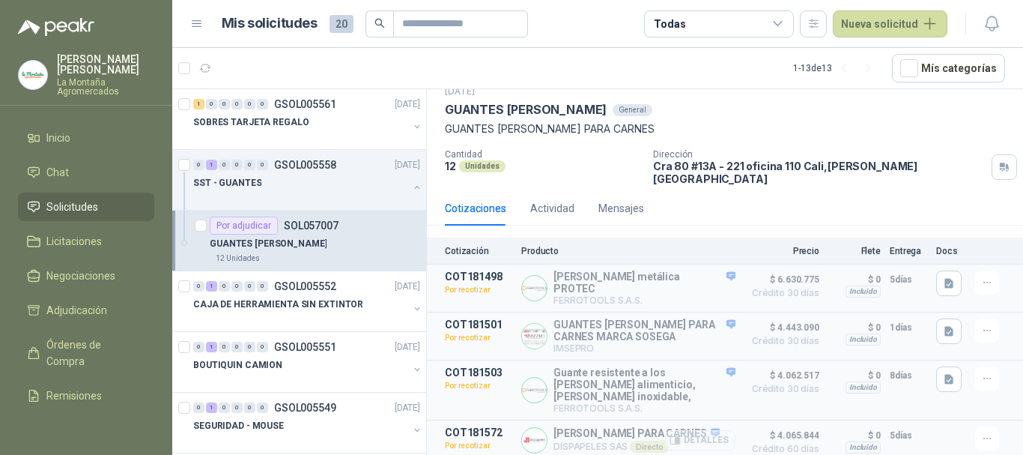
click at [703, 431] on button "Detalles" at bounding box center [700, 440] width 70 height 20
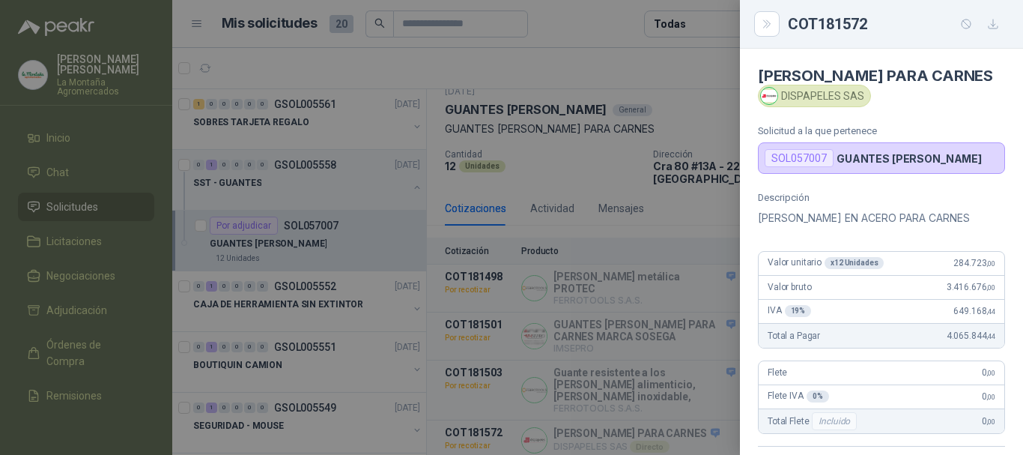
click at [703, 437] on div at bounding box center [511, 227] width 1023 height 455
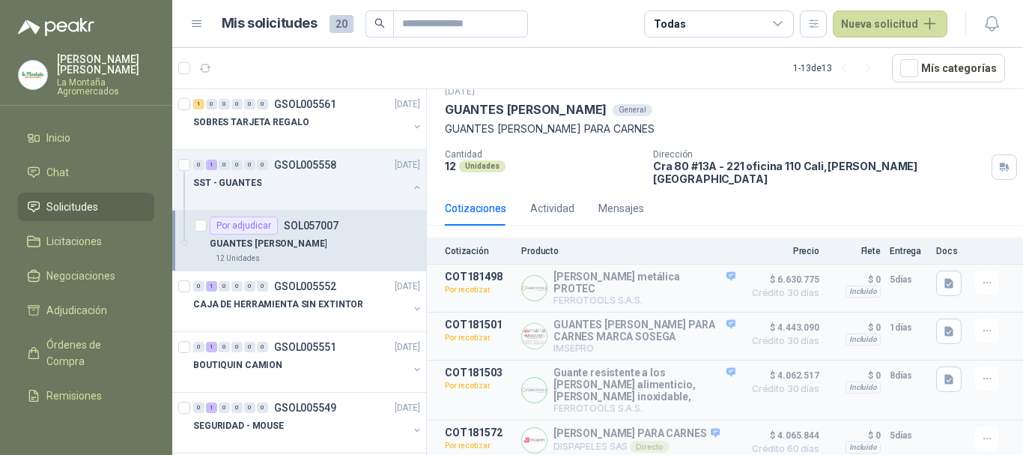
click at [0, 0] on button "Detalles" at bounding box center [0, 0] width 0 height 0
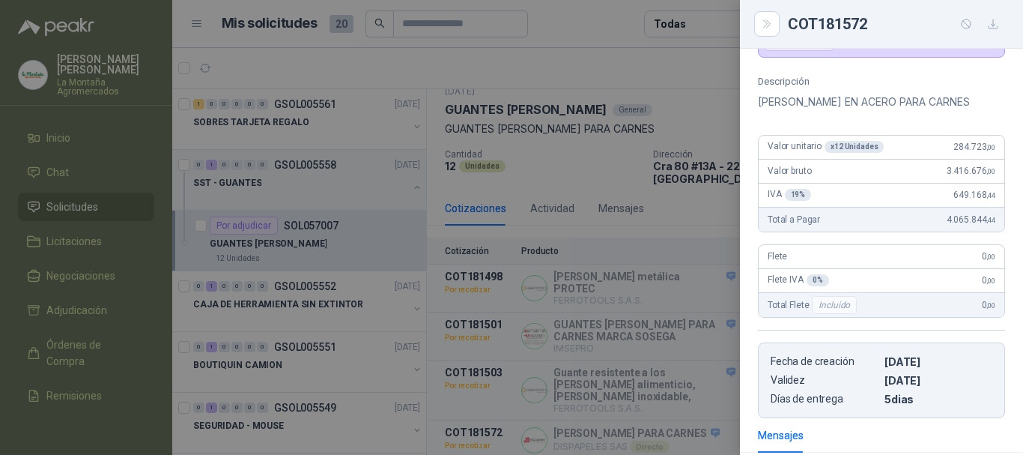
scroll to position [0, 0]
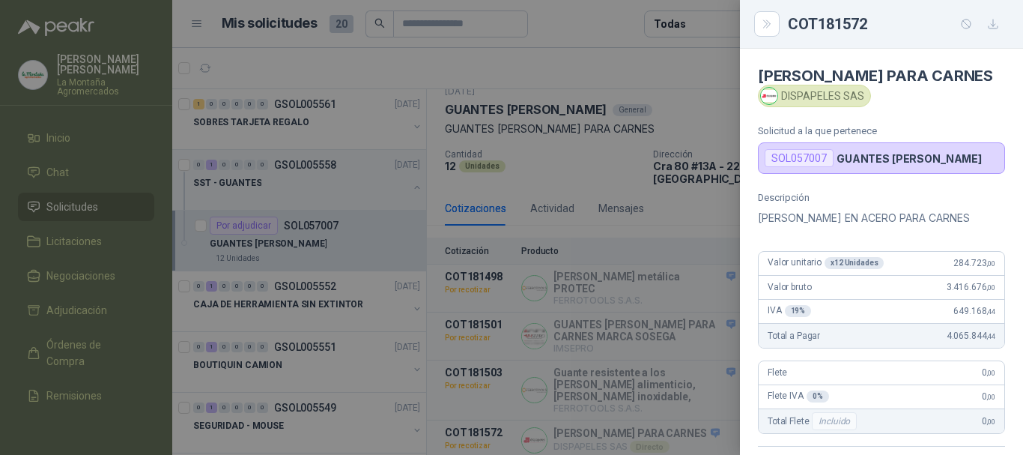
click at [676, 77] on div at bounding box center [511, 227] width 1023 height 455
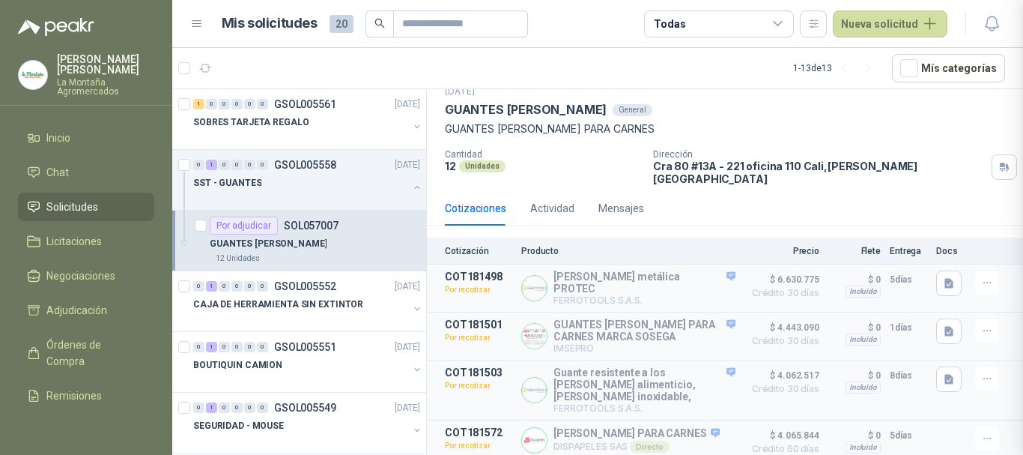
scroll to position [346, 0]
click at [702, 380] on button "Detalles" at bounding box center [700, 390] width 70 height 20
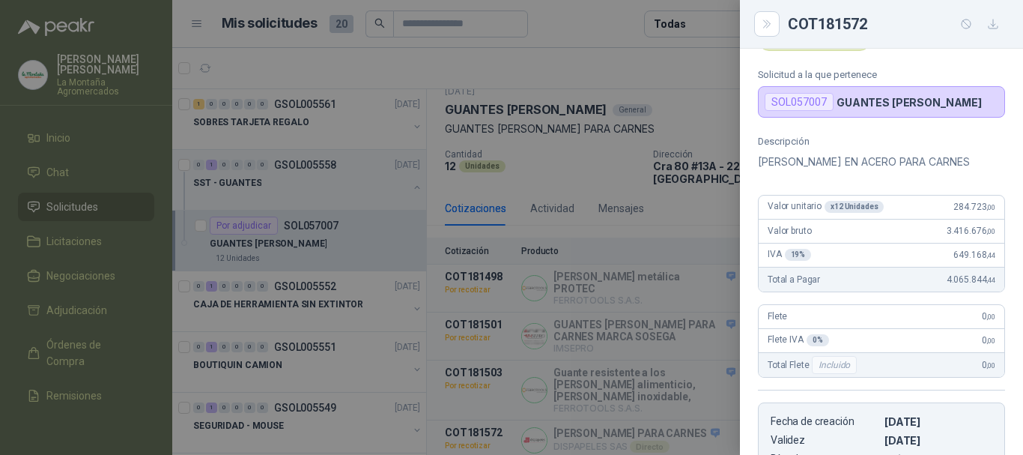
scroll to position [0, 0]
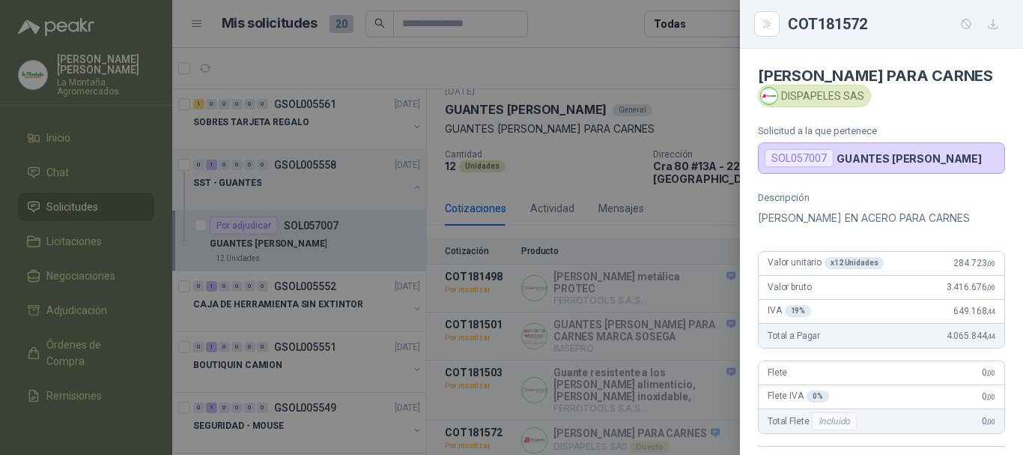
click at [544, 318] on div at bounding box center [511, 227] width 1023 height 455
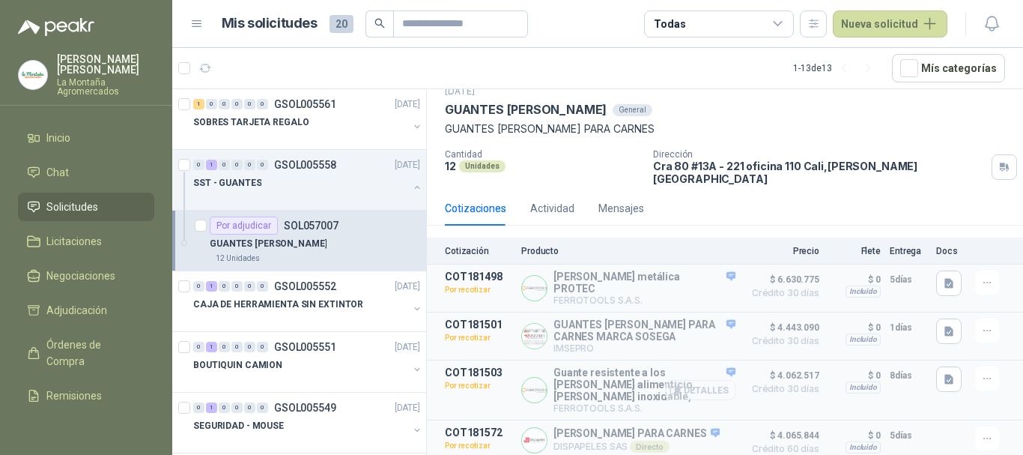
click at [678, 380] on button "Detalles" at bounding box center [700, 390] width 70 height 20
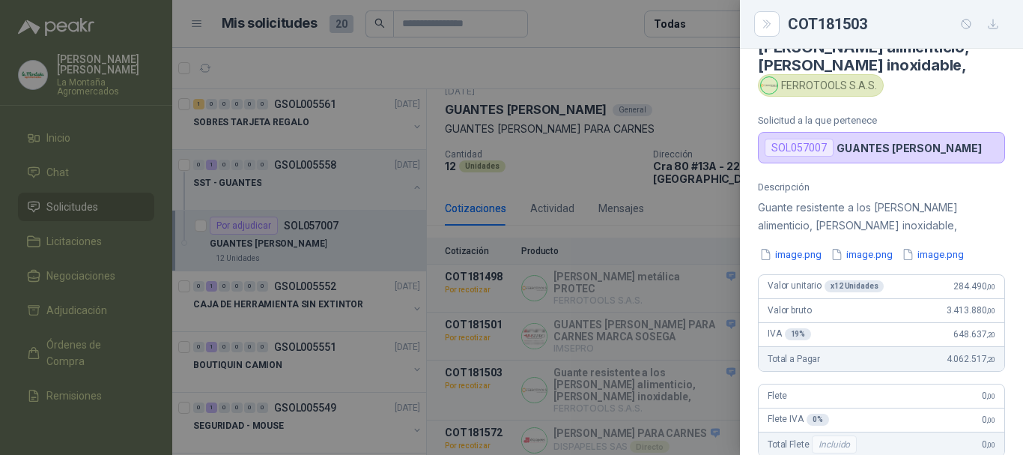
scroll to position [0, 0]
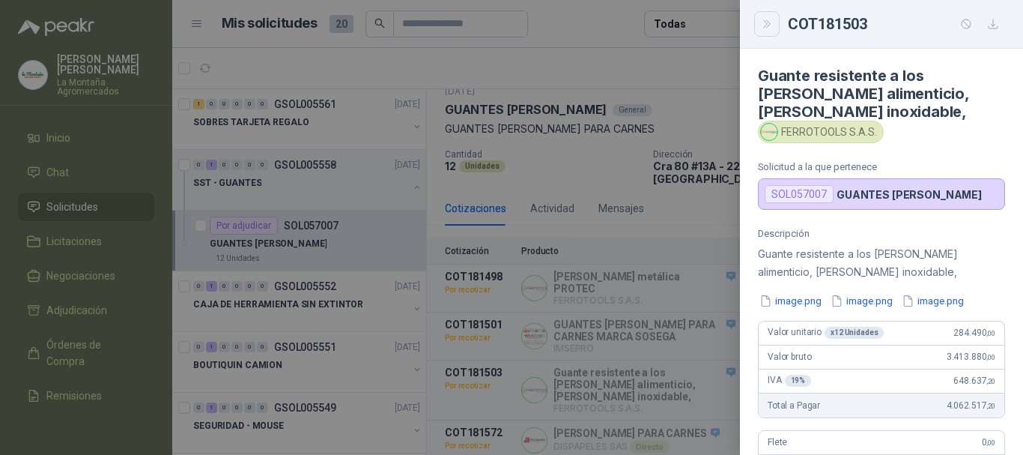
click at [775, 25] on button "Close" at bounding box center [766, 23] width 25 height 25
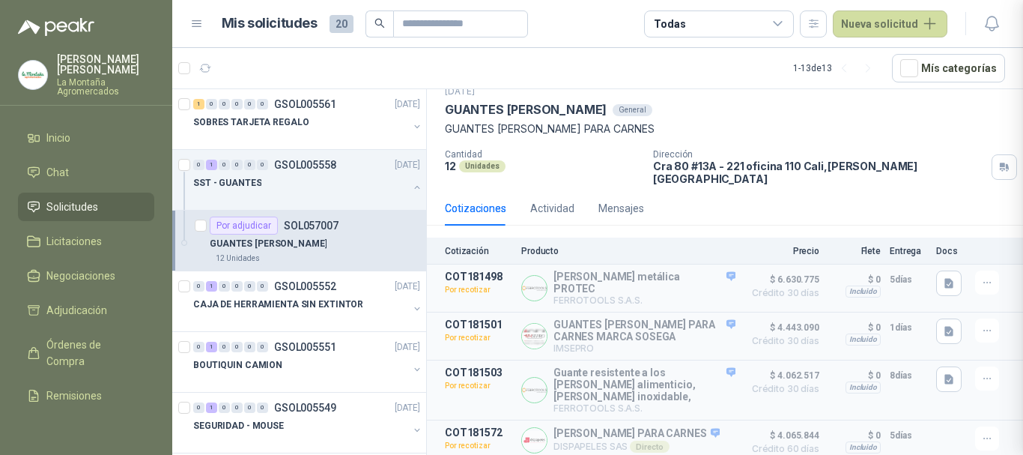
scroll to position [398, 0]
click at [688, 270] on div "Detalles" at bounding box center [700, 287] width 70 height 35
click at [691, 278] on button "Detalles" at bounding box center [700, 288] width 70 height 20
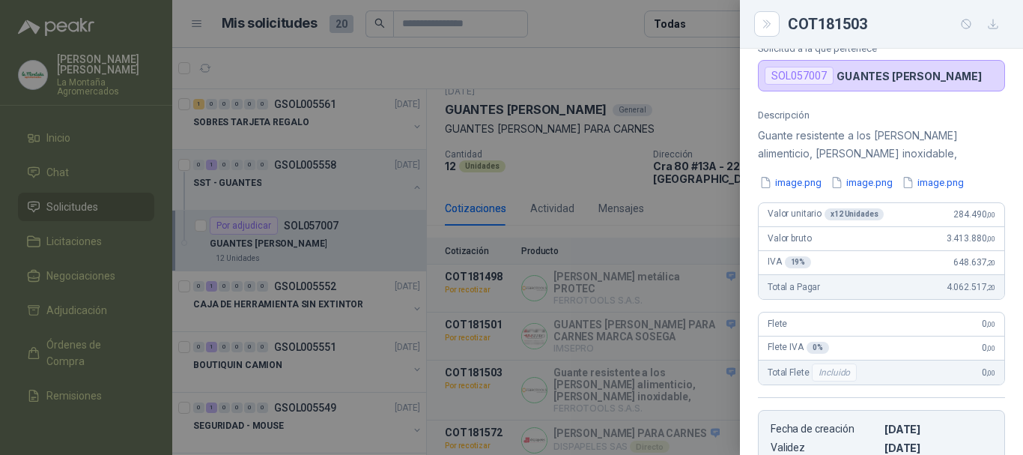
scroll to position [0, 0]
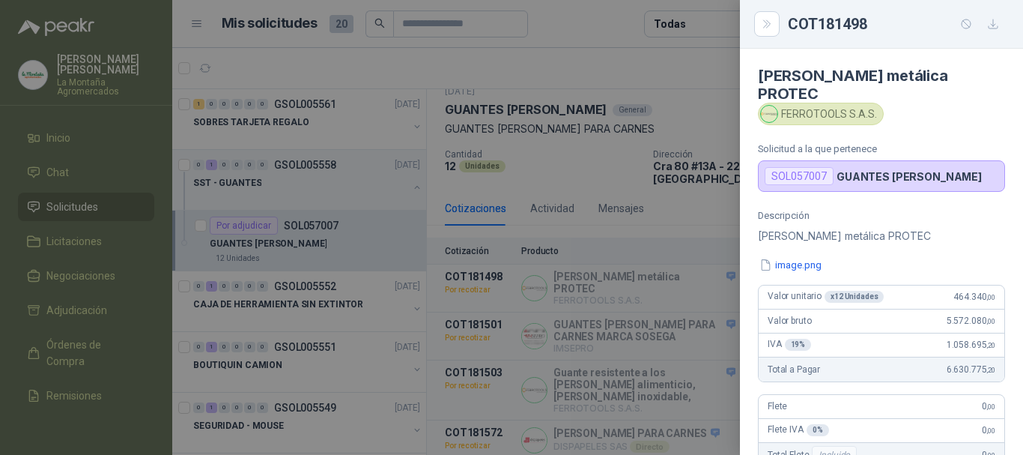
drag, startPoint x: 780, startPoint y: 28, endPoint x: 750, endPoint y: 16, distance: 32.3
click at [781, 28] on div "COT181498" at bounding box center [881, 24] width 247 height 24
click at [772, 23] on icon "Close" at bounding box center [767, 24] width 13 height 13
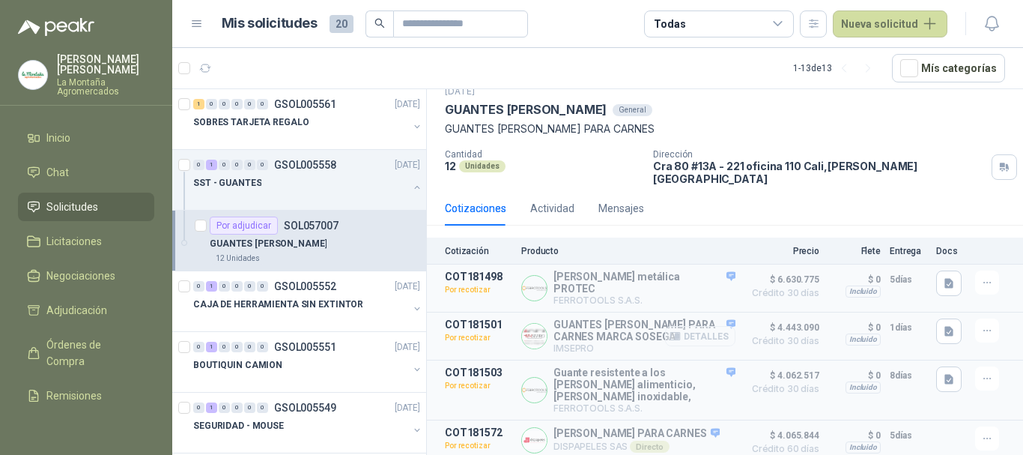
click at [705, 326] on button "Detalles" at bounding box center [700, 336] width 70 height 20
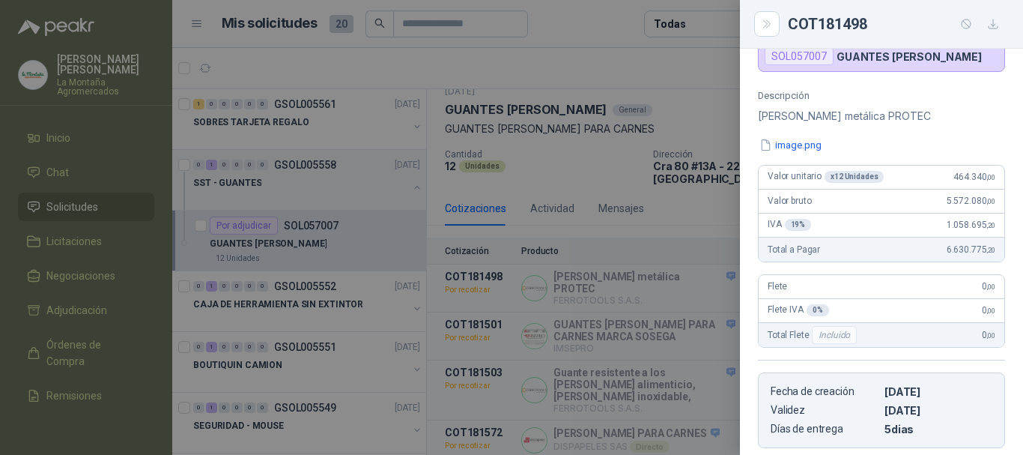
scroll to position [0, 0]
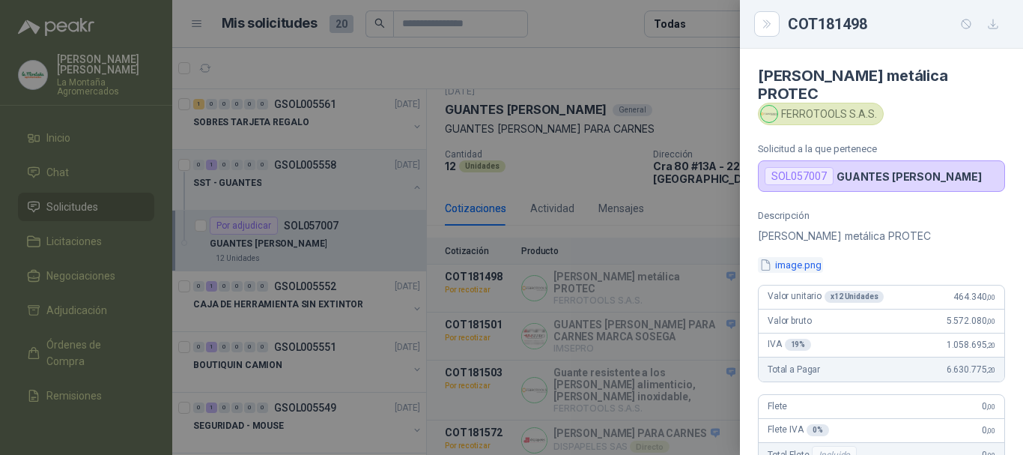
click at [796, 266] on button "image.png" at bounding box center [790, 265] width 65 height 16
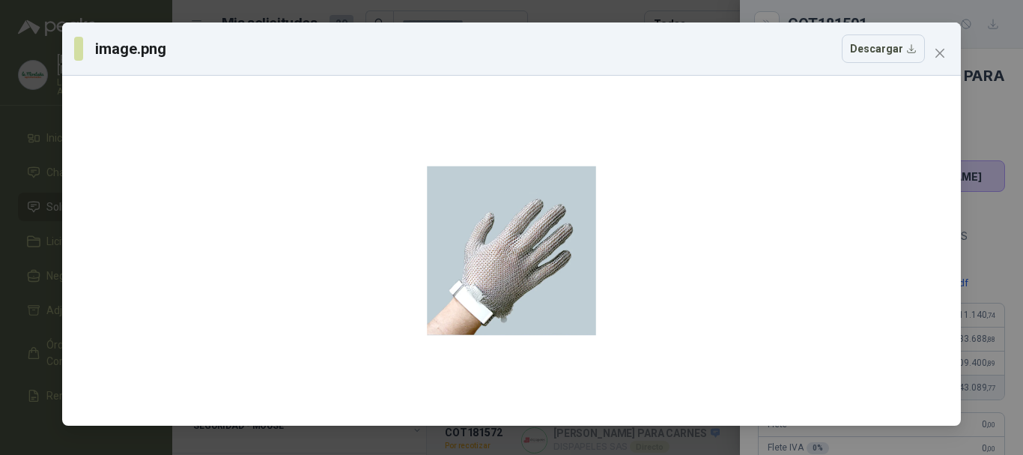
click at [960, 56] on div "image.png Descargar" at bounding box center [511, 48] width 899 height 53
drag, startPoint x: 943, startPoint y: 52, endPoint x: 718, endPoint y: 156, distance: 247.4
click at [942, 52] on icon "close" at bounding box center [940, 53] width 12 height 12
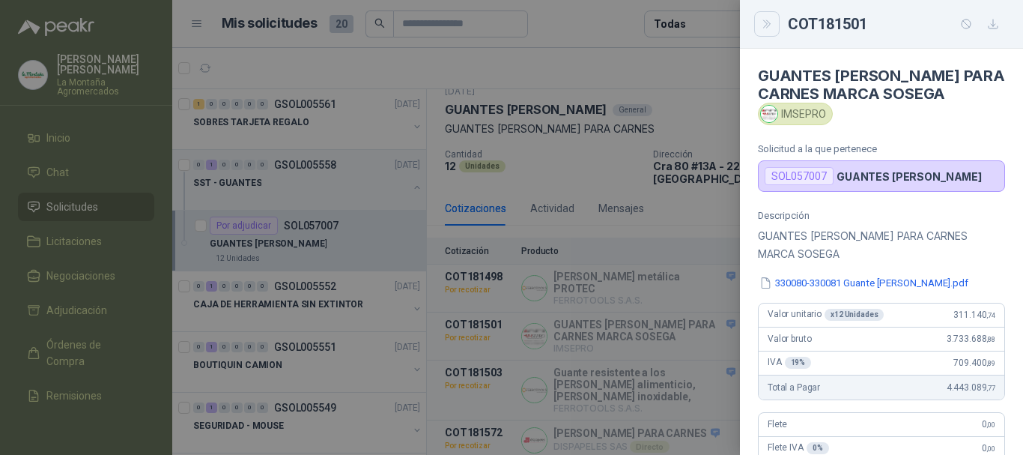
click at [776, 23] on button "Close" at bounding box center [766, 23] width 25 height 25
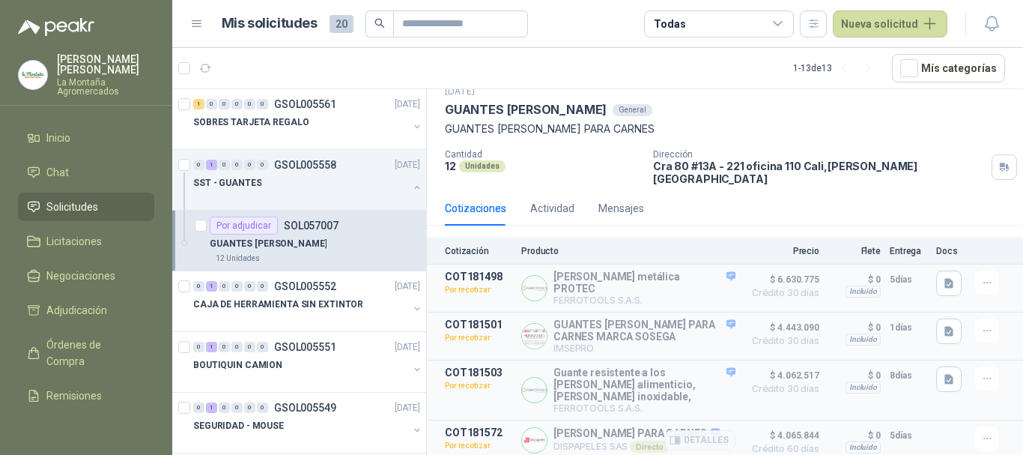
click at [706, 426] on div "Detalles" at bounding box center [700, 439] width 70 height 27
click at [704, 430] on button "Detalles" at bounding box center [700, 440] width 70 height 20
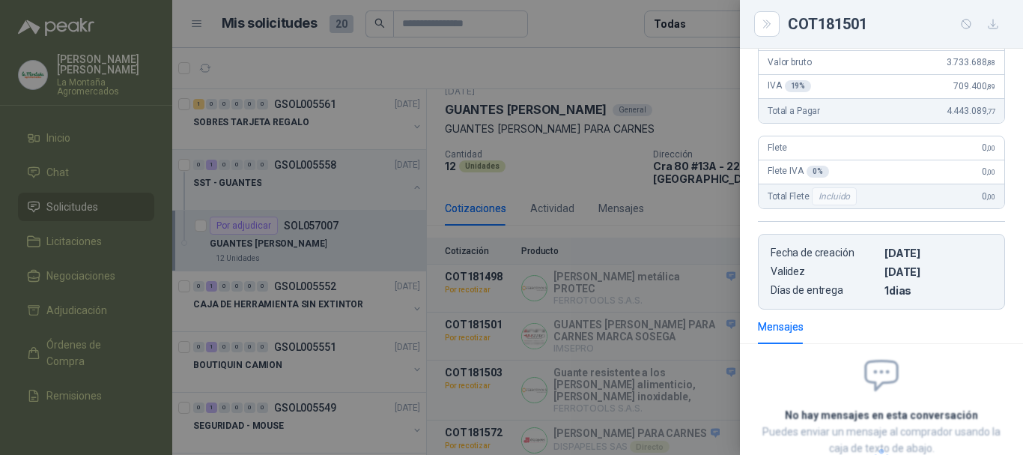
scroll to position [80, 0]
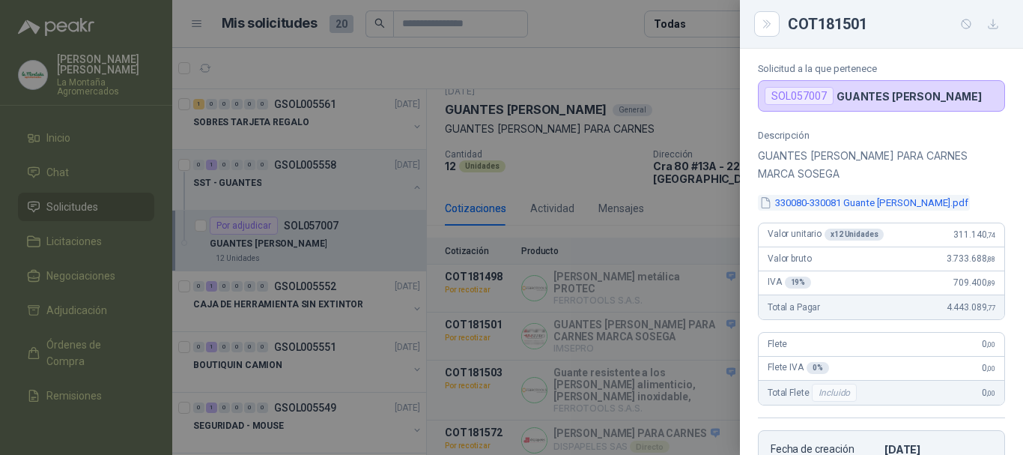
click at [792, 206] on button "330080-330081 Guante [PERSON_NAME].pdf" at bounding box center [864, 203] width 212 height 16
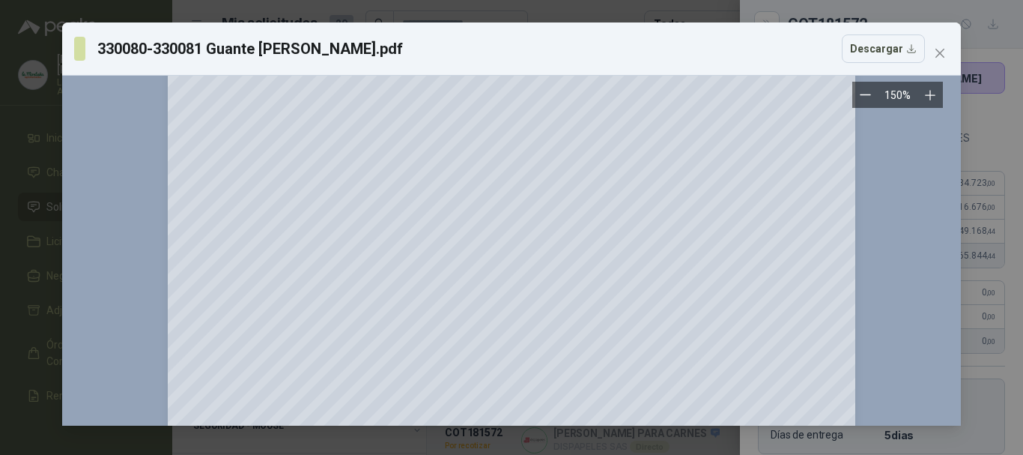
scroll to position [150, 0]
click at [948, 43] on button "Close" at bounding box center [940, 53] width 24 height 24
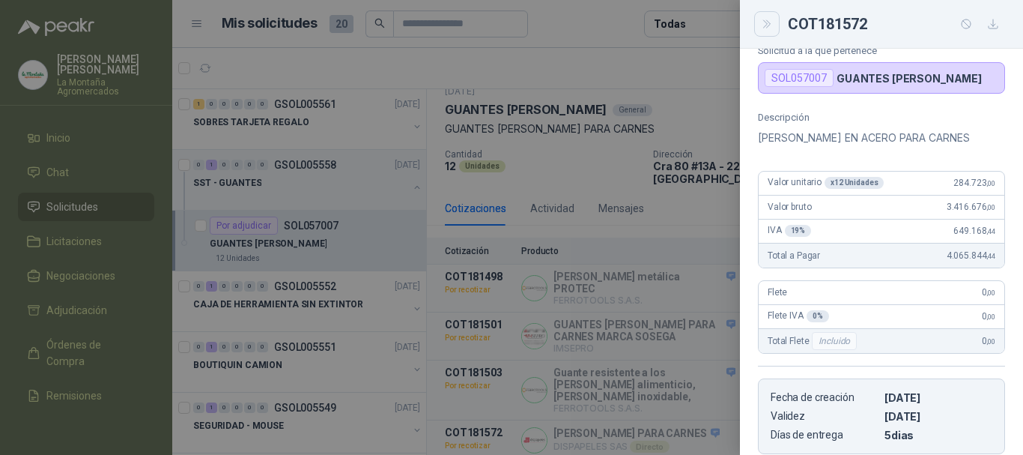
click at [756, 22] on button "Close" at bounding box center [766, 23] width 25 height 25
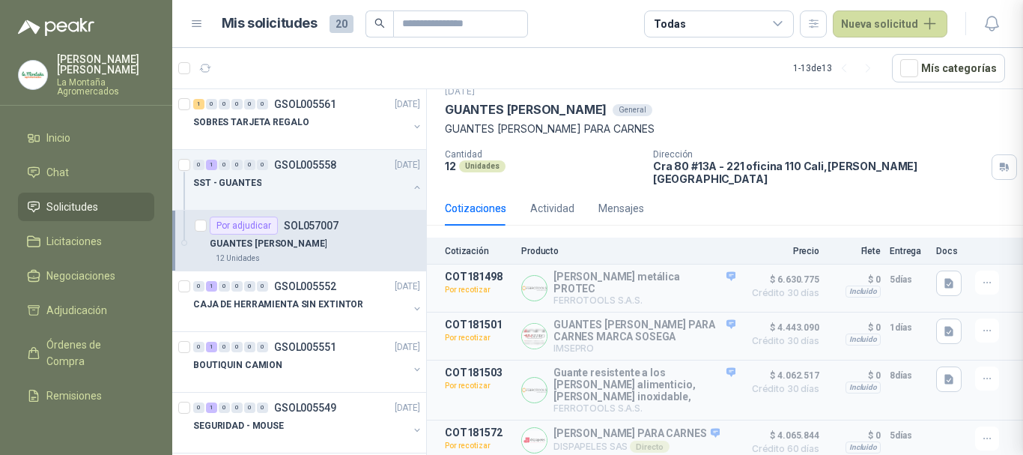
scroll to position [346, 0]
click at [272, 129] on p "SOBRES TARJETA REGALO" at bounding box center [250, 122] width 115 height 14
click at [240, 113] on div "SOBRES TARJETA REGALO" at bounding box center [300, 122] width 215 height 18
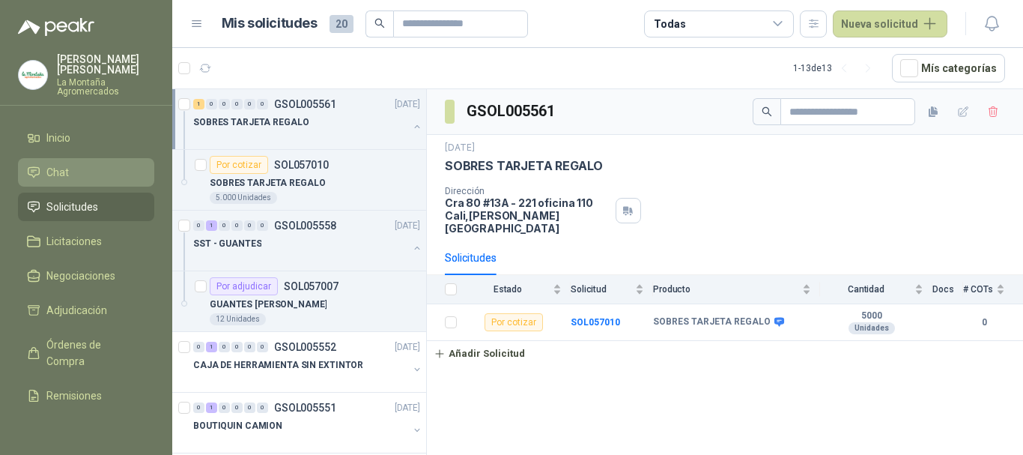
click at [73, 171] on li "Chat" at bounding box center [86, 172] width 118 height 16
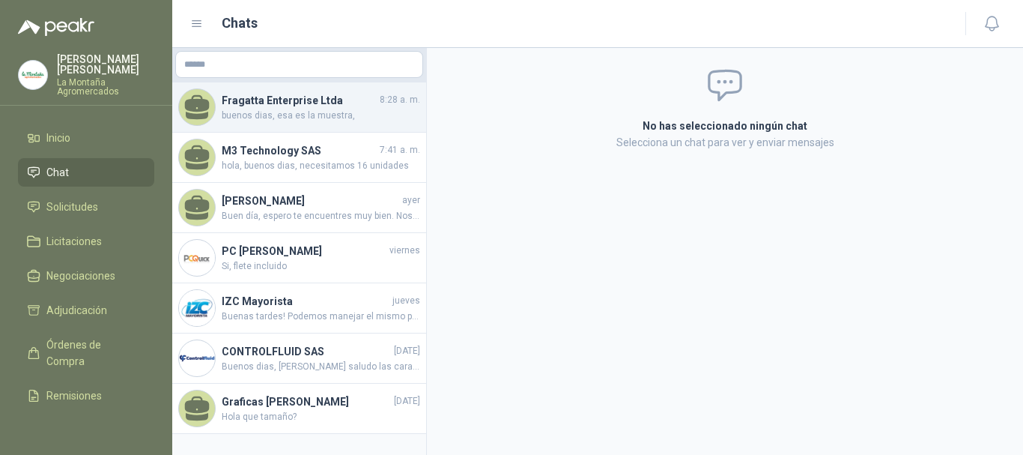
click at [269, 97] on h4 "Fragatta Enterprise Ltda" at bounding box center [299, 100] width 155 height 16
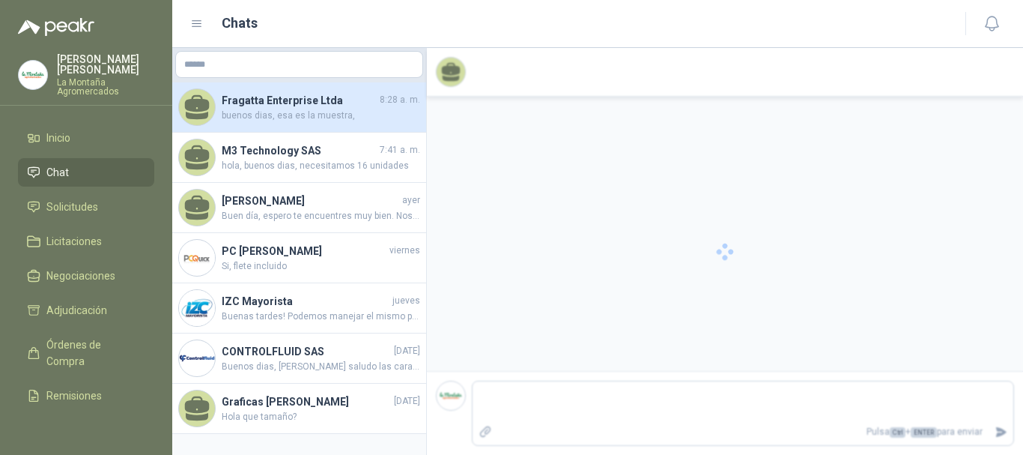
click at [581, 413] on div at bounding box center [725, 251] width 596 height 407
click at [55, 126] on link "Inicio" at bounding box center [86, 138] width 136 height 28
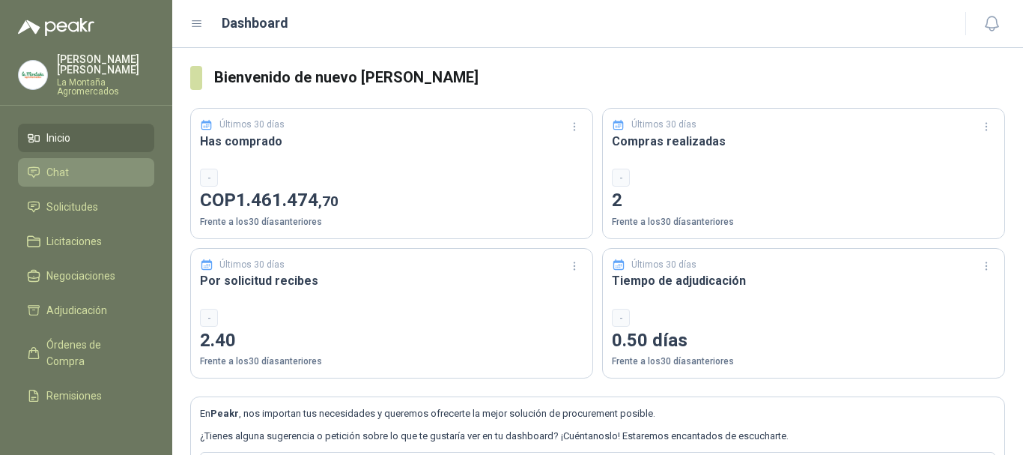
click at [67, 172] on span "Chat" at bounding box center [57, 172] width 22 height 16
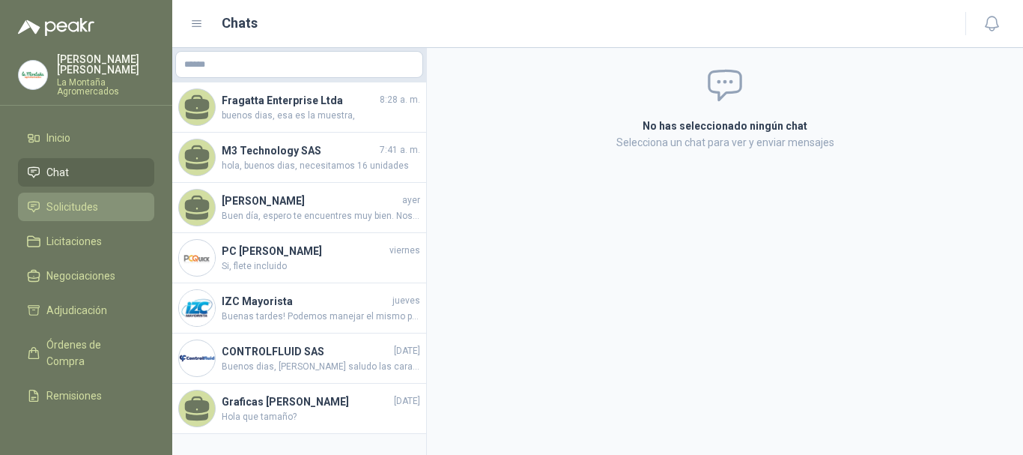
click at [45, 204] on li "Solicitudes" at bounding box center [86, 207] width 118 height 16
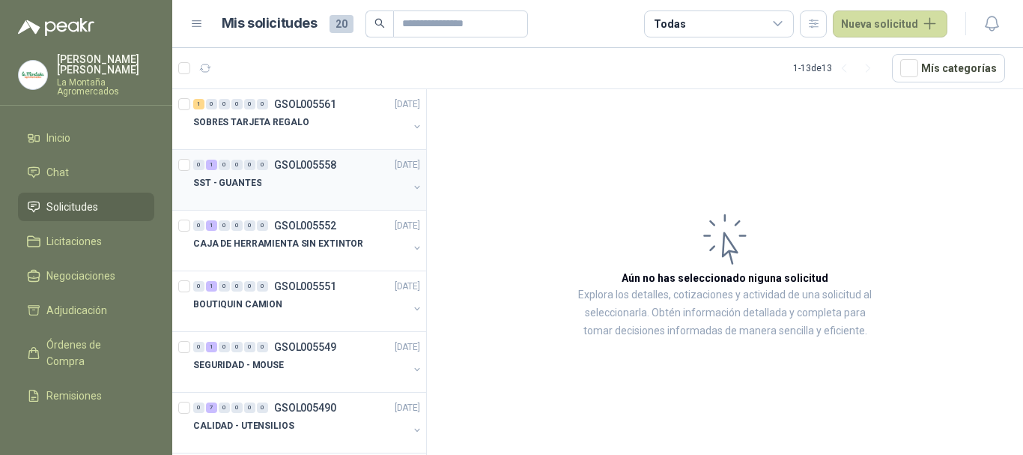
click at [285, 183] on div "SST - GUANTES" at bounding box center [300, 183] width 215 height 18
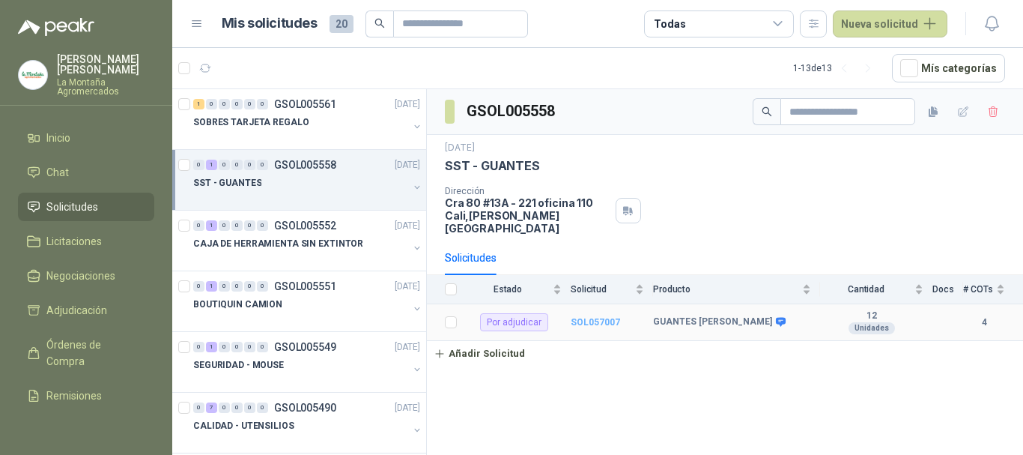
click at [605, 317] on b "SOL057007" at bounding box center [595, 322] width 49 height 10
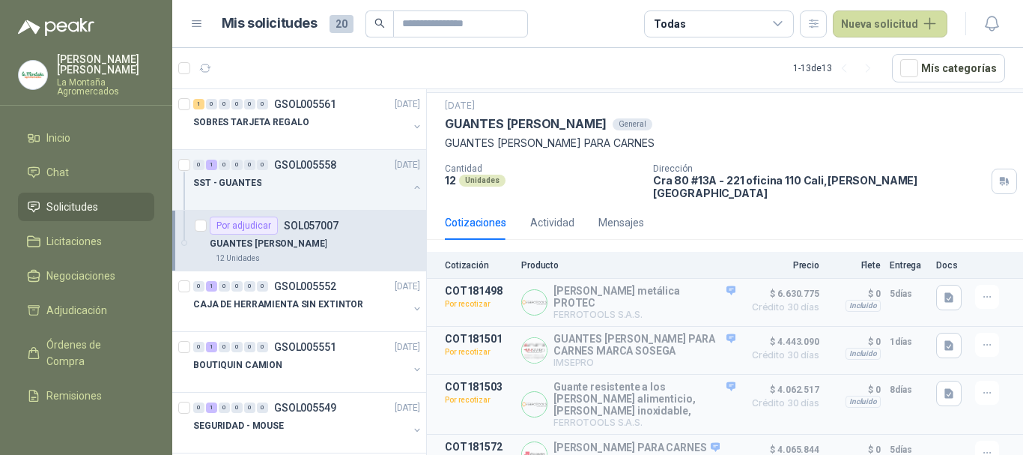
scroll to position [58, 0]
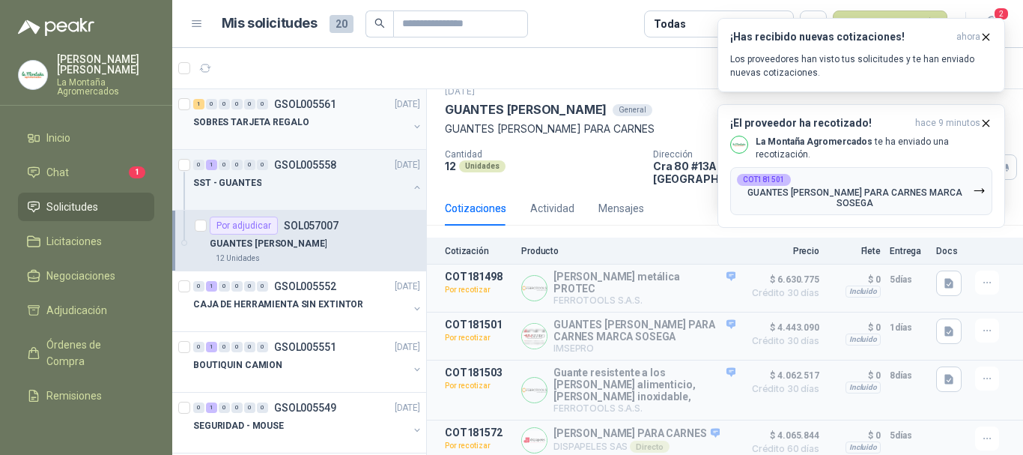
click at [258, 115] on p "SOBRES TARJETA REGALO" at bounding box center [250, 122] width 115 height 14
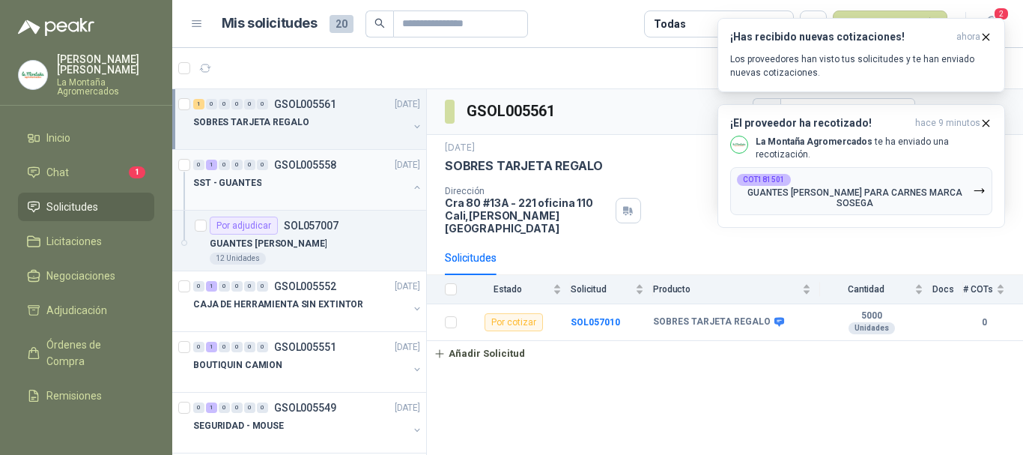
click at [282, 187] on div "SST - GUANTES" at bounding box center [300, 183] width 215 height 18
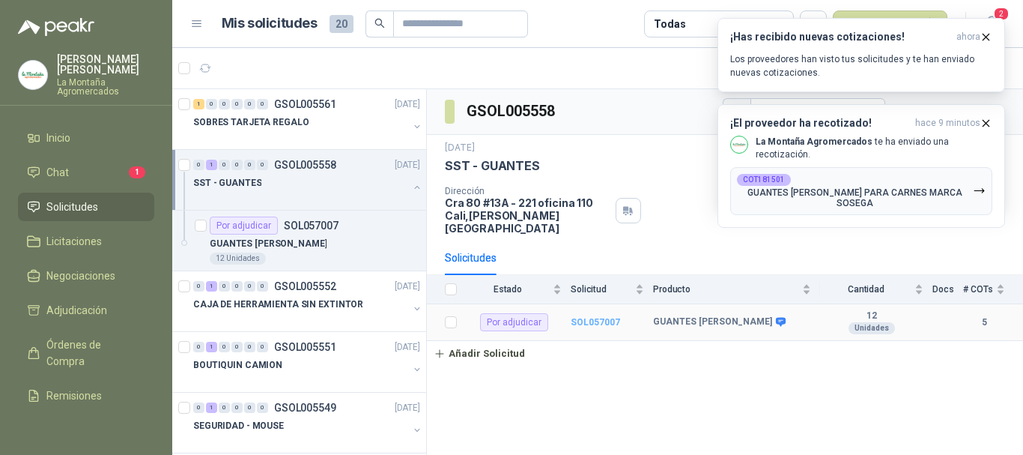
click at [588, 317] on b "SOL057007" at bounding box center [595, 322] width 49 height 10
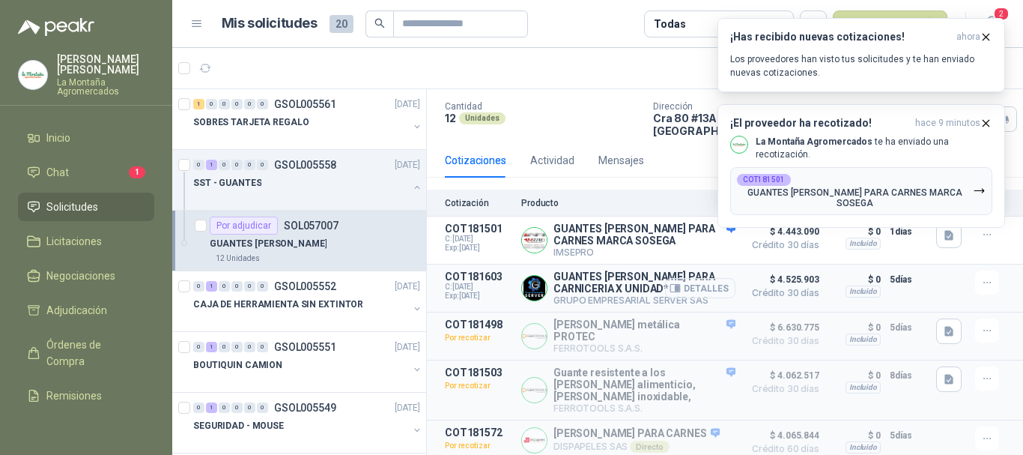
scroll to position [108, 0]
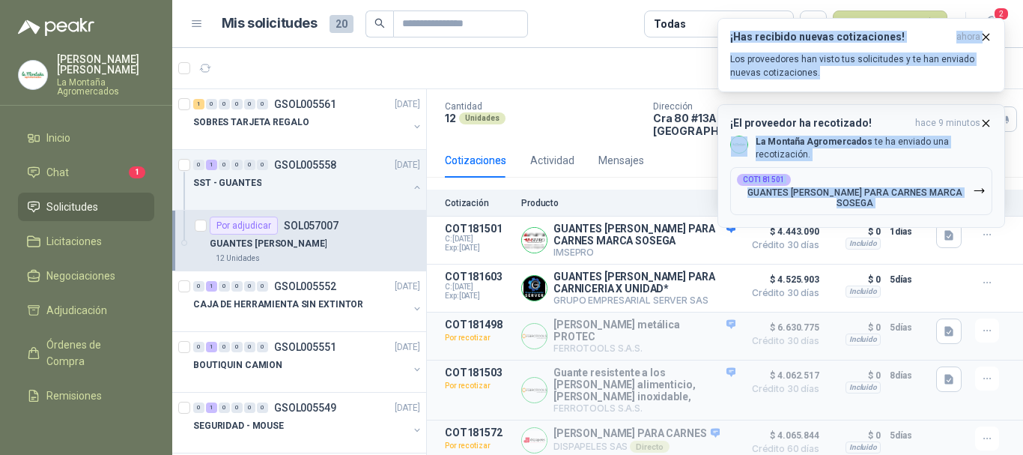
click at [1005, 18] on div "¡El proveedor ha recotizado! hace 9 minutos La Montaña Agromercados te ha envia…" at bounding box center [1005, 18] width 0 height 0
click at [987, 34] on icon "button" at bounding box center [986, 37] width 13 height 13
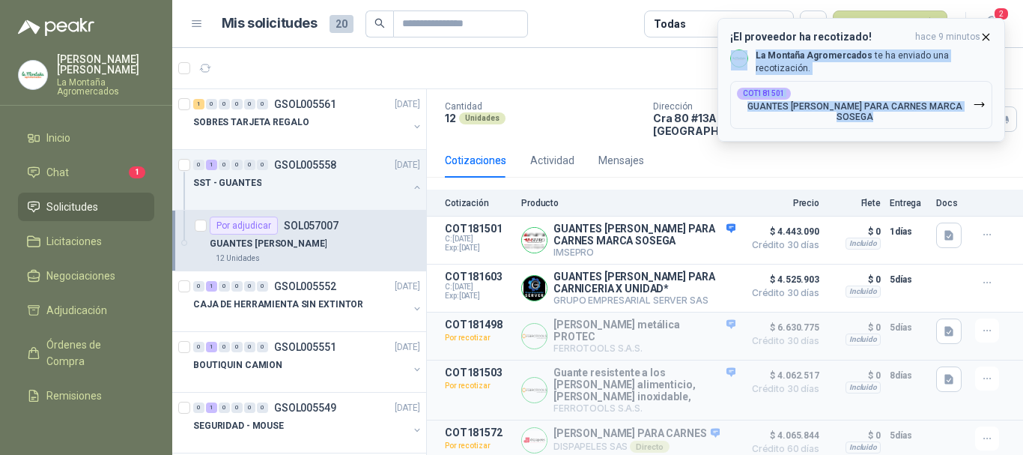
click at [990, 32] on icon "button" at bounding box center [986, 37] width 13 height 13
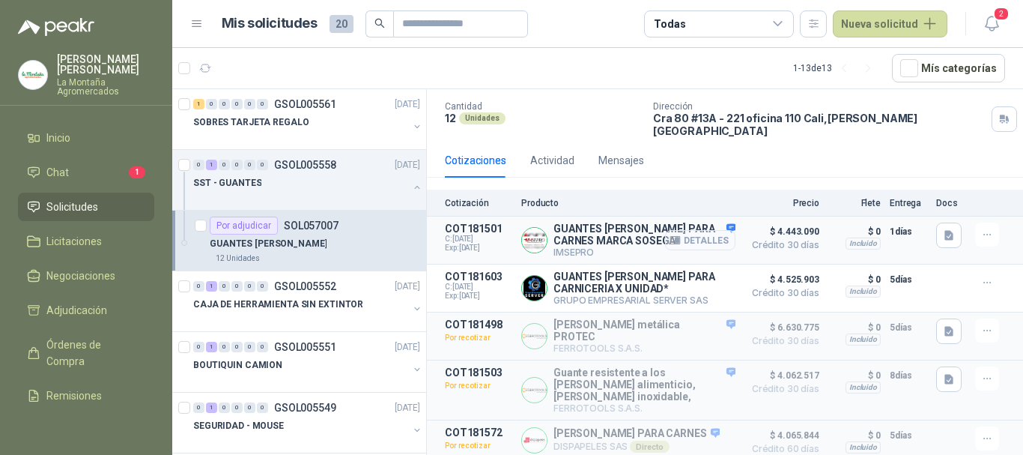
click at [701, 230] on button "Detalles" at bounding box center [700, 240] width 70 height 20
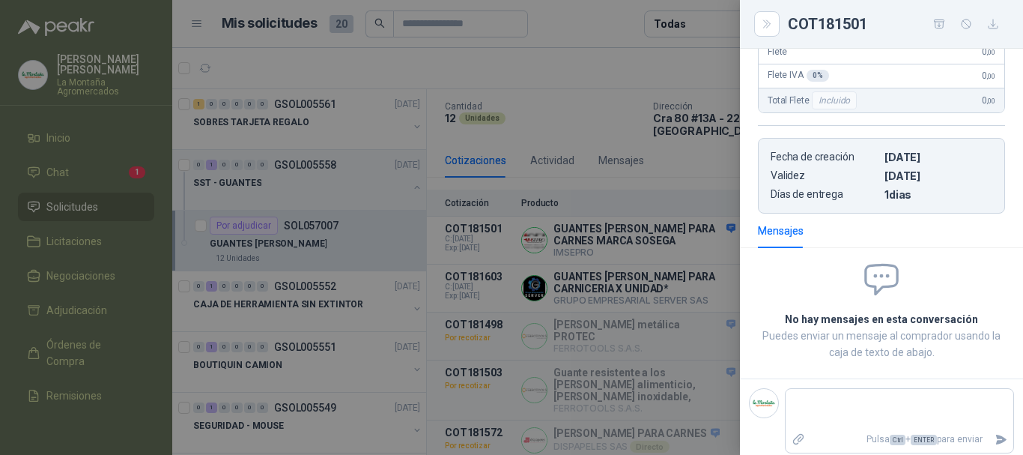
scroll to position [0, 0]
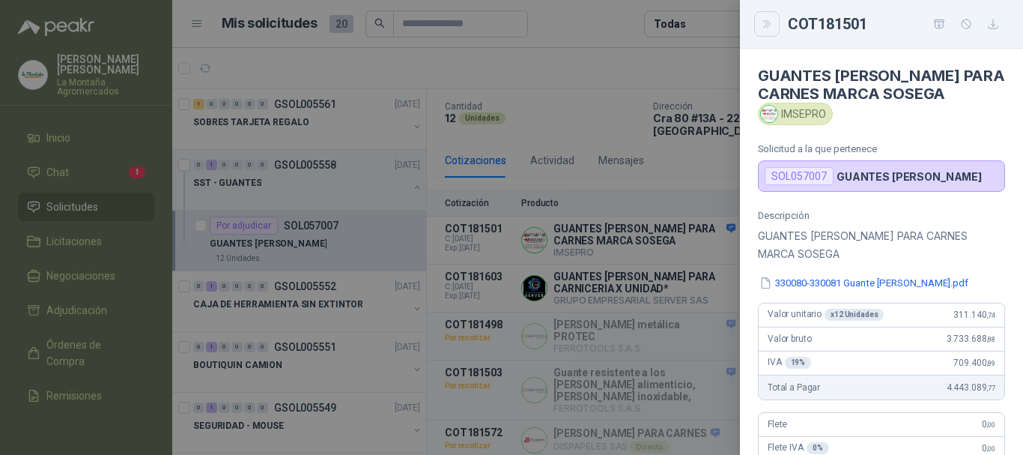
click at [768, 25] on icon "Close" at bounding box center [767, 24] width 13 height 13
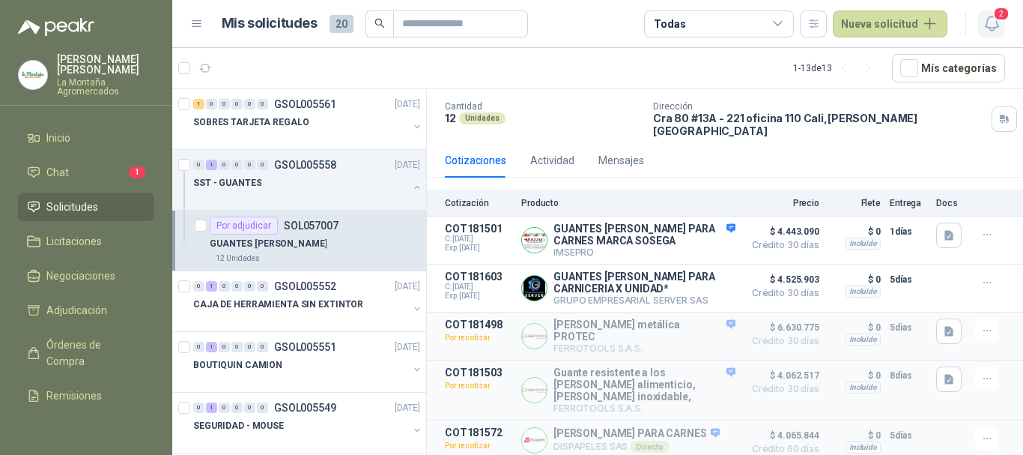
click at [1002, 16] on span "2" at bounding box center [1001, 14] width 16 height 14
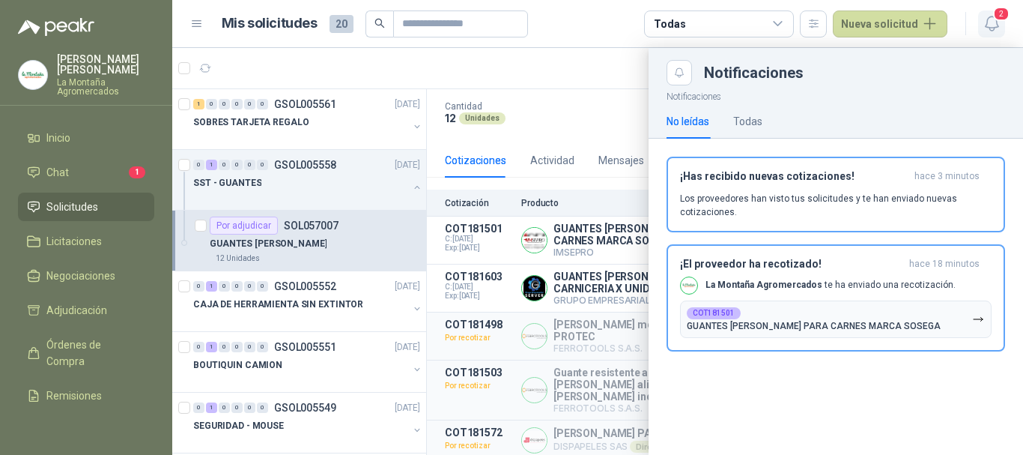
click at [1002, 16] on span "2" at bounding box center [1001, 14] width 16 height 14
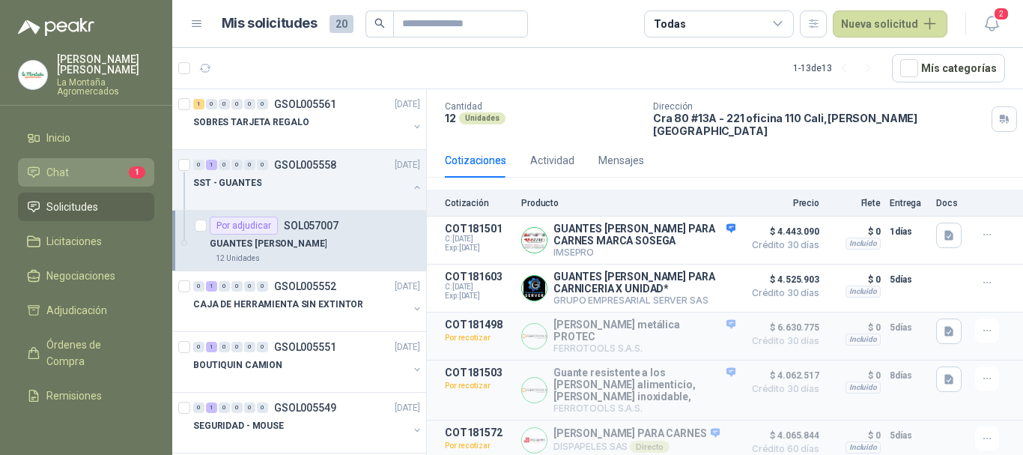
click at [73, 165] on li "Chat 1" at bounding box center [86, 172] width 118 height 16
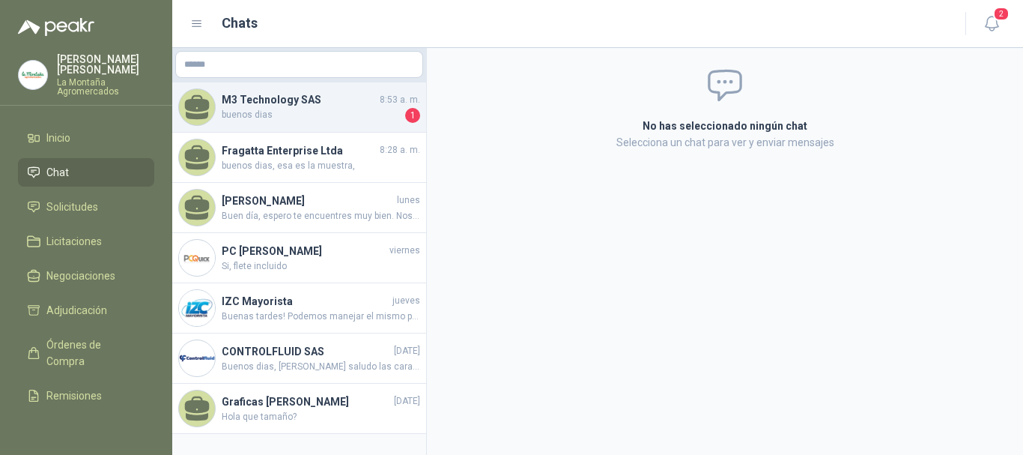
click at [307, 107] on h4 "M3 Technology SAS" at bounding box center [299, 99] width 155 height 16
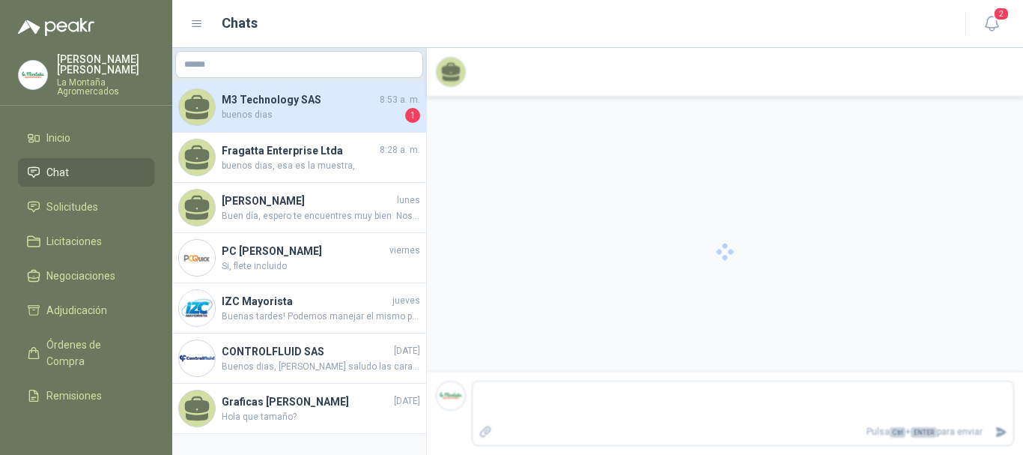
scroll to position [120, 0]
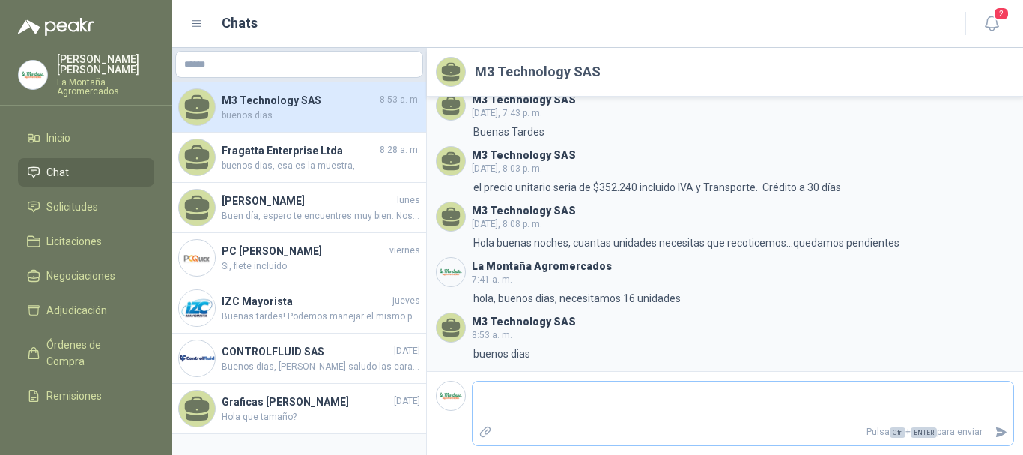
click at [575, 405] on textarea at bounding box center [743, 401] width 541 height 34
click at [1002, 428] on icon "Enviar" at bounding box center [1001, 432] width 10 height 10
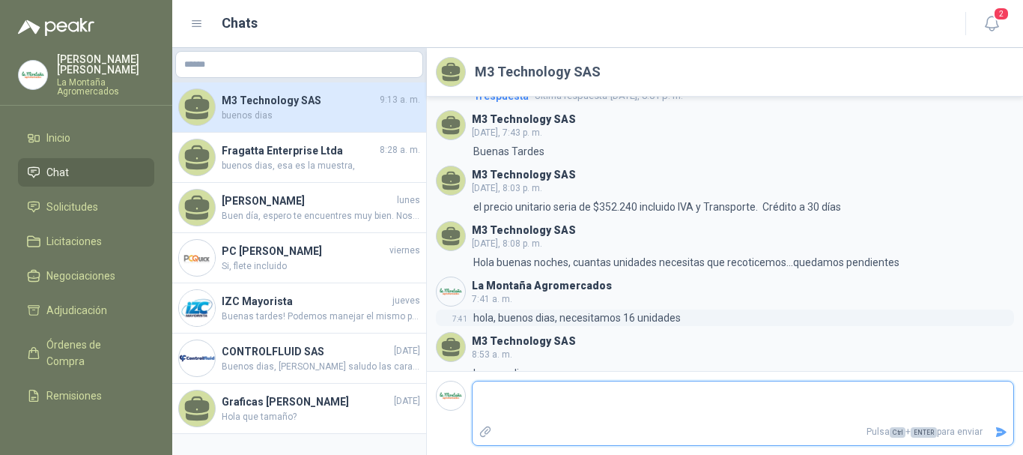
scroll to position [175, 0]
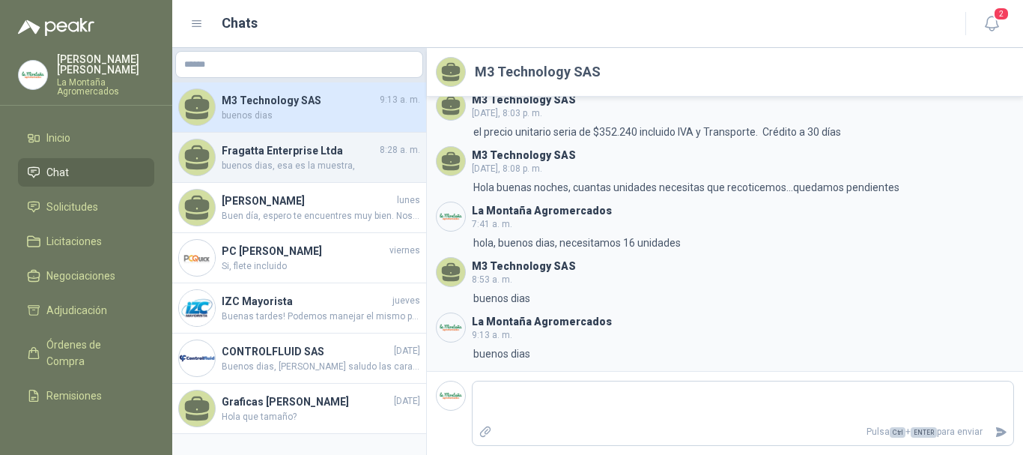
click at [283, 163] on span "buenos dias, esa es la muestra," at bounding box center [321, 166] width 199 height 14
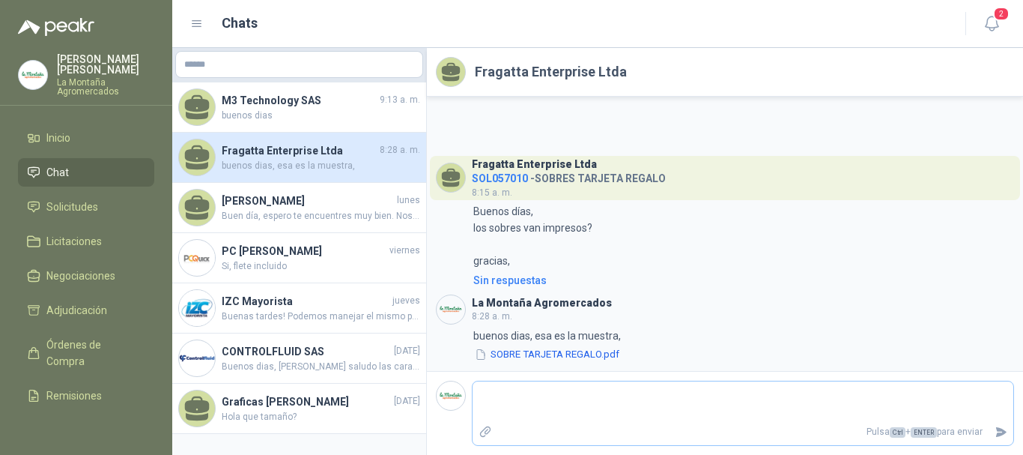
click at [515, 399] on textarea at bounding box center [743, 401] width 541 height 34
click at [1001, 430] on icon "Enviar" at bounding box center [1001, 432] width 10 height 10
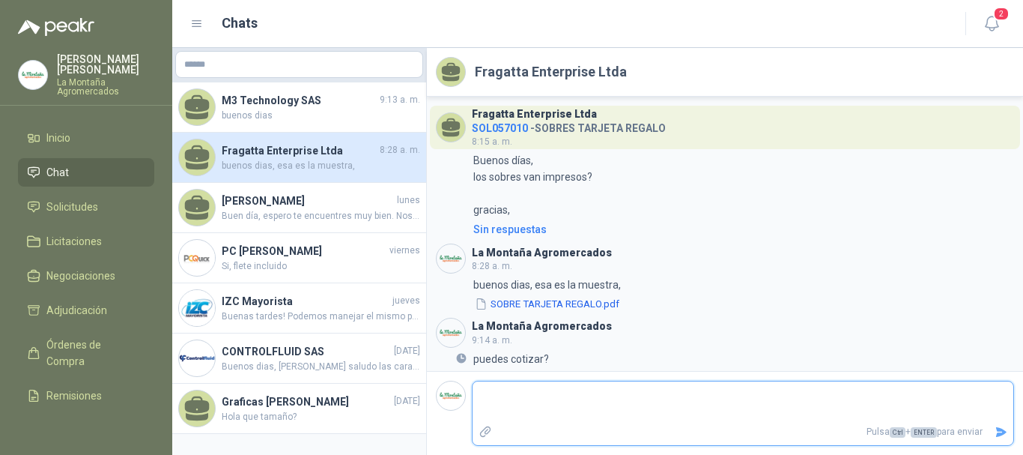
scroll to position [5, 0]
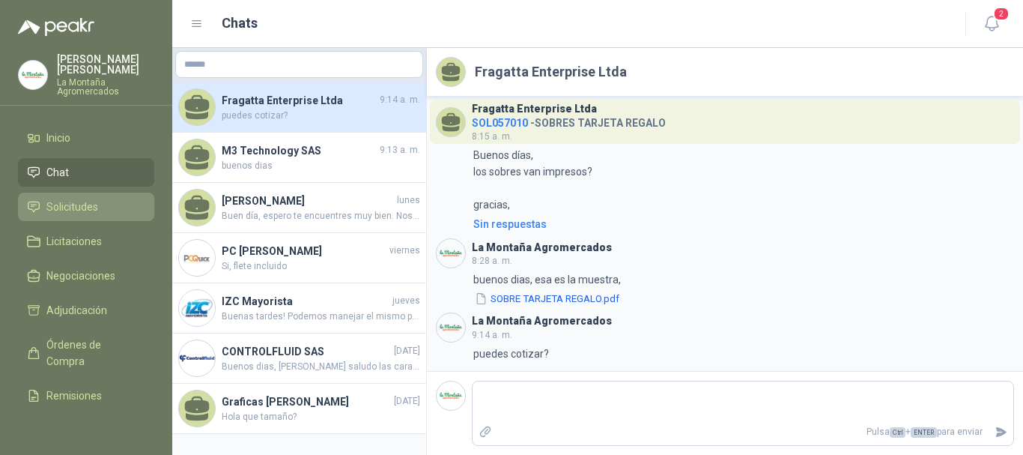
click at [70, 204] on span "Solicitudes" at bounding box center [72, 207] width 52 height 16
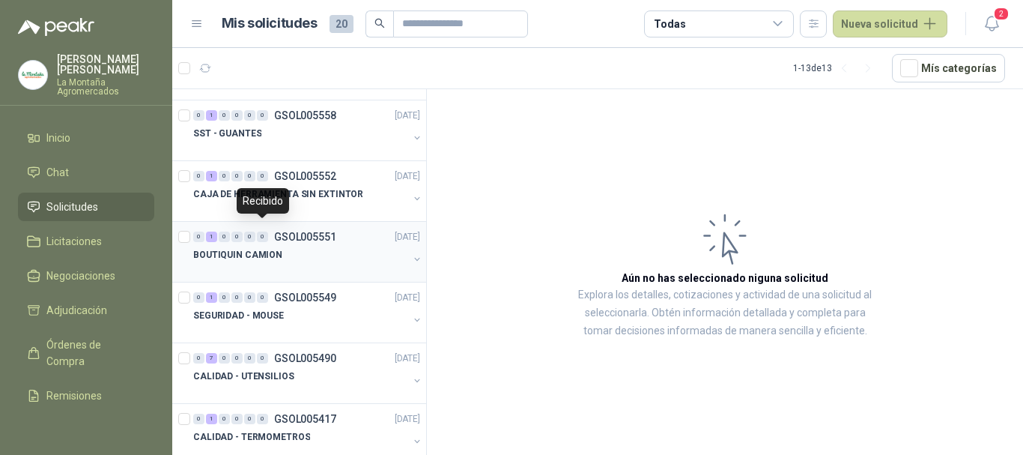
scroll to position [75, 0]
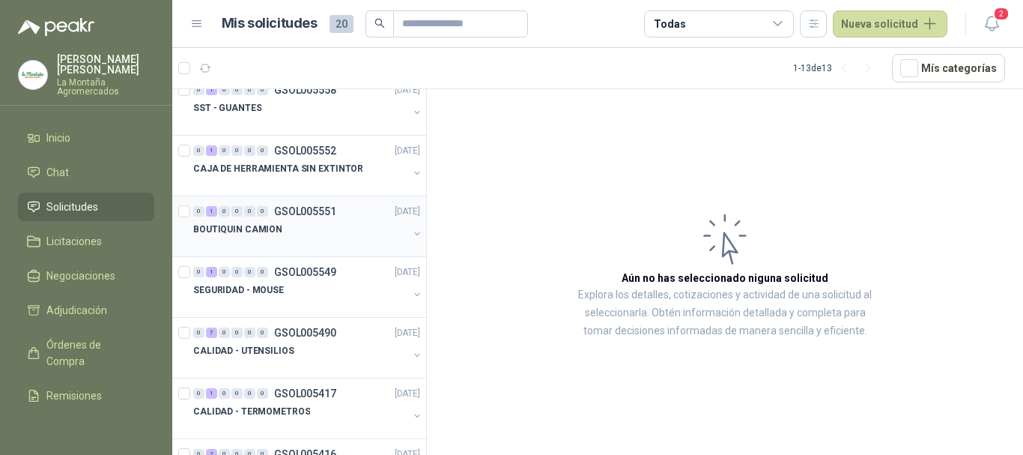
click at [258, 285] on p "SEGURIDAD - MOUSE" at bounding box center [238, 290] width 91 height 14
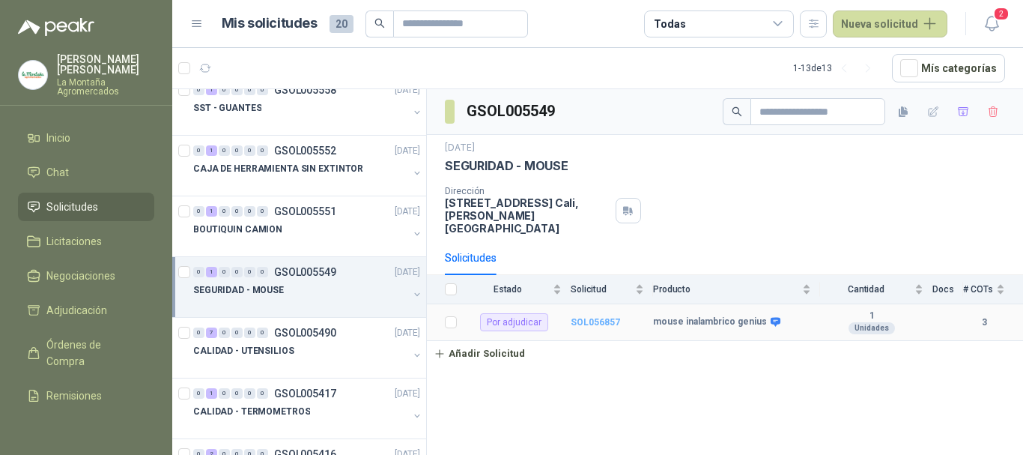
click at [610, 317] on b "SOL056857" at bounding box center [595, 322] width 49 height 10
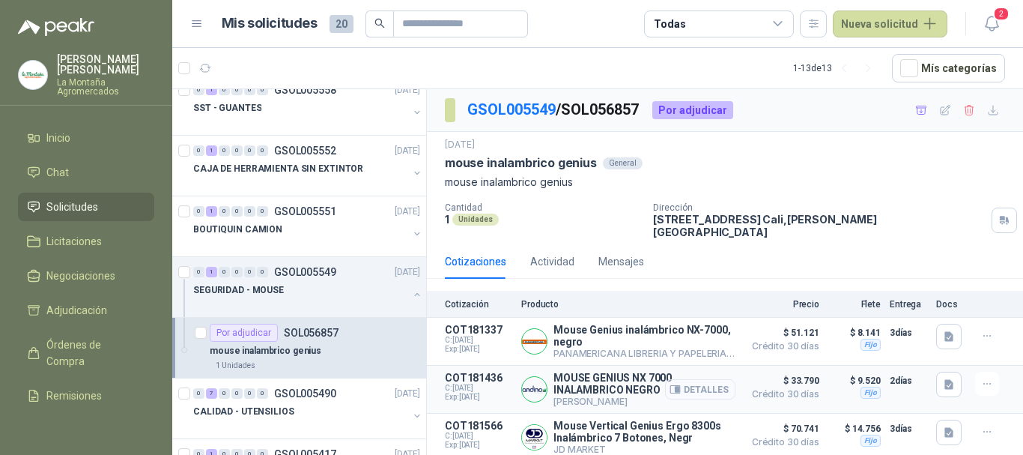
click at [703, 379] on button "Detalles" at bounding box center [700, 389] width 70 height 20
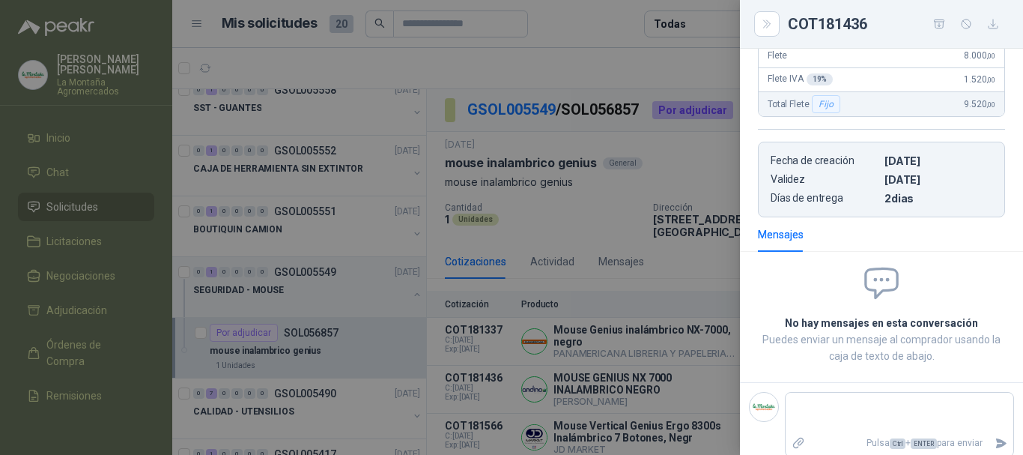
scroll to position [307, 0]
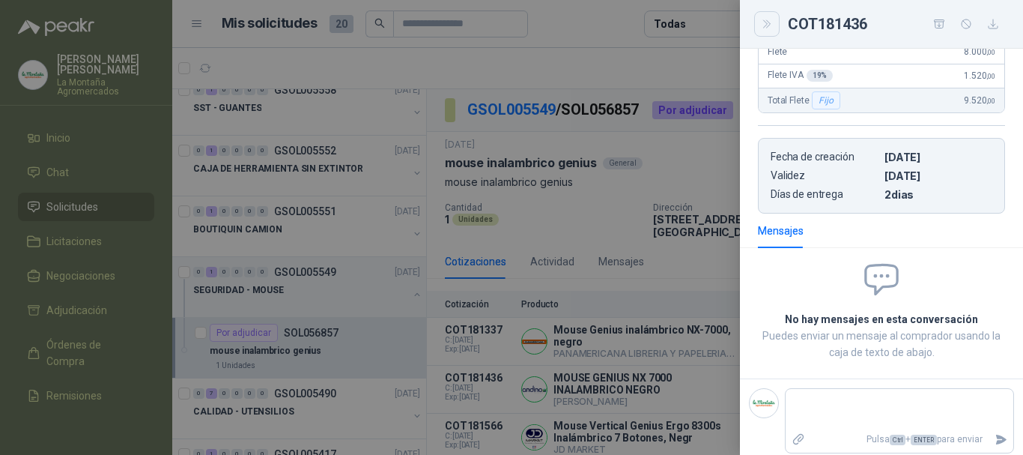
click at [771, 25] on icon "Close" at bounding box center [767, 24] width 13 height 13
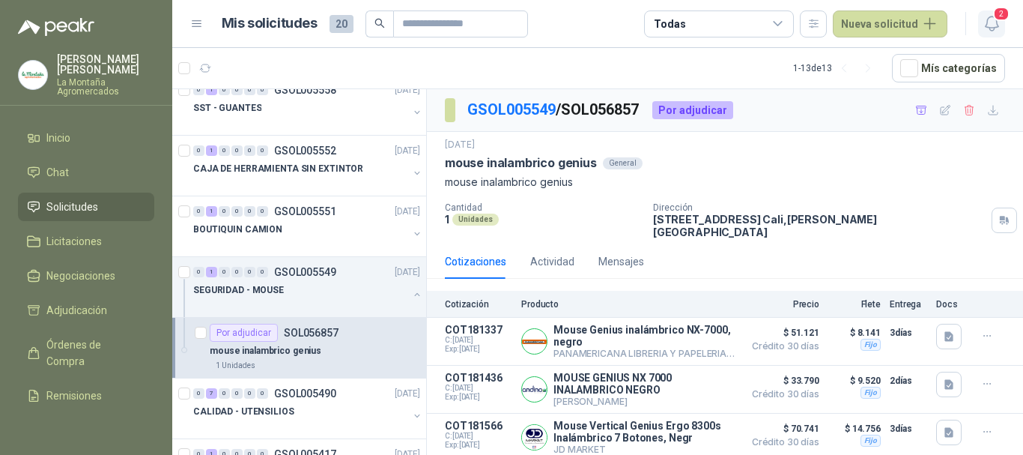
click at [995, 16] on span "2" at bounding box center [1001, 14] width 16 height 14
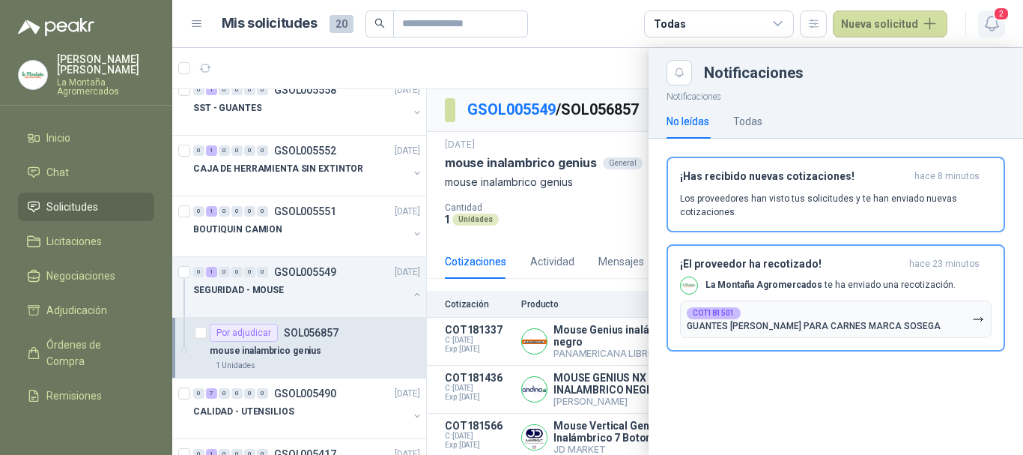
click at [1005, 18] on span "2" at bounding box center [1001, 14] width 16 height 14
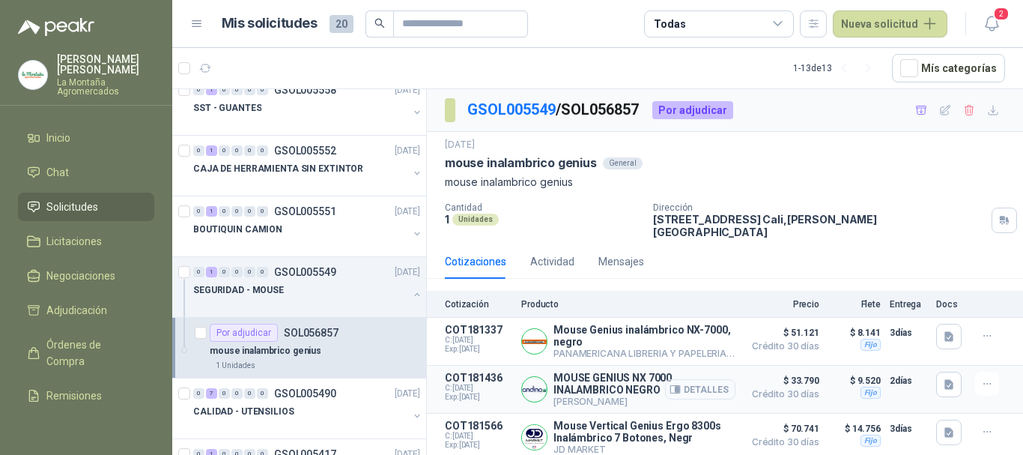
click at [698, 384] on button "Detalles" at bounding box center [700, 389] width 70 height 20
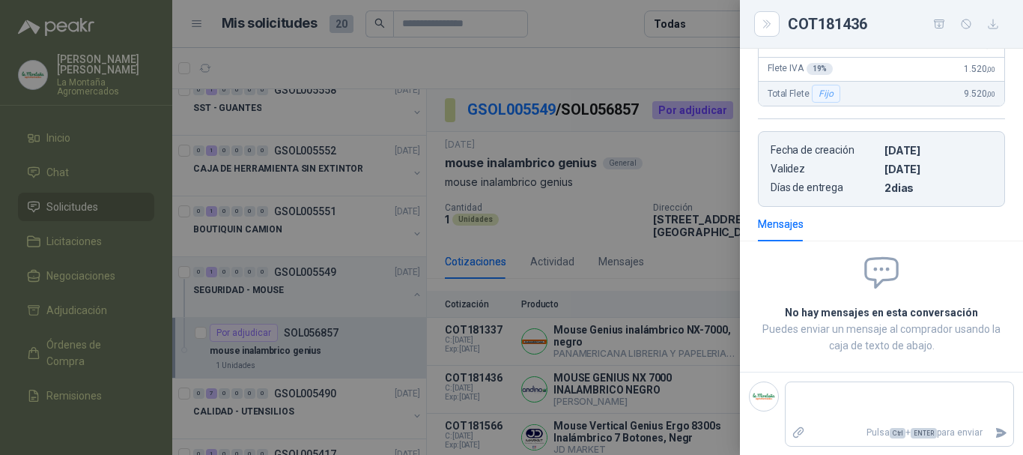
scroll to position [315, 0]
click at [551, 62] on div at bounding box center [511, 227] width 1023 height 455
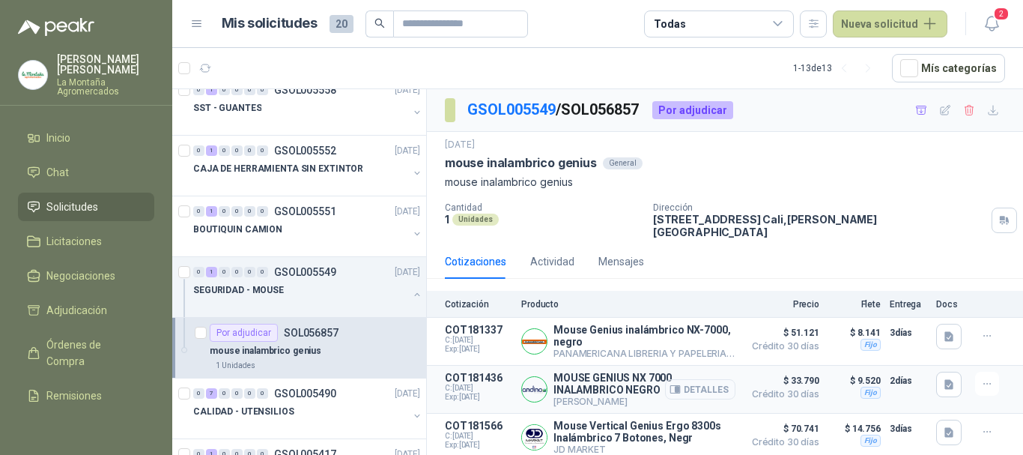
click at [704, 383] on button "Detalles" at bounding box center [700, 389] width 70 height 20
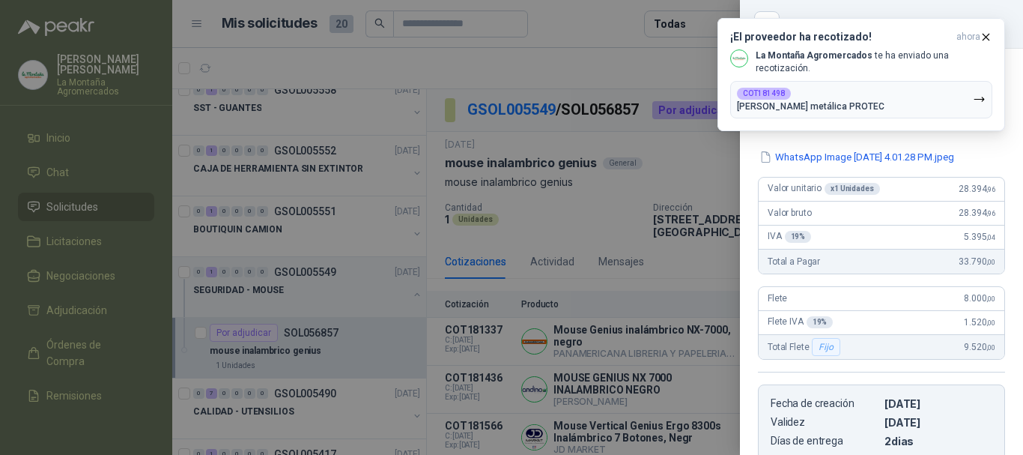
scroll to position [0, 0]
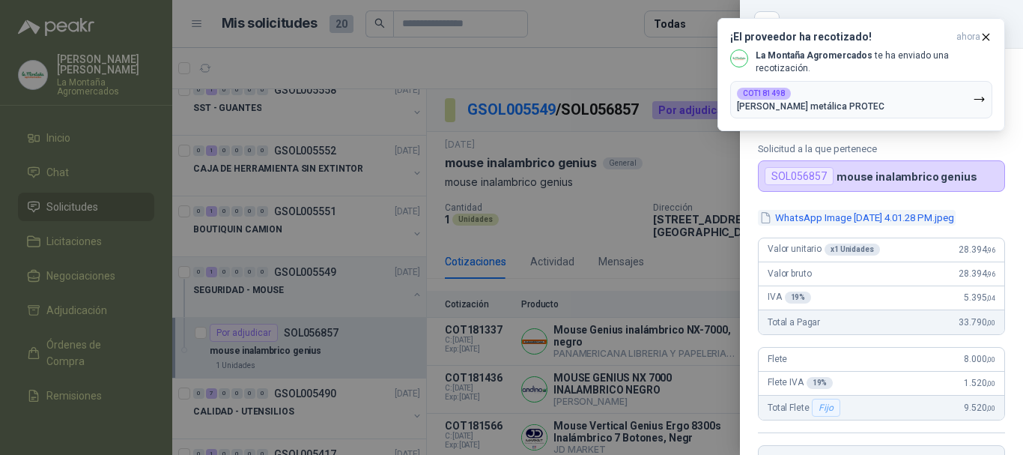
click at [806, 221] on button "WhatsApp Image [DATE] 4.01.28 PM.jpeg" at bounding box center [857, 218] width 198 height 16
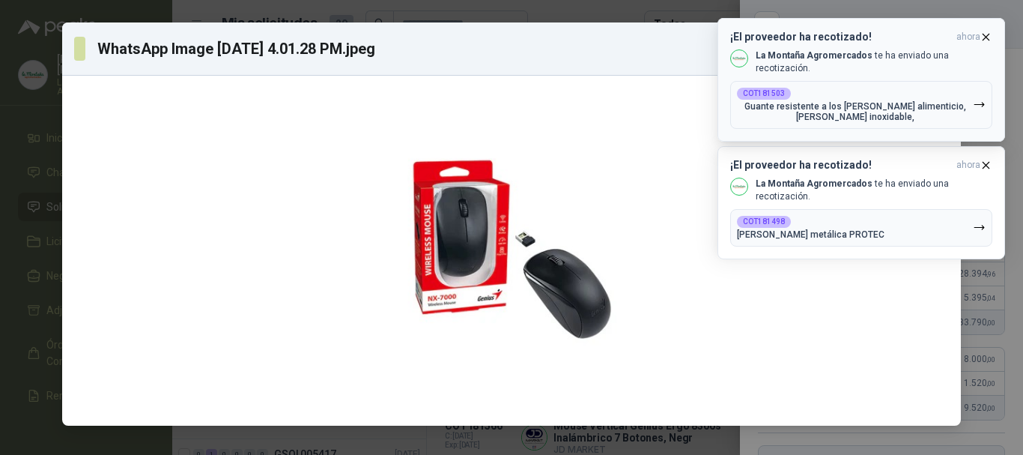
click at [983, 33] on icon "button" at bounding box center [986, 37] width 13 height 13
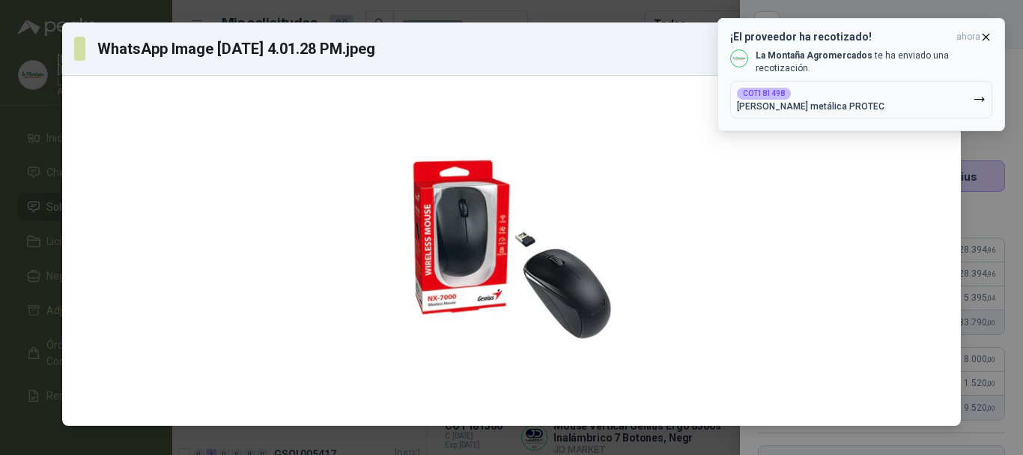
click at [987, 37] on icon "button" at bounding box center [987, 37] width 6 height 6
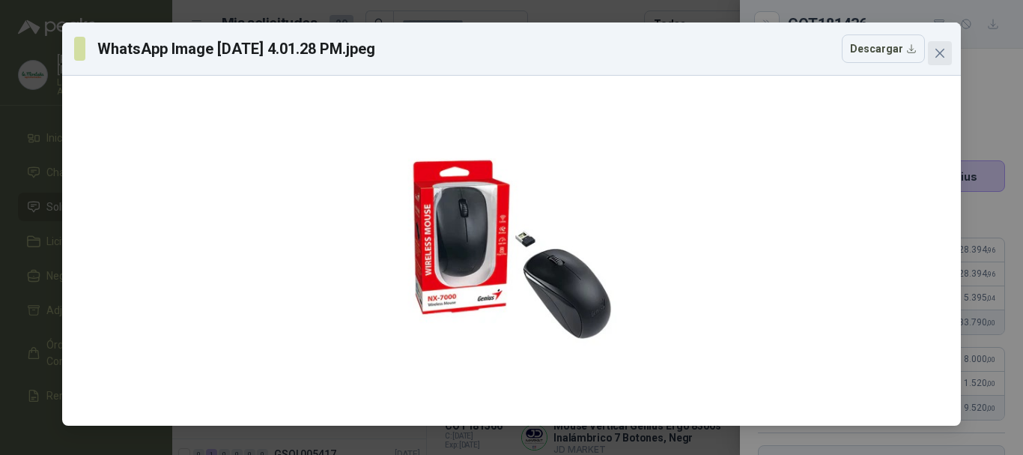
click at [945, 51] on icon "close" at bounding box center [940, 53] width 12 height 12
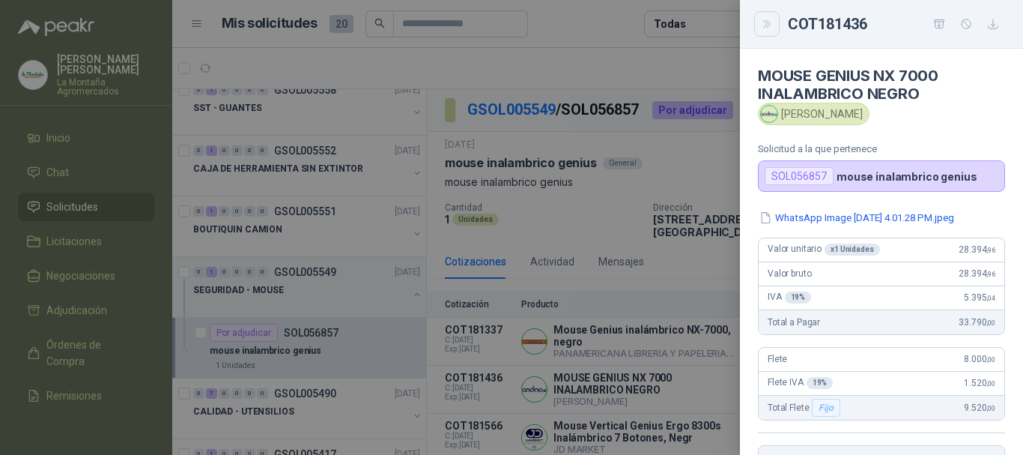
click at [765, 24] on icon "Close" at bounding box center [767, 24] width 13 height 13
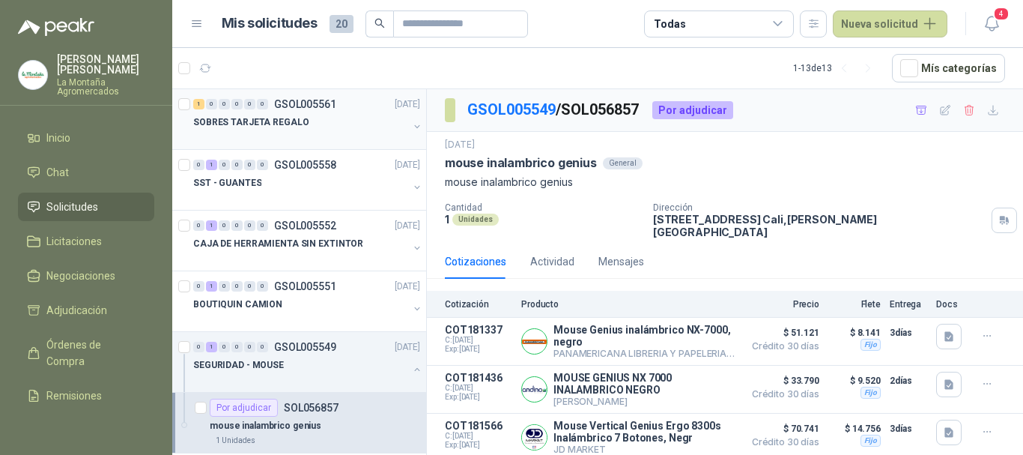
click at [244, 130] on div "SOBRES TARJETA REGALO" at bounding box center [300, 122] width 215 height 18
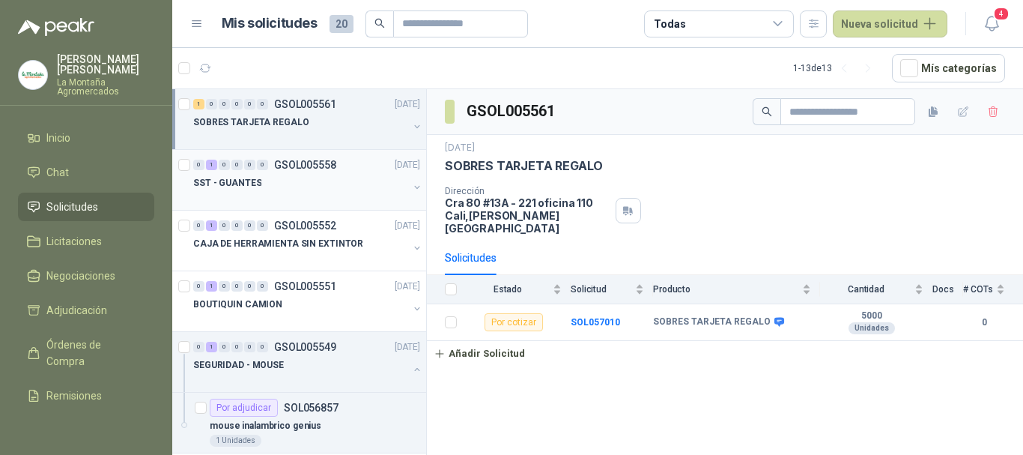
click at [258, 186] on div "SST - GUANTES" at bounding box center [300, 183] width 215 height 18
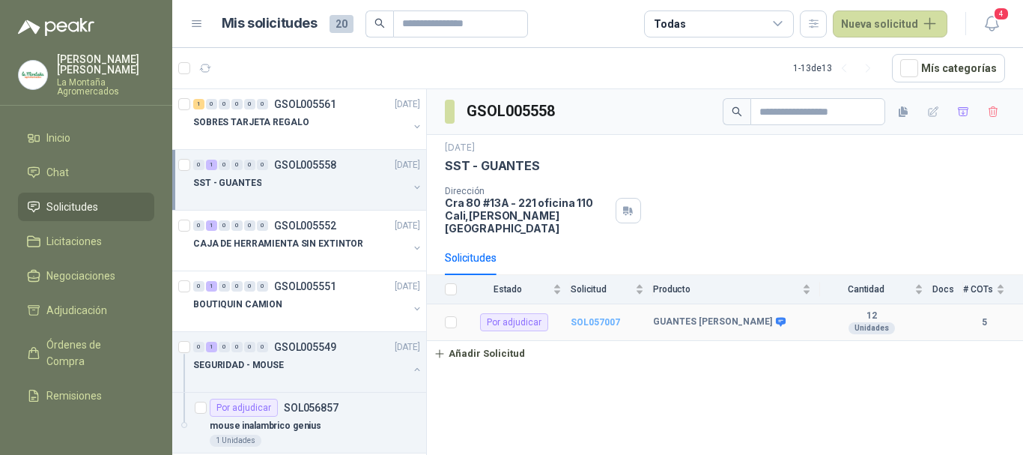
click at [601, 317] on b "SOL057007" at bounding box center [595, 322] width 49 height 10
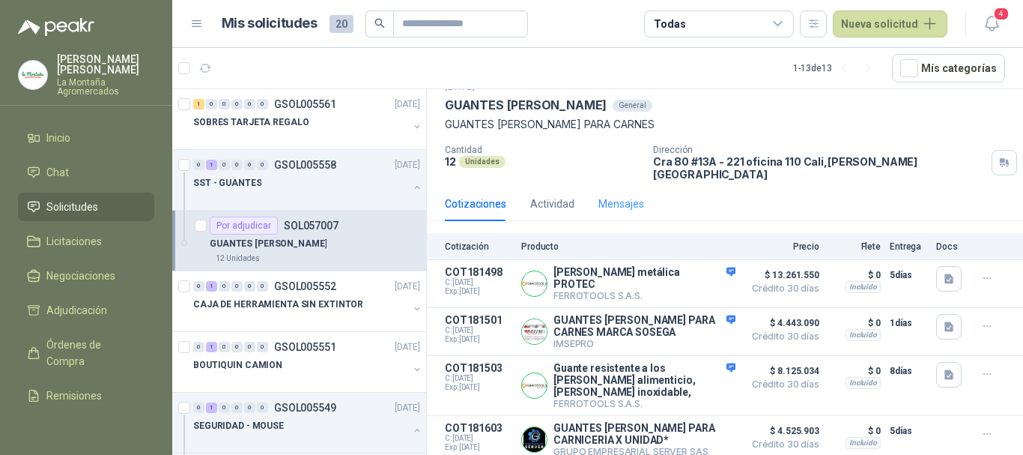
scroll to position [108, 0]
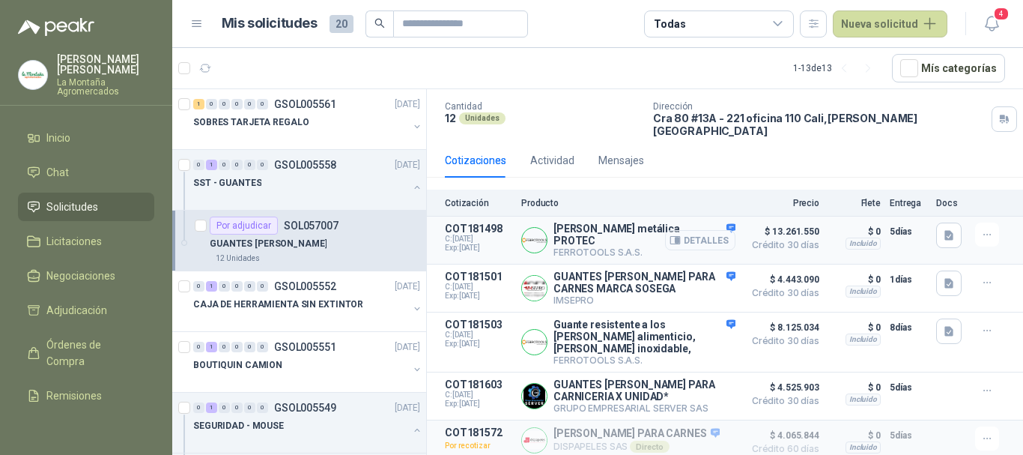
click at [682, 230] on button "Detalles" at bounding box center [700, 240] width 70 height 20
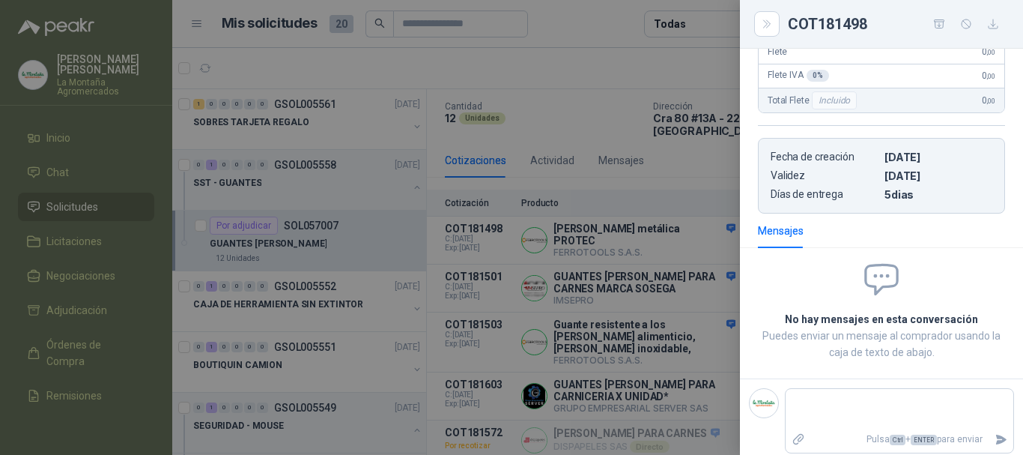
scroll to position [0, 0]
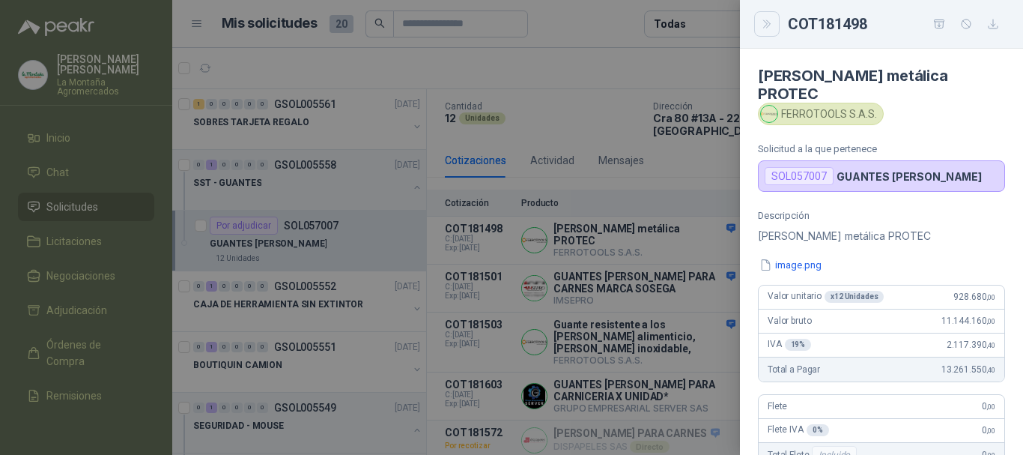
click at [773, 20] on icon "Close" at bounding box center [767, 24] width 13 height 13
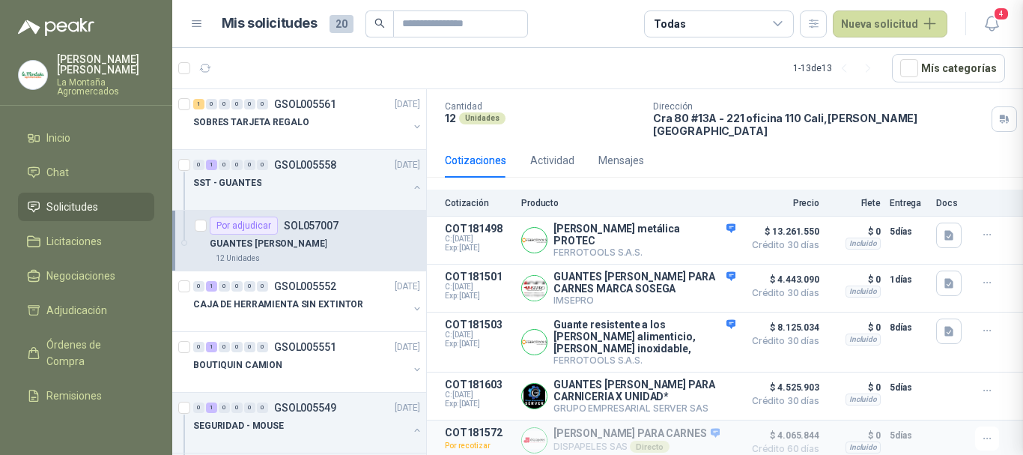
scroll to position [362, 0]
click at [1002, 16] on span "4" at bounding box center [1001, 14] width 16 height 14
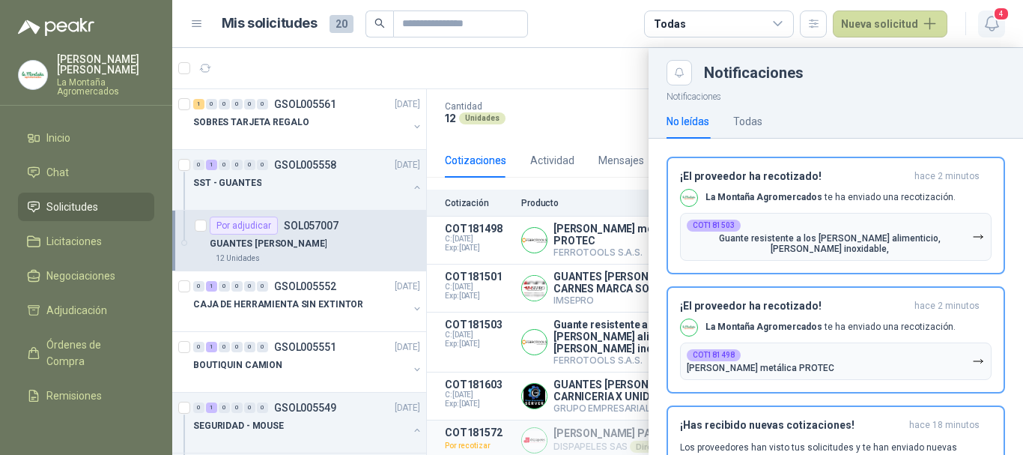
click at [988, 13] on button "4" at bounding box center [991, 23] width 27 height 27
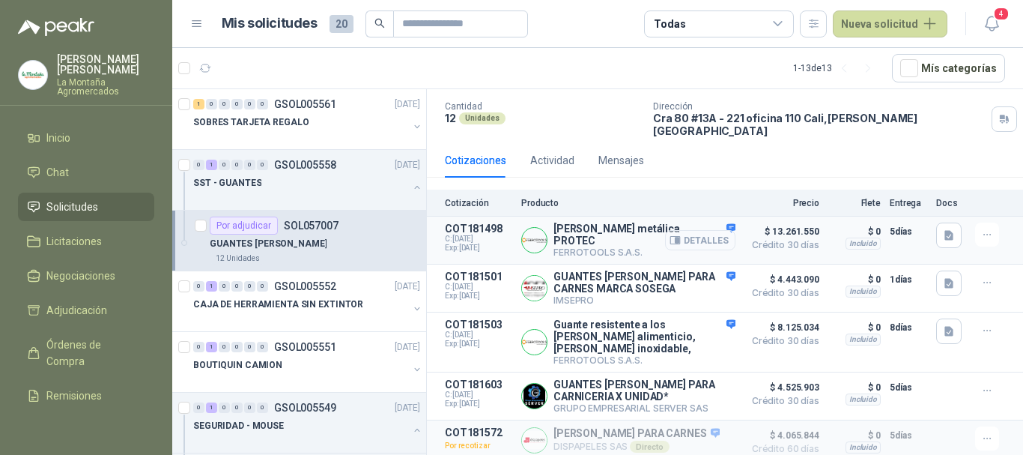
click at [689, 230] on button "Detalles" at bounding box center [700, 240] width 70 height 20
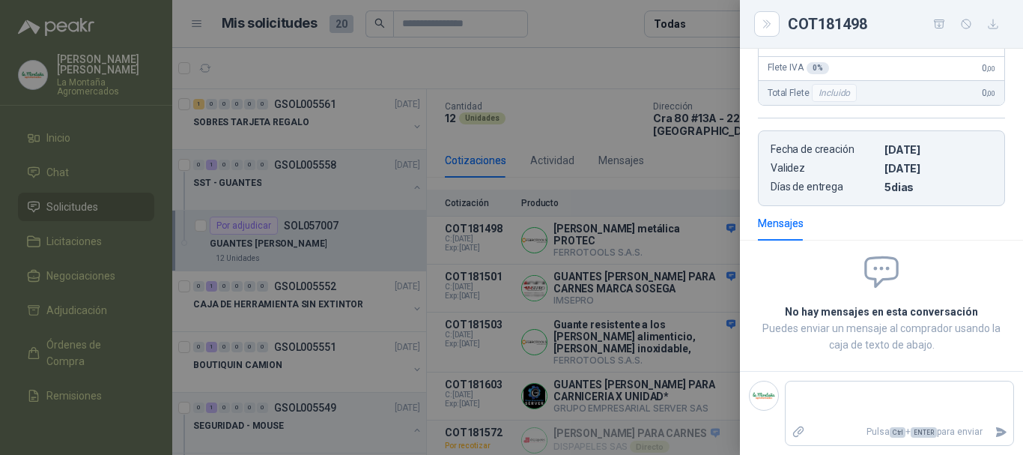
scroll to position [0, 0]
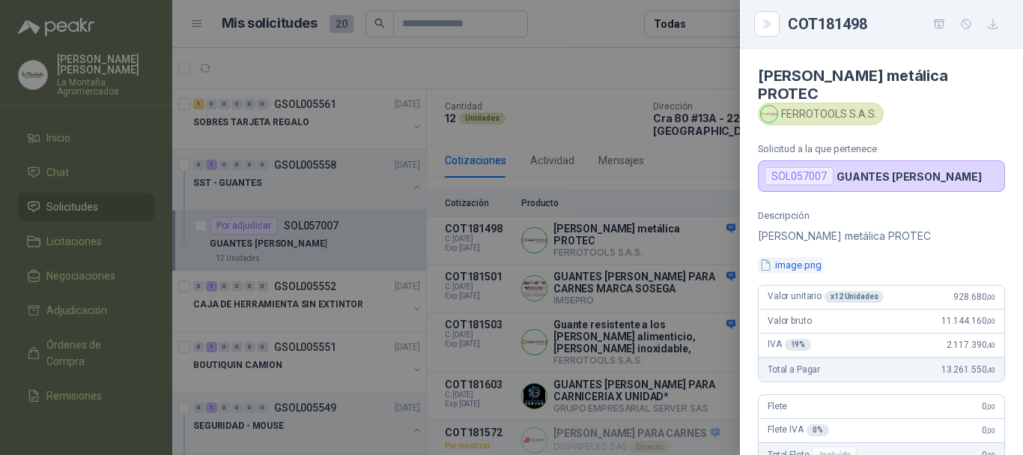
click at [811, 264] on button "image.png" at bounding box center [790, 265] width 65 height 16
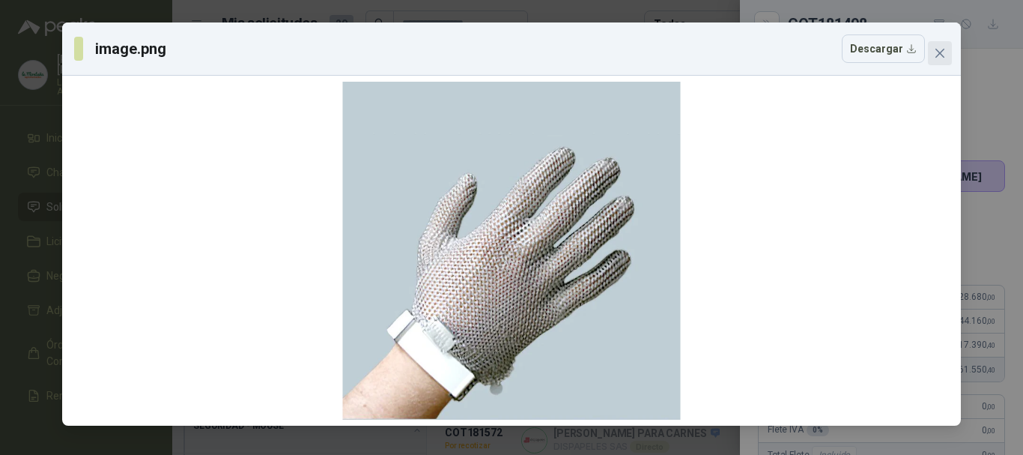
click at [945, 49] on icon "close" at bounding box center [940, 53] width 12 height 12
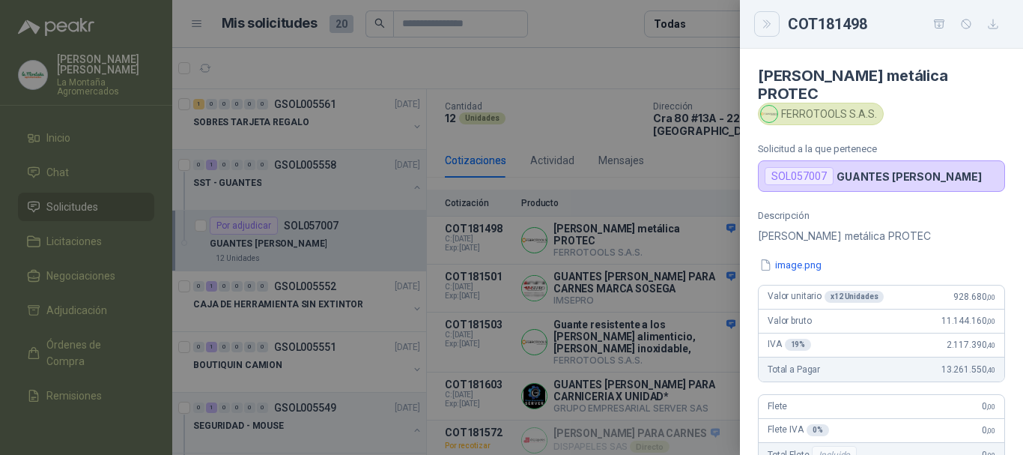
click at [776, 23] on button "Close" at bounding box center [766, 23] width 25 height 25
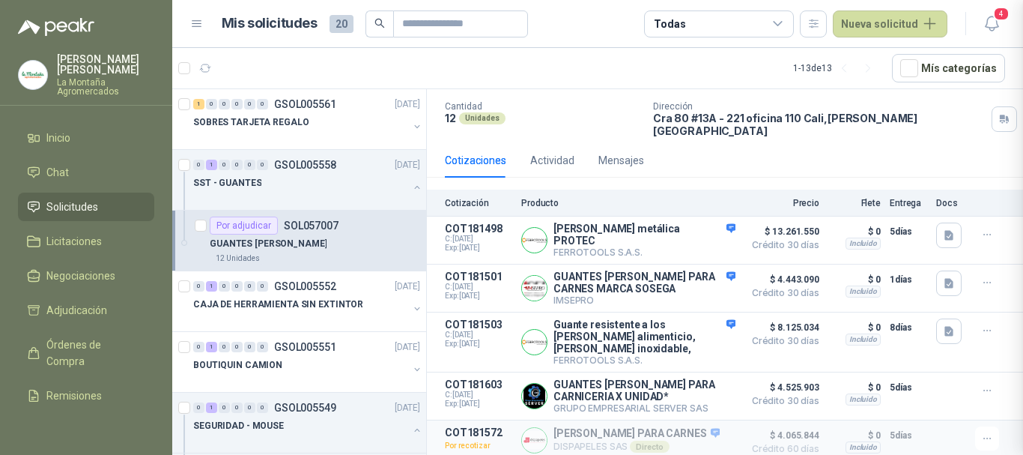
scroll to position [362, 0]
